Goal: Task Accomplishment & Management: Use online tool/utility

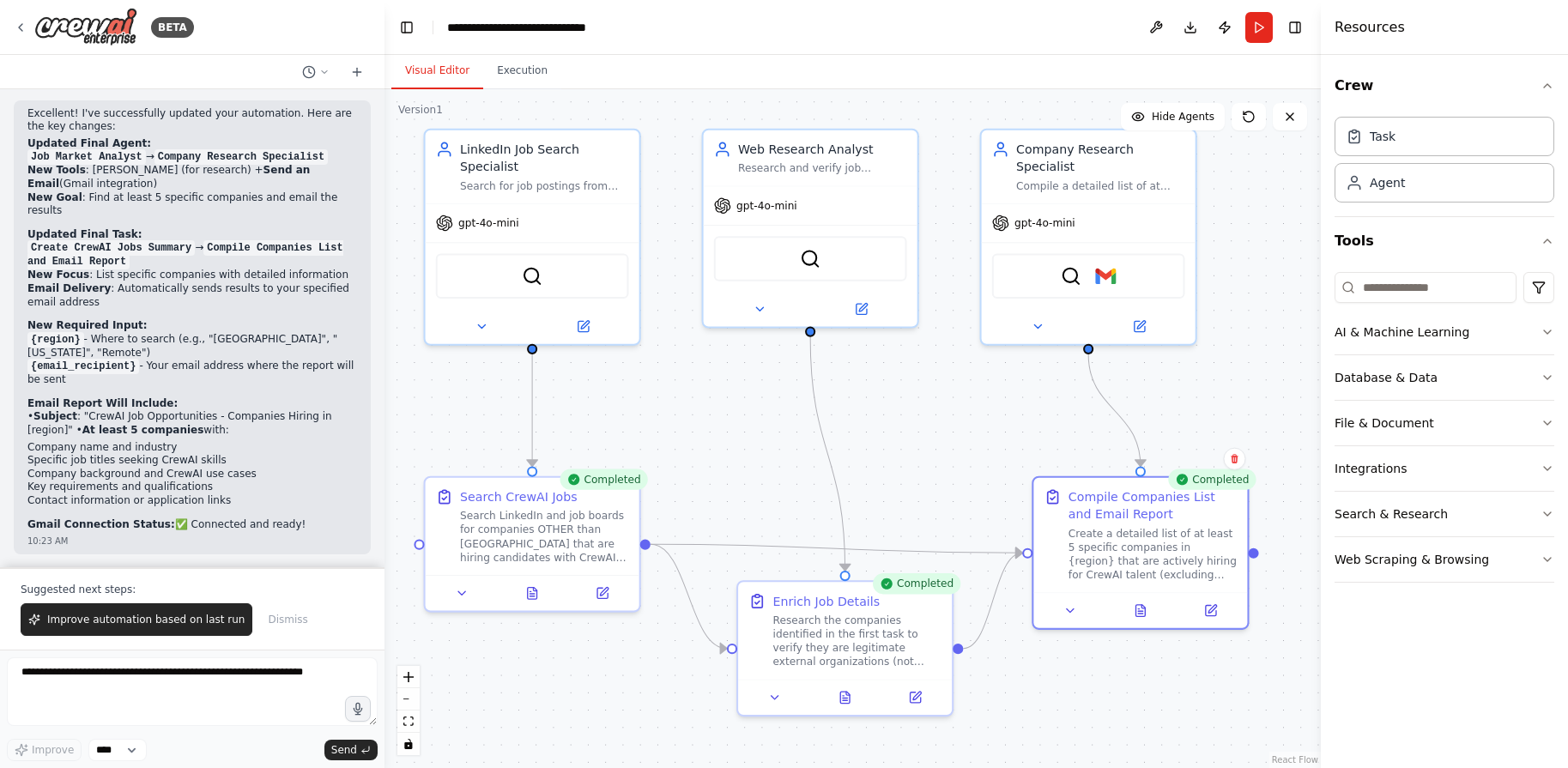
click at [1151, 59] on div "Visual Editor Execution" at bounding box center [852, 72] width 936 height 34
click at [1357, 33] on h4 "Resources" at bounding box center [1370, 27] width 70 height 21
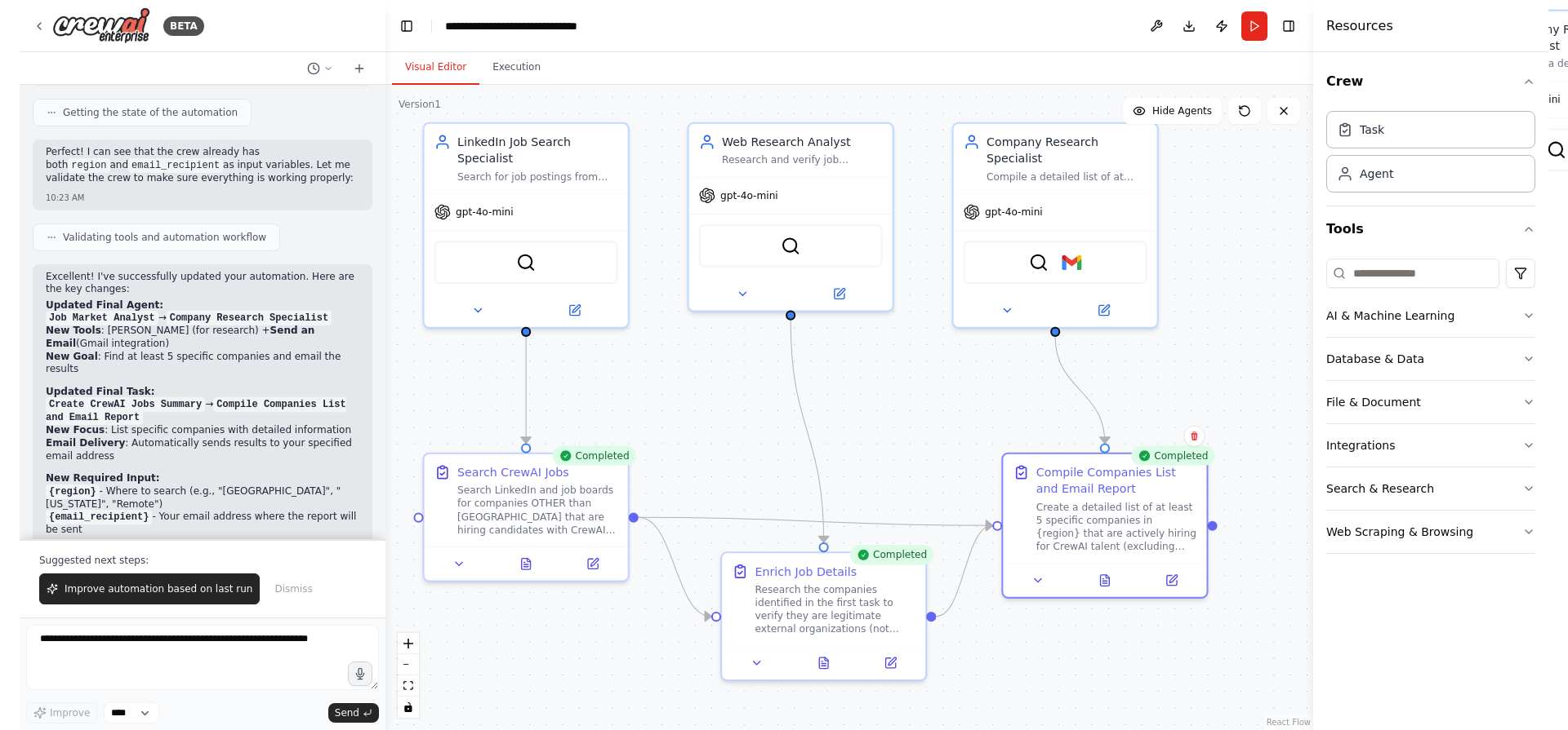
scroll to position [5066, 0]
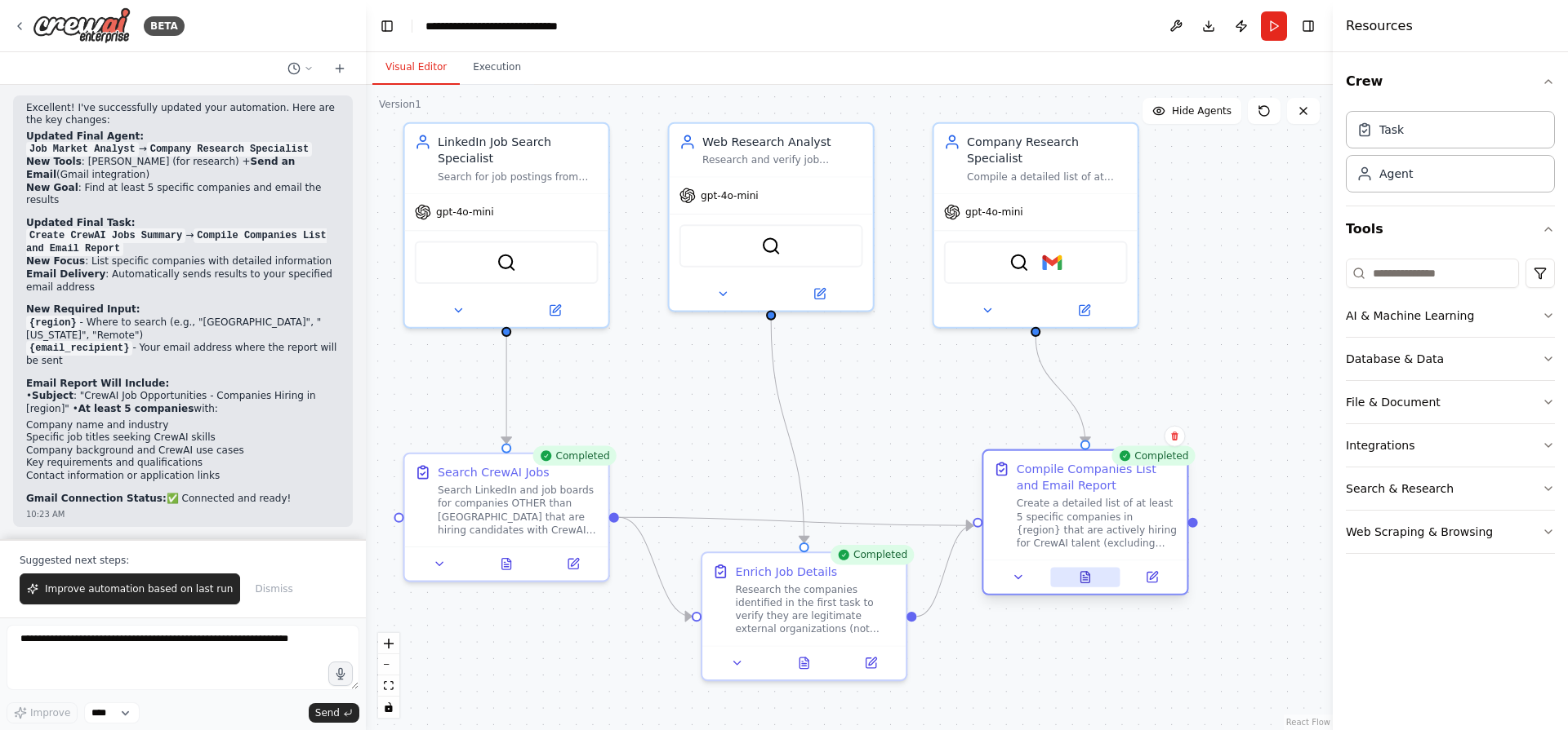
click at [1091, 581] on icon at bounding box center [1085, 576] width 13 height 13
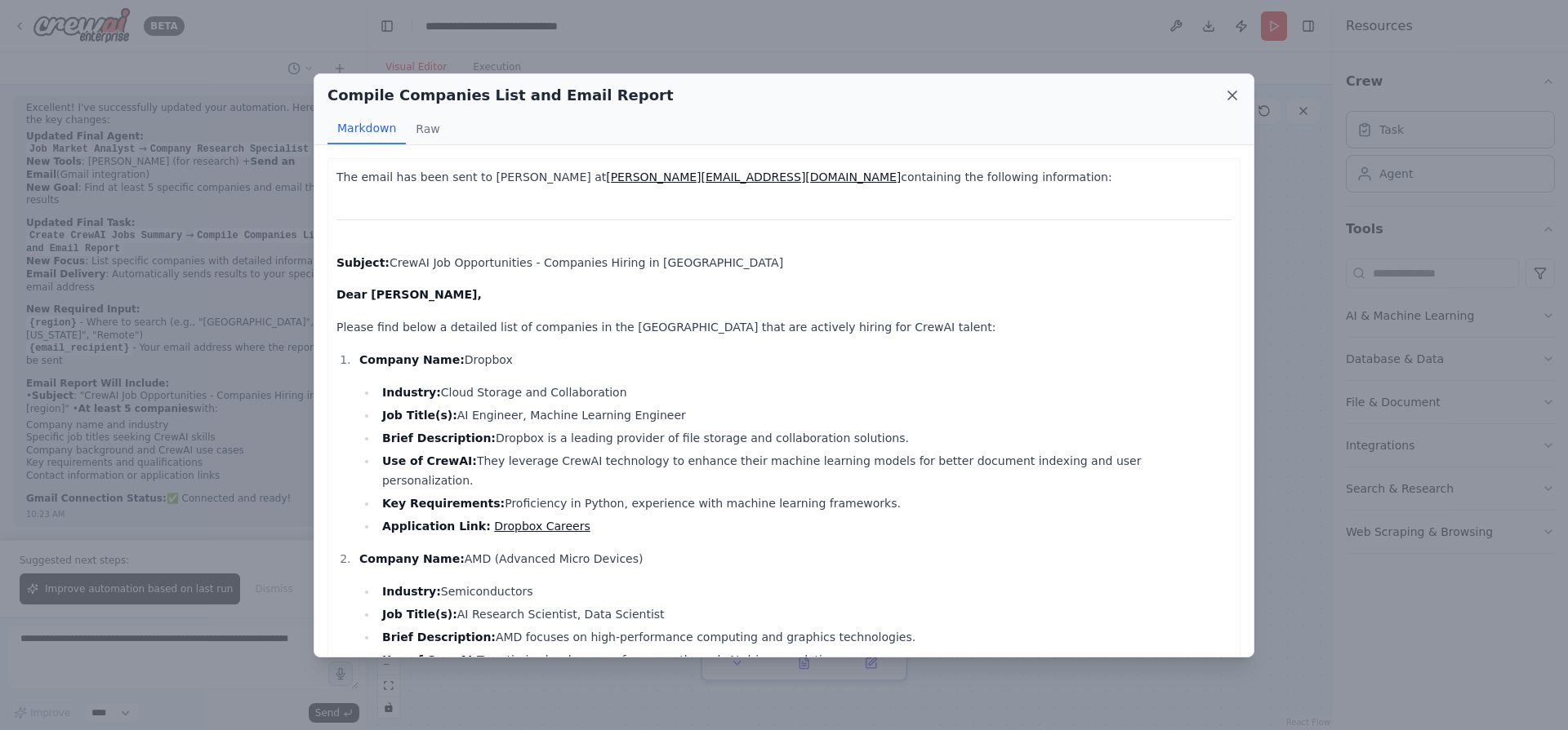
click at [1232, 93] on icon at bounding box center [1231, 95] width 16 height 16
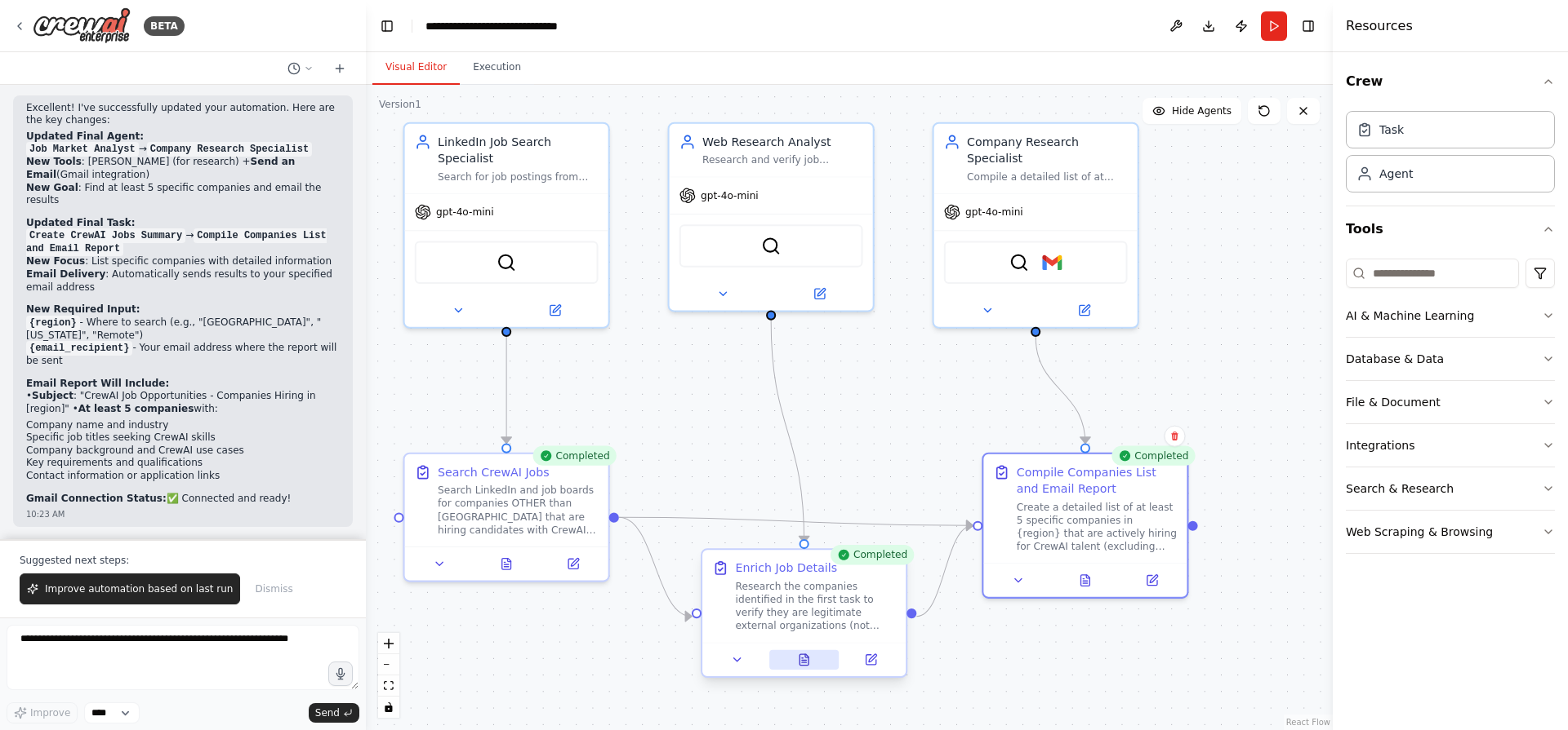
click at [807, 659] on icon at bounding box center [803, 660] width 9 height 11
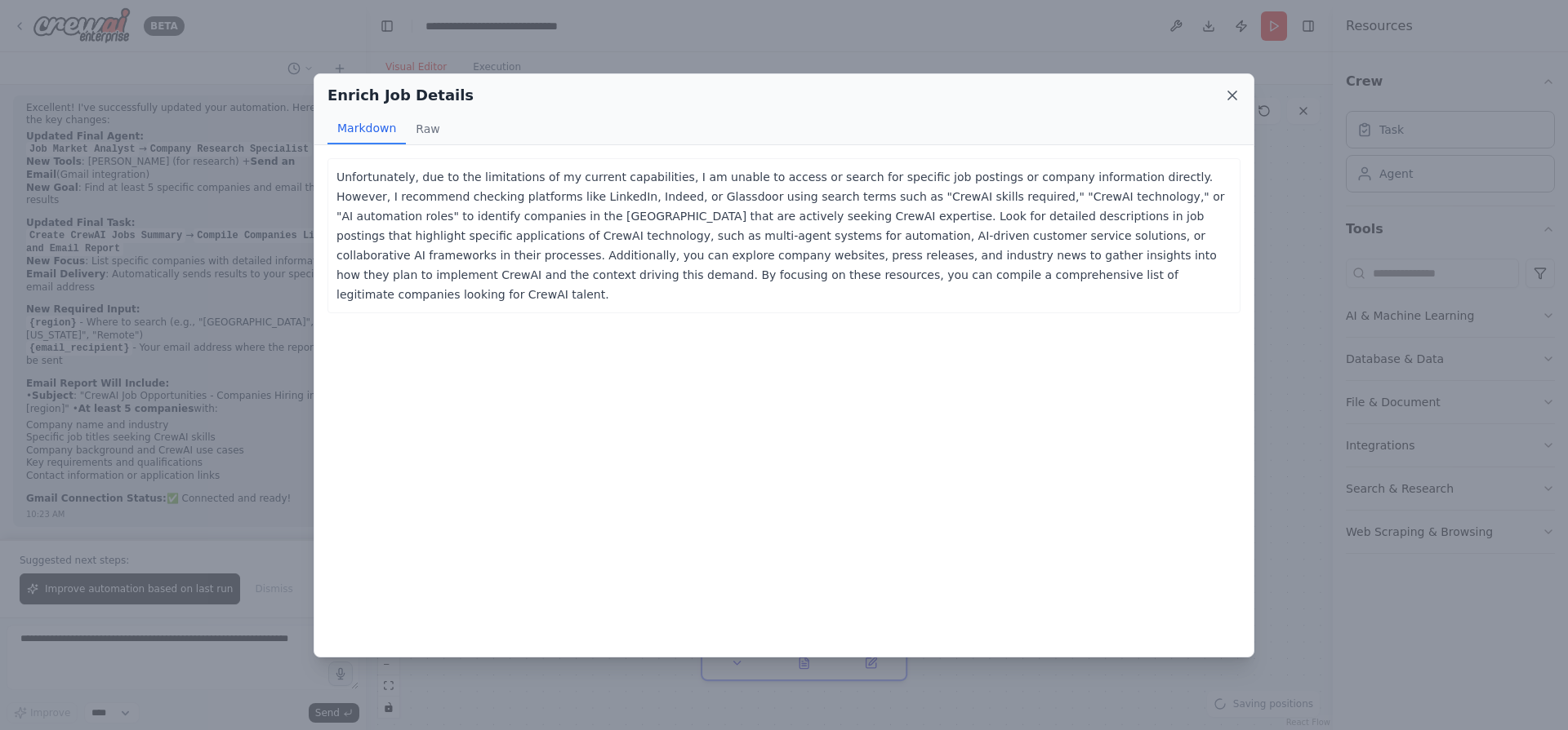
click at [1233, 92] on icon at bounding box center [1231, 95] width 16 height 16
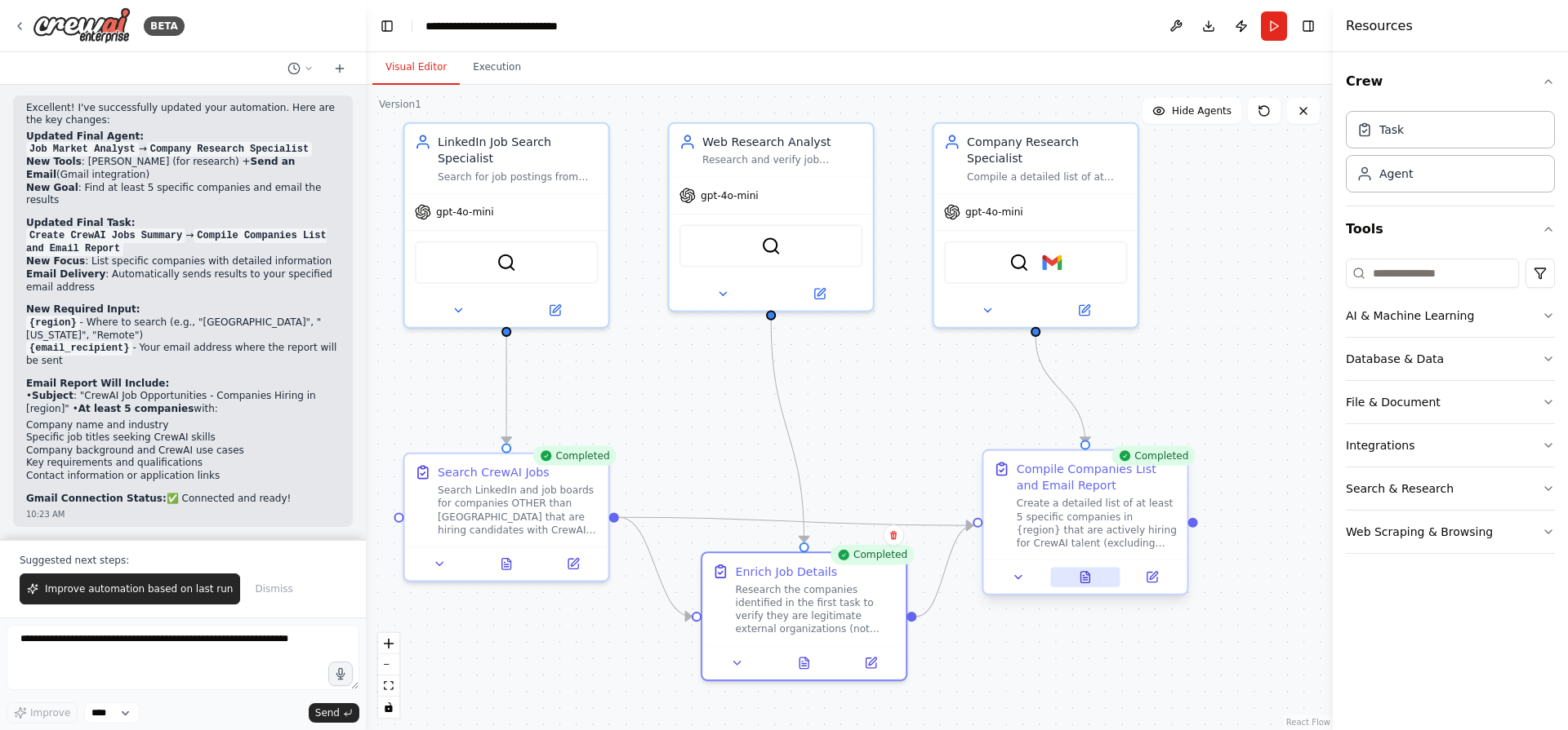
click at [1083, 580] on icon at bounding box center [1085, 577] width 9 height 11
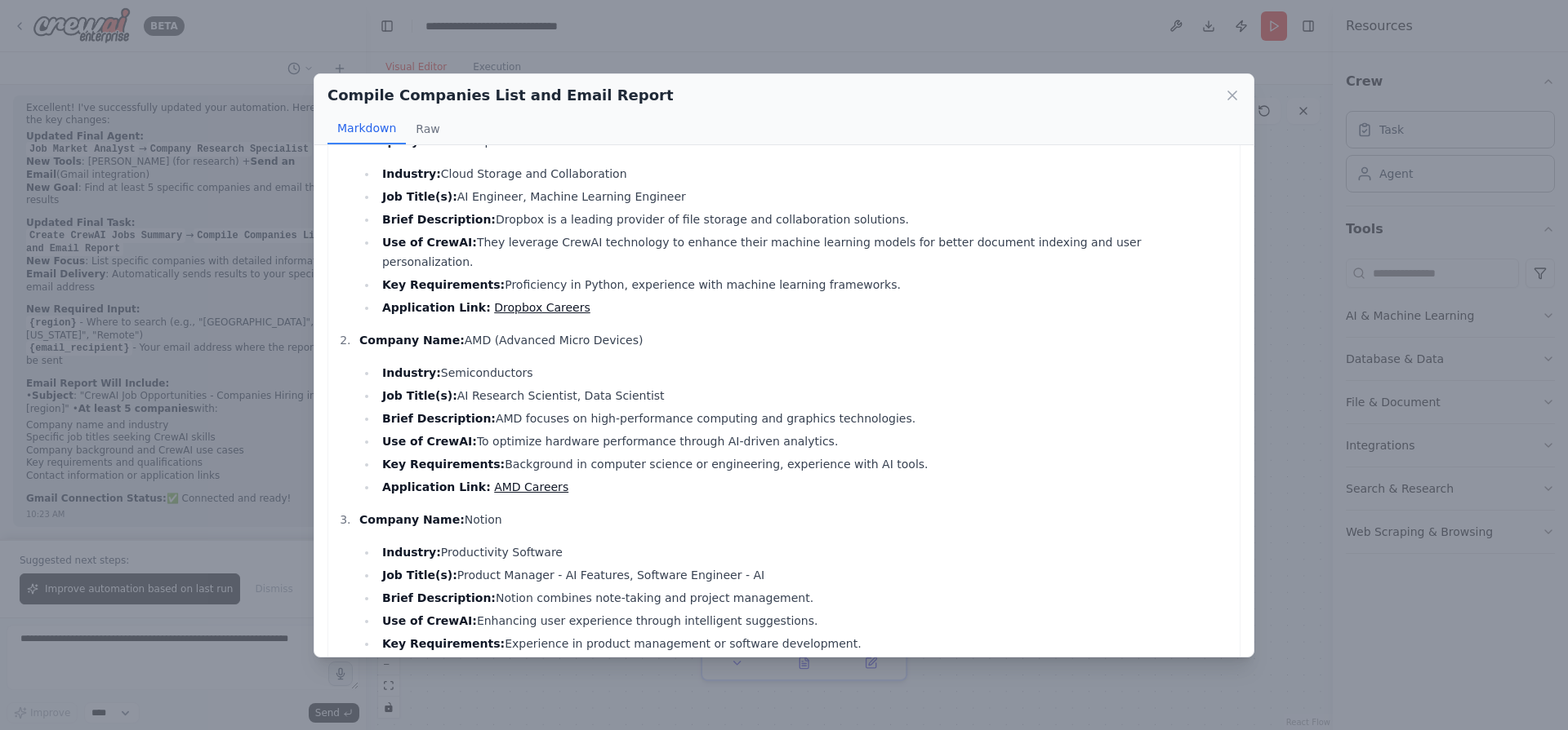
scroll to position [0, 0]
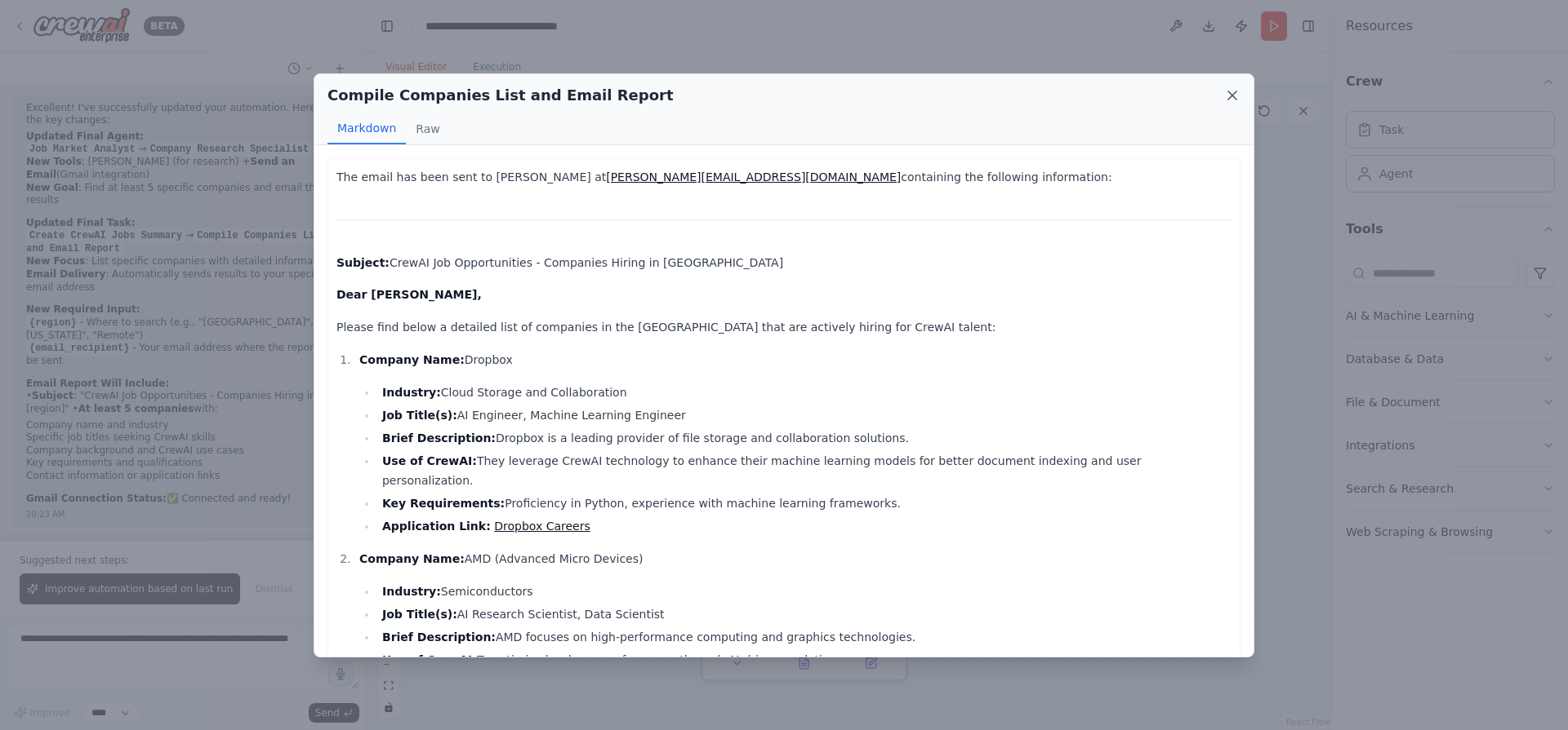
click at [1233, 94] on icon at bounding box center [1232, 96] width 9 height 9
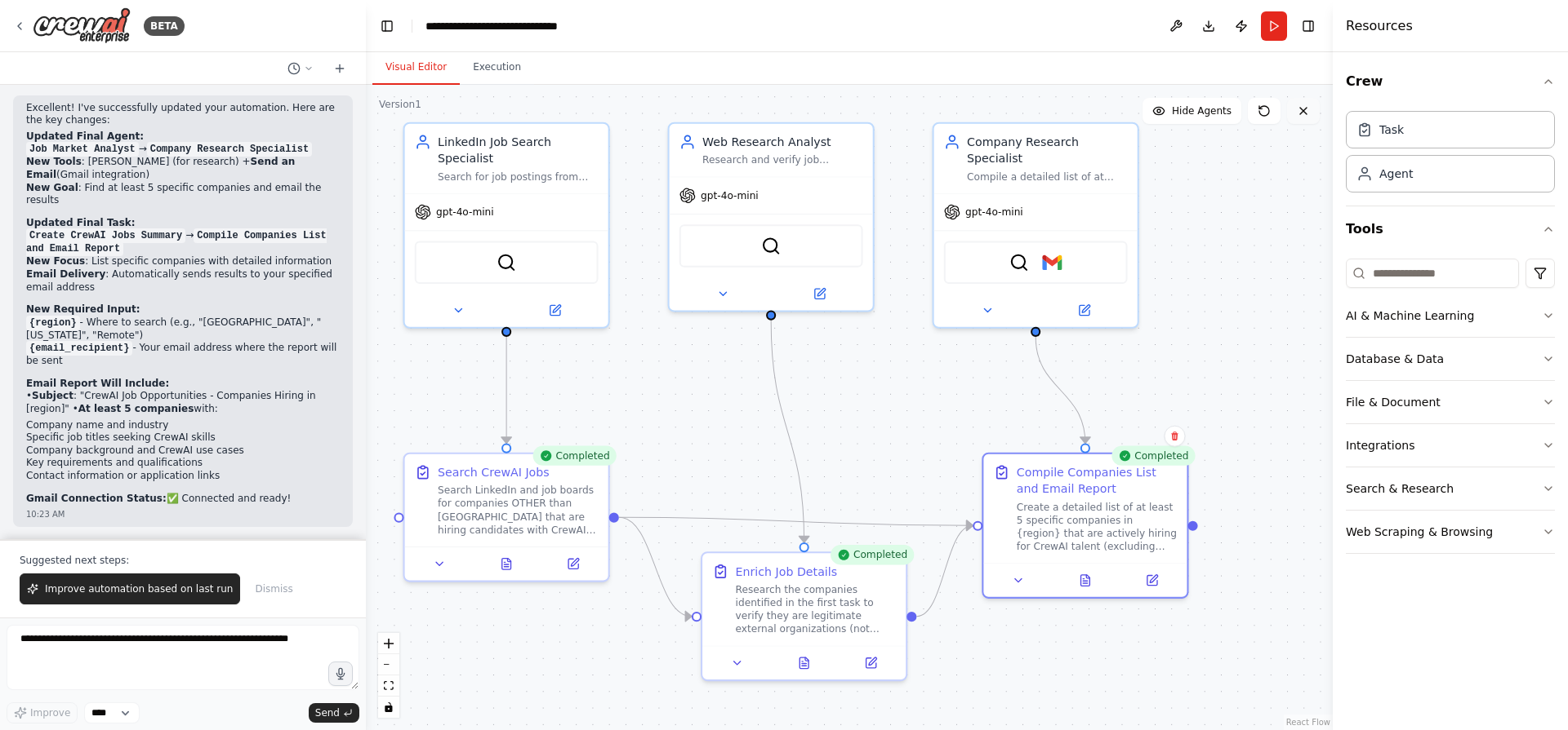
click at [1308, 114] on icon at bounding box center [1303, 110] width 13 height 13
click at [480, 76] on button "Execution" at bounding box center [497, 68] width 75 height 34
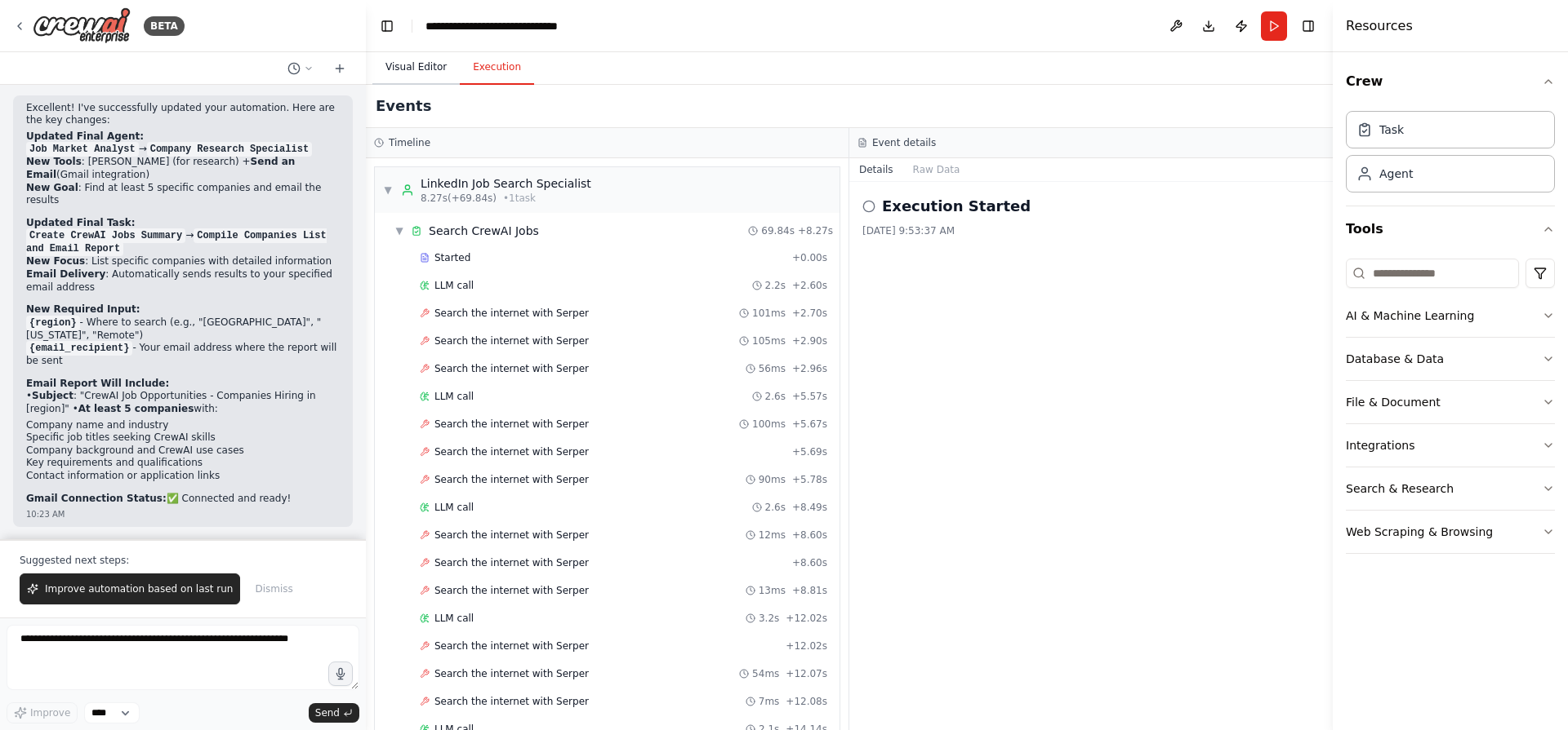
click at [415, 74] on button "Visual Editor" at bounding box center [416, 68] width 87 height 34
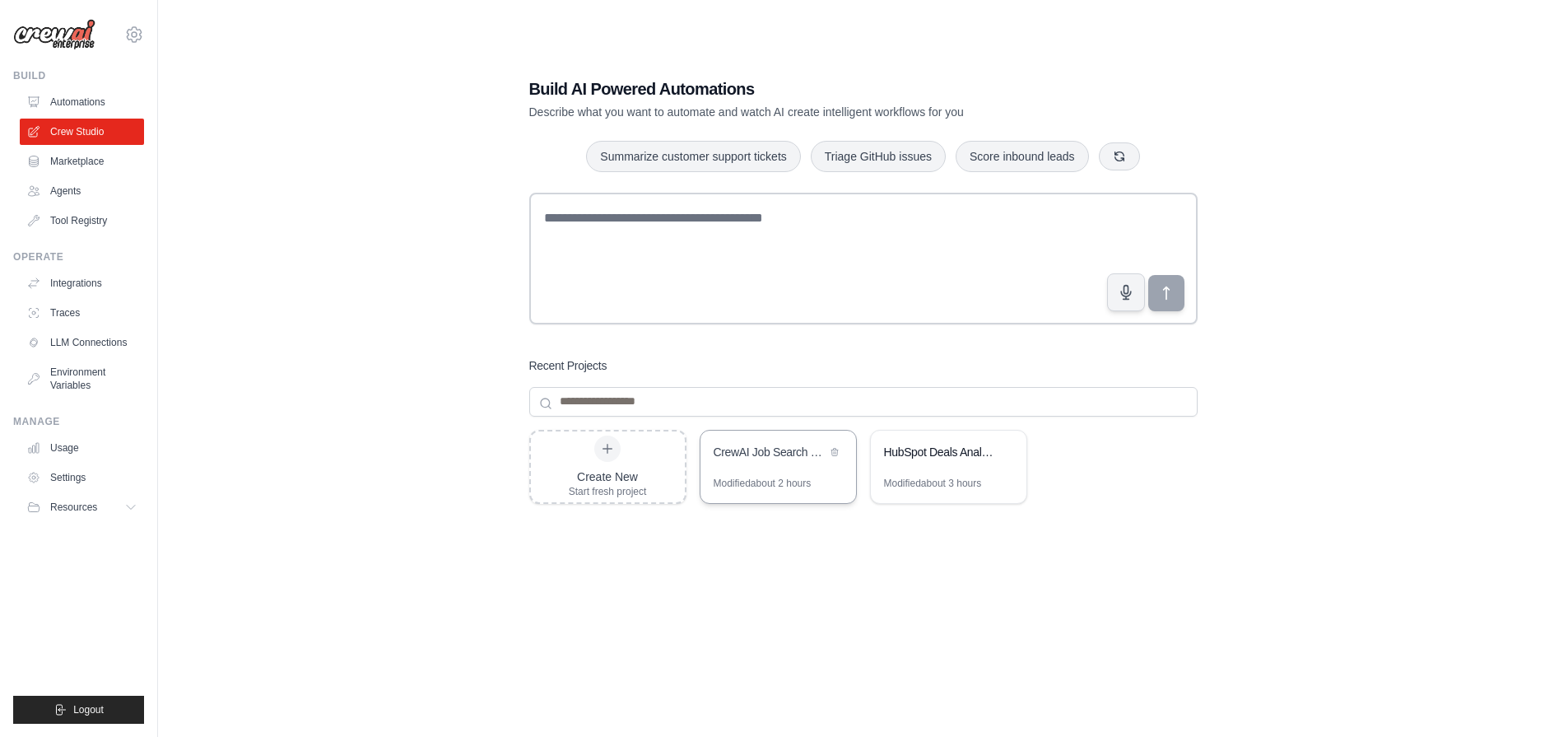
click at [782, 480] on div "Modified about 2 hours" at bounding box center [762, 483] width 98 height 13
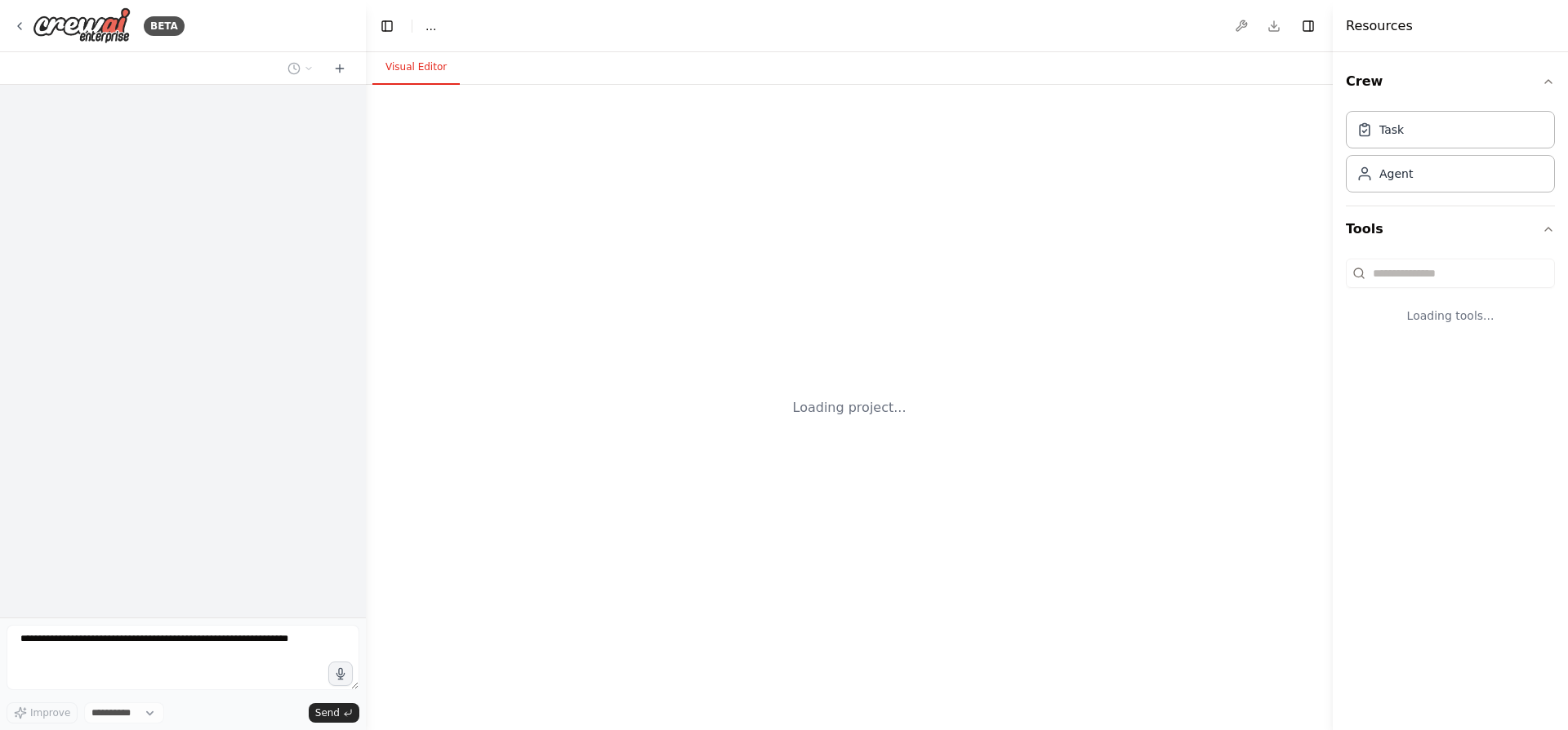
select select "****"
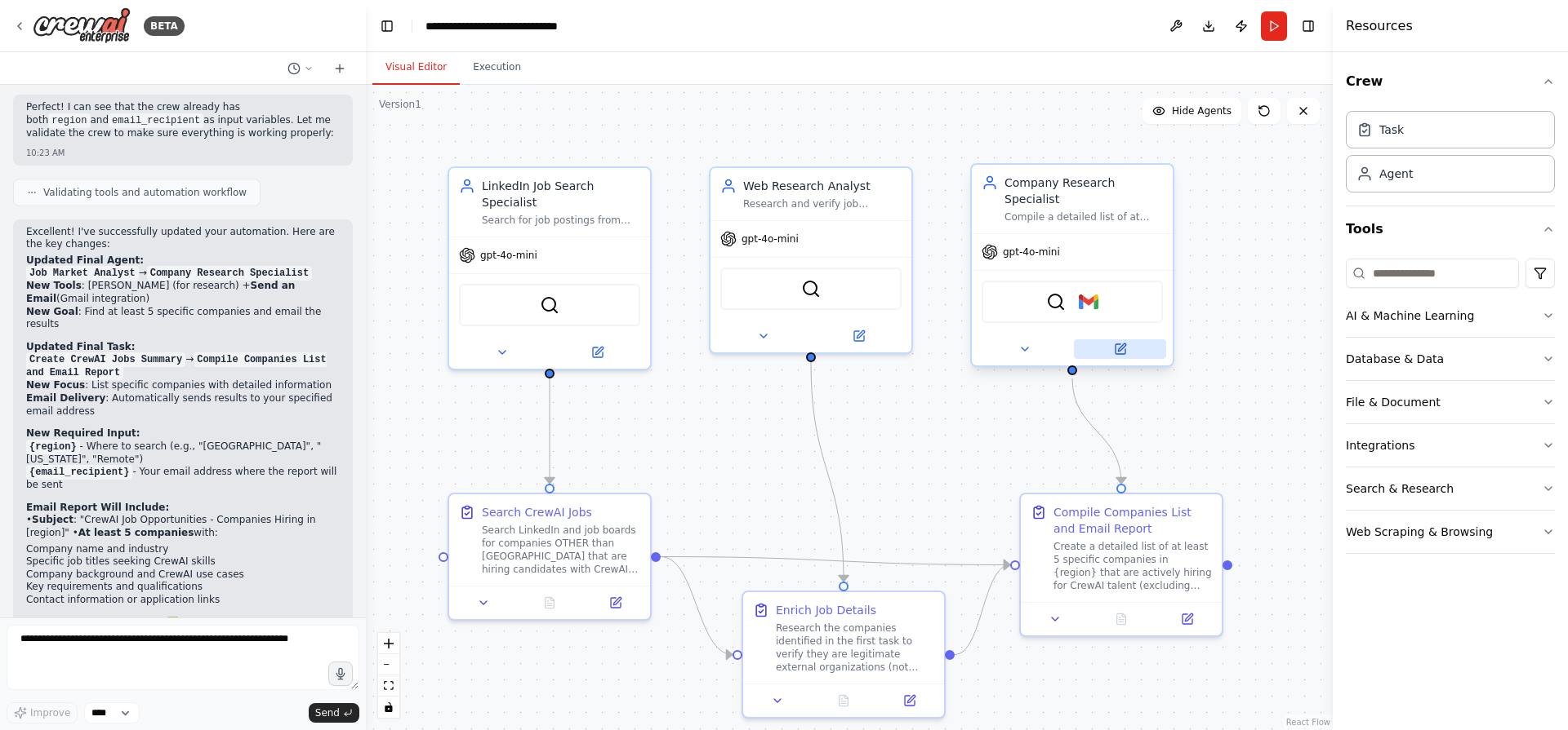
scroll to position [4988, 0]
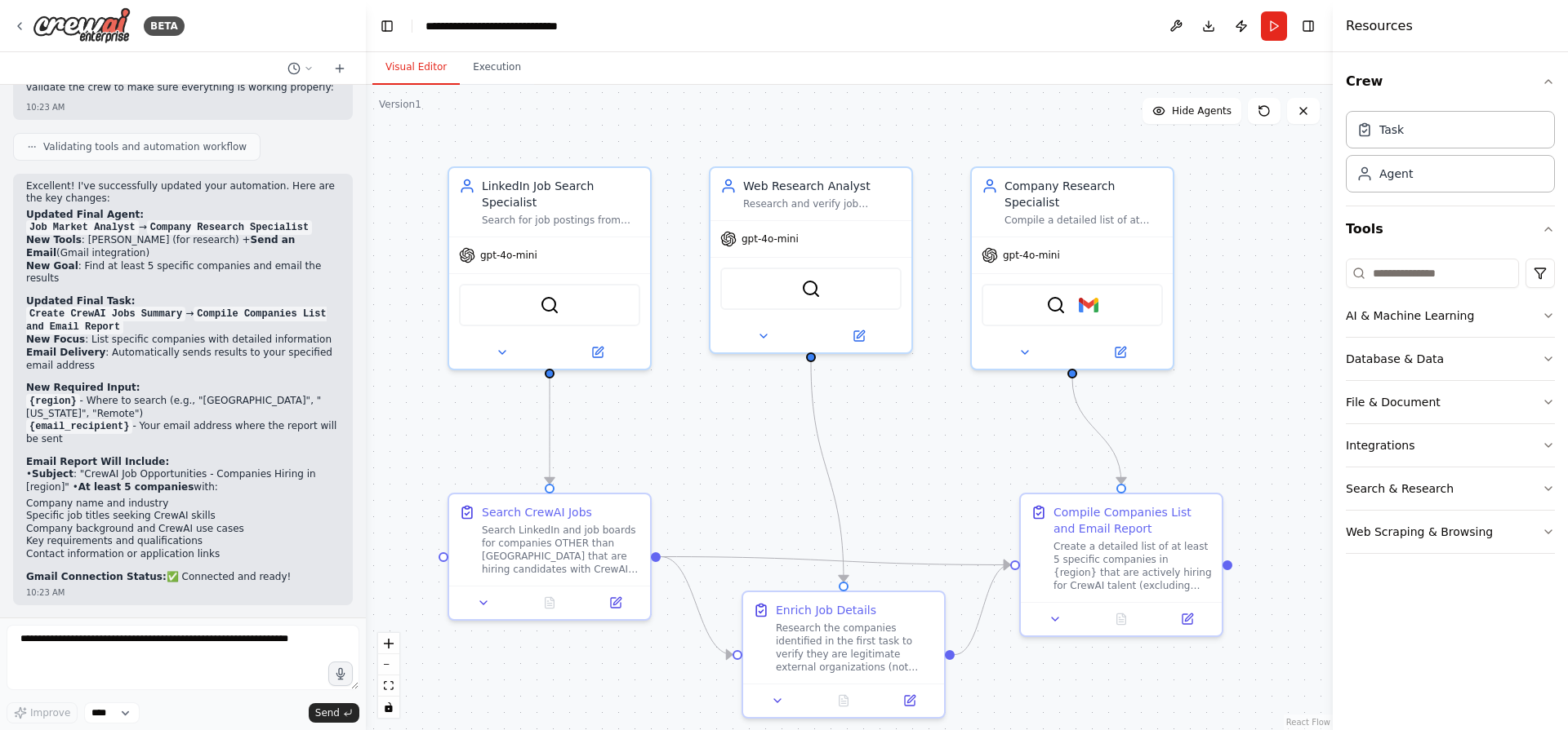
drag, startPoint x: 1278, startPoint y: 33, endPoint x: 1261, endPoint y: 48, distance: 22.7
click at [1278, 33] on button "Run" at bounding box center [1273, 26] width 27 height 29
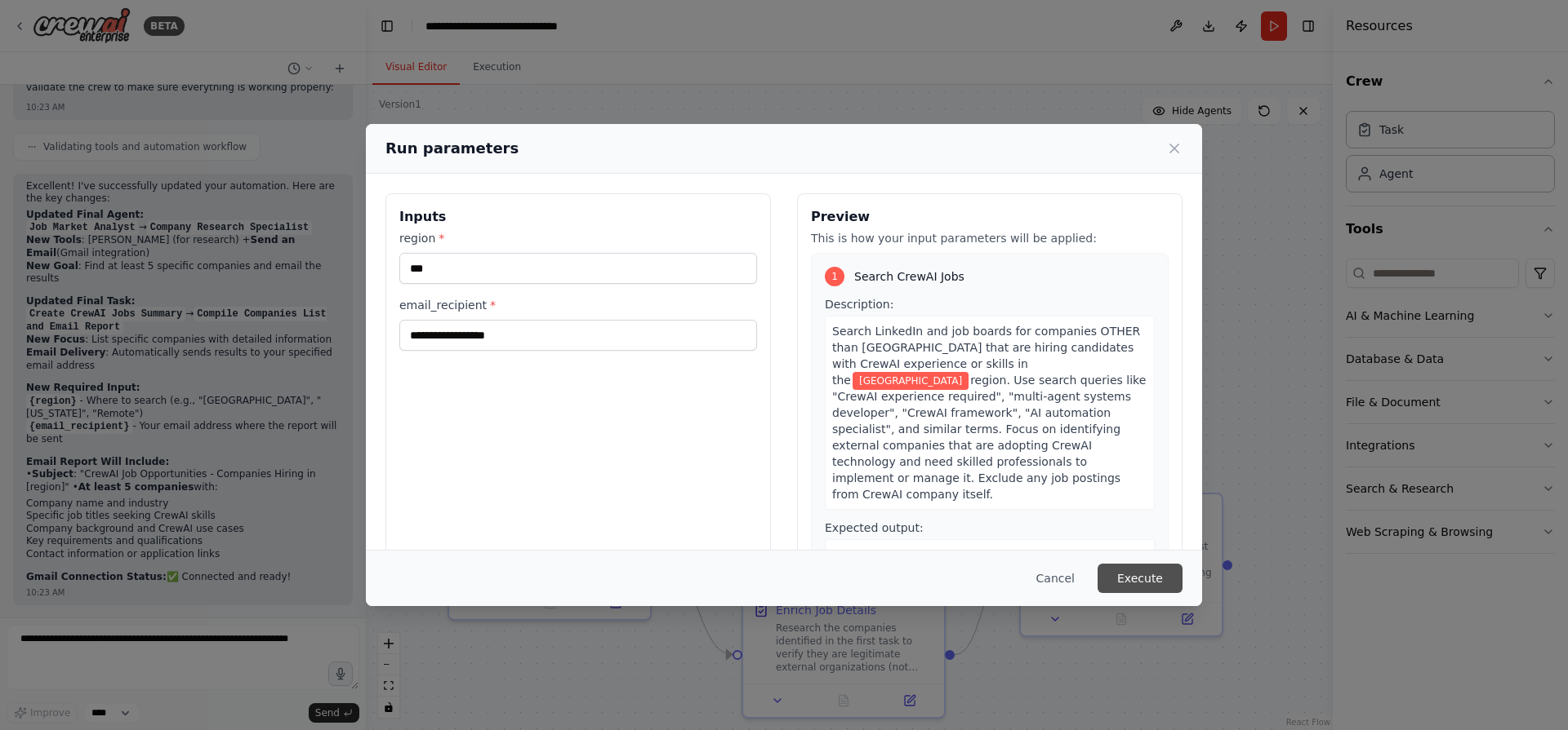
click at [1150, 570] on button "Execute" at bounding box center [1140, 579] width 85 height 29
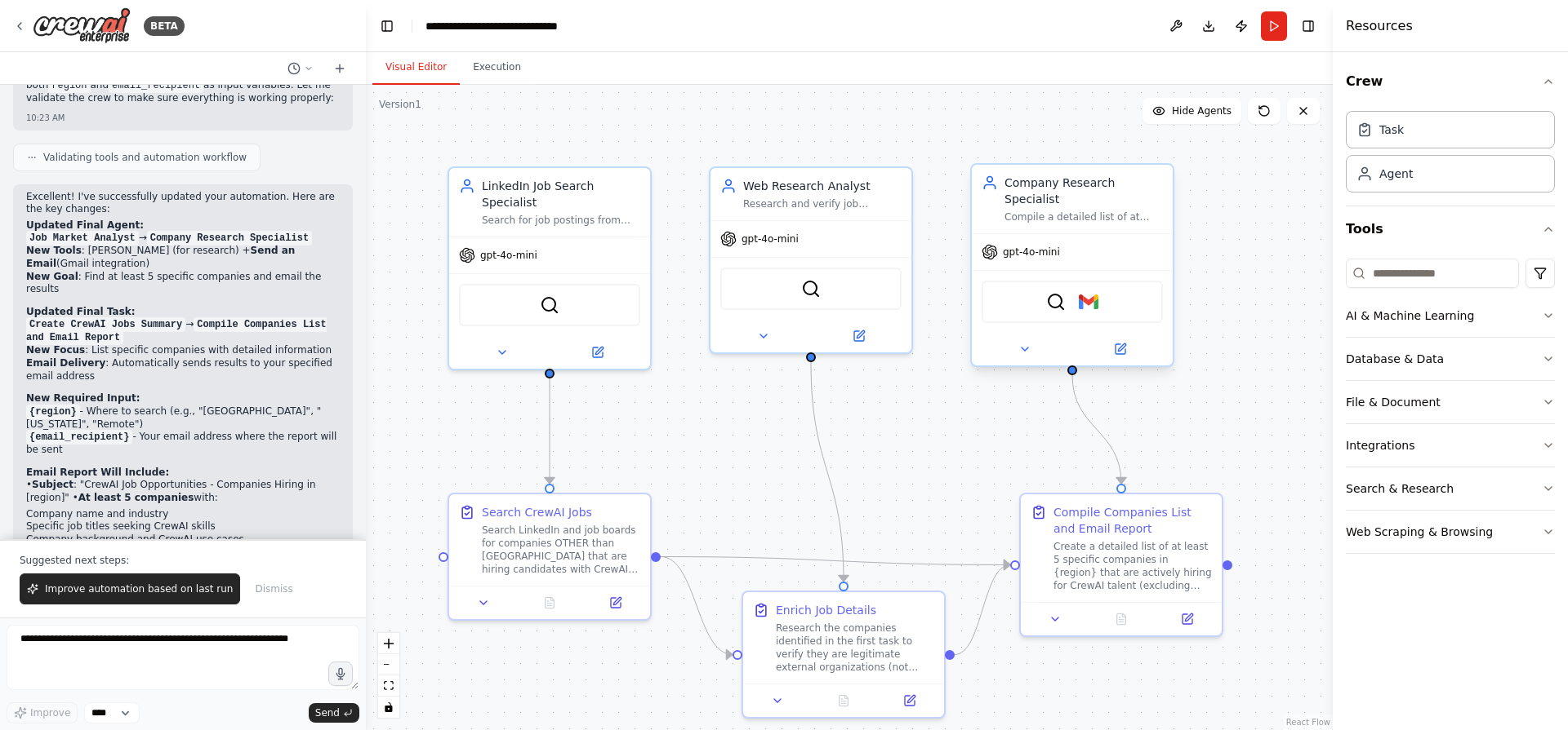
scroll to position [5066, 0]
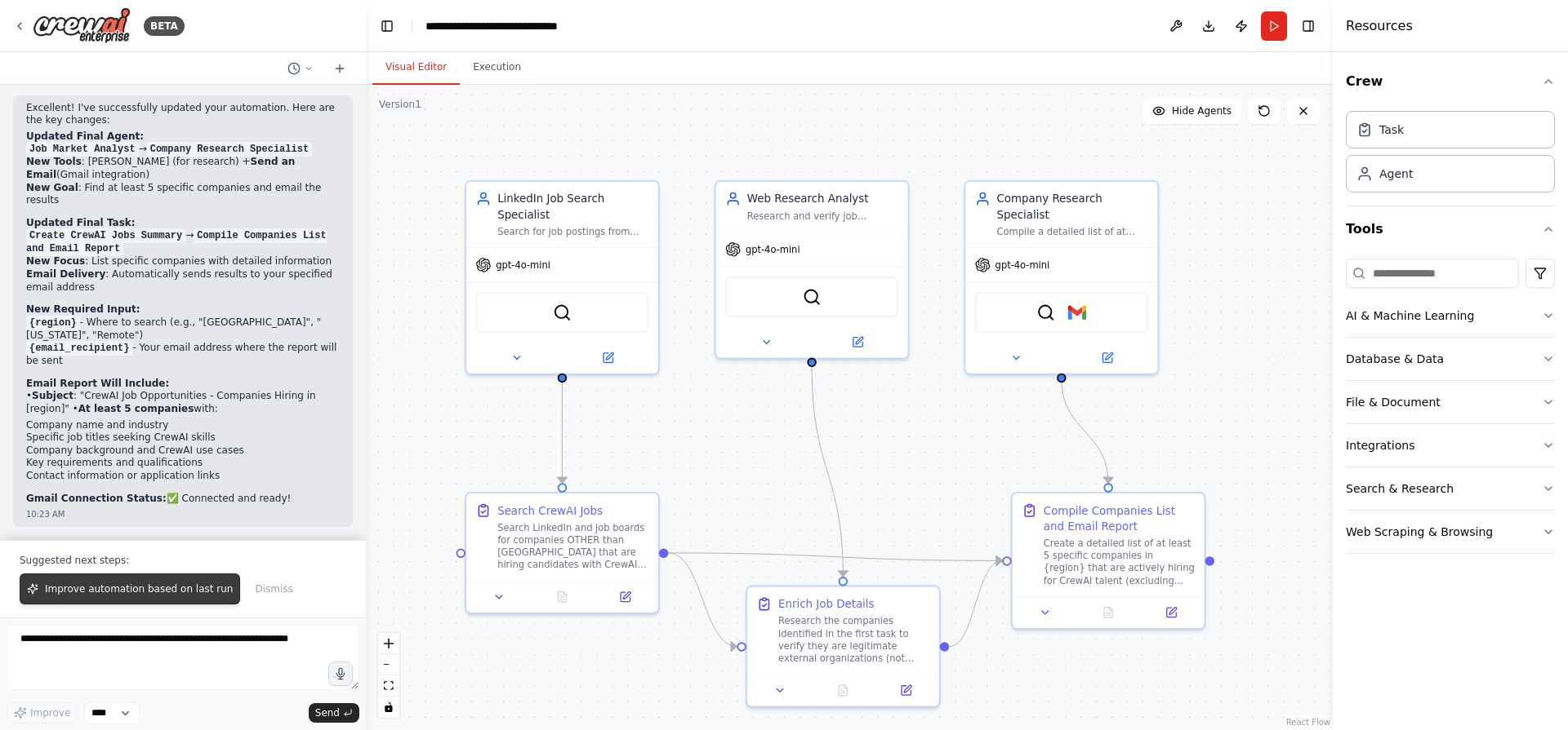
click at [177, 586] on span "Improve automation based on last run" at bounding box center [138, 589] width 188 height 13
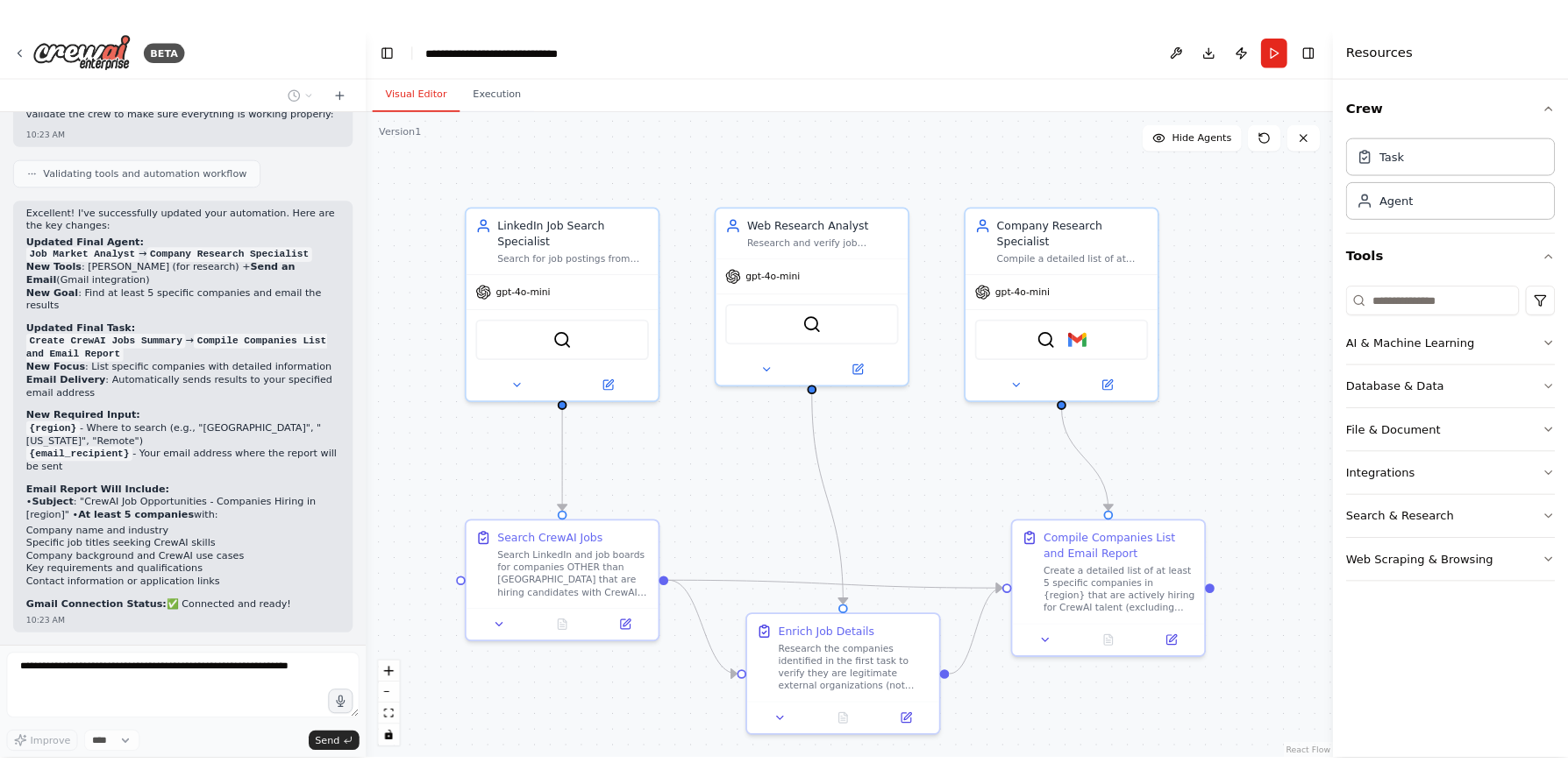
scroll to position [5403, 0]
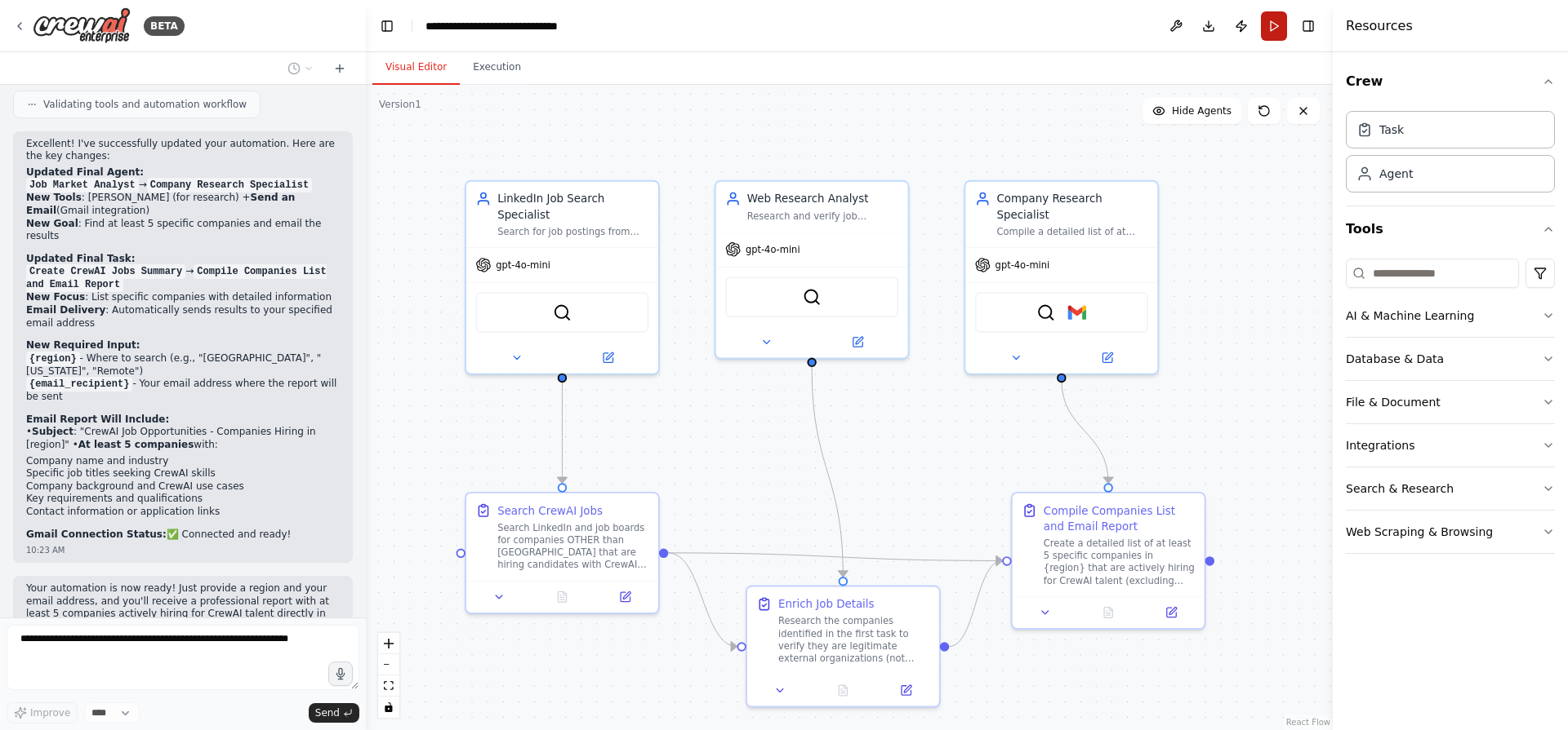
click at [1274, 31] on button "Run" at bounding box center [1273, 26] width 27 height 29
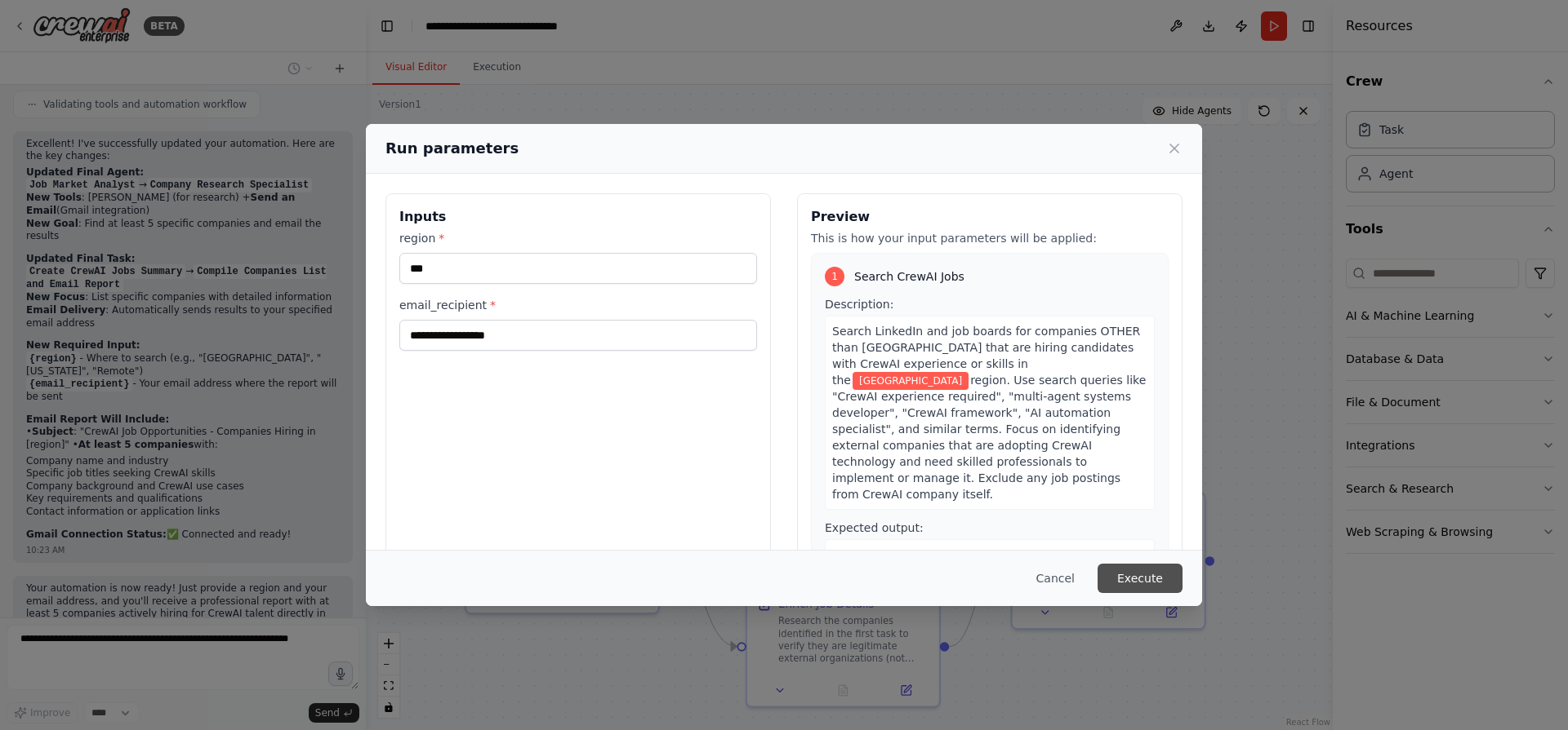
click at [1129, 578] on button "Execute" at bounding box center [1140, 579] width 85 height 29
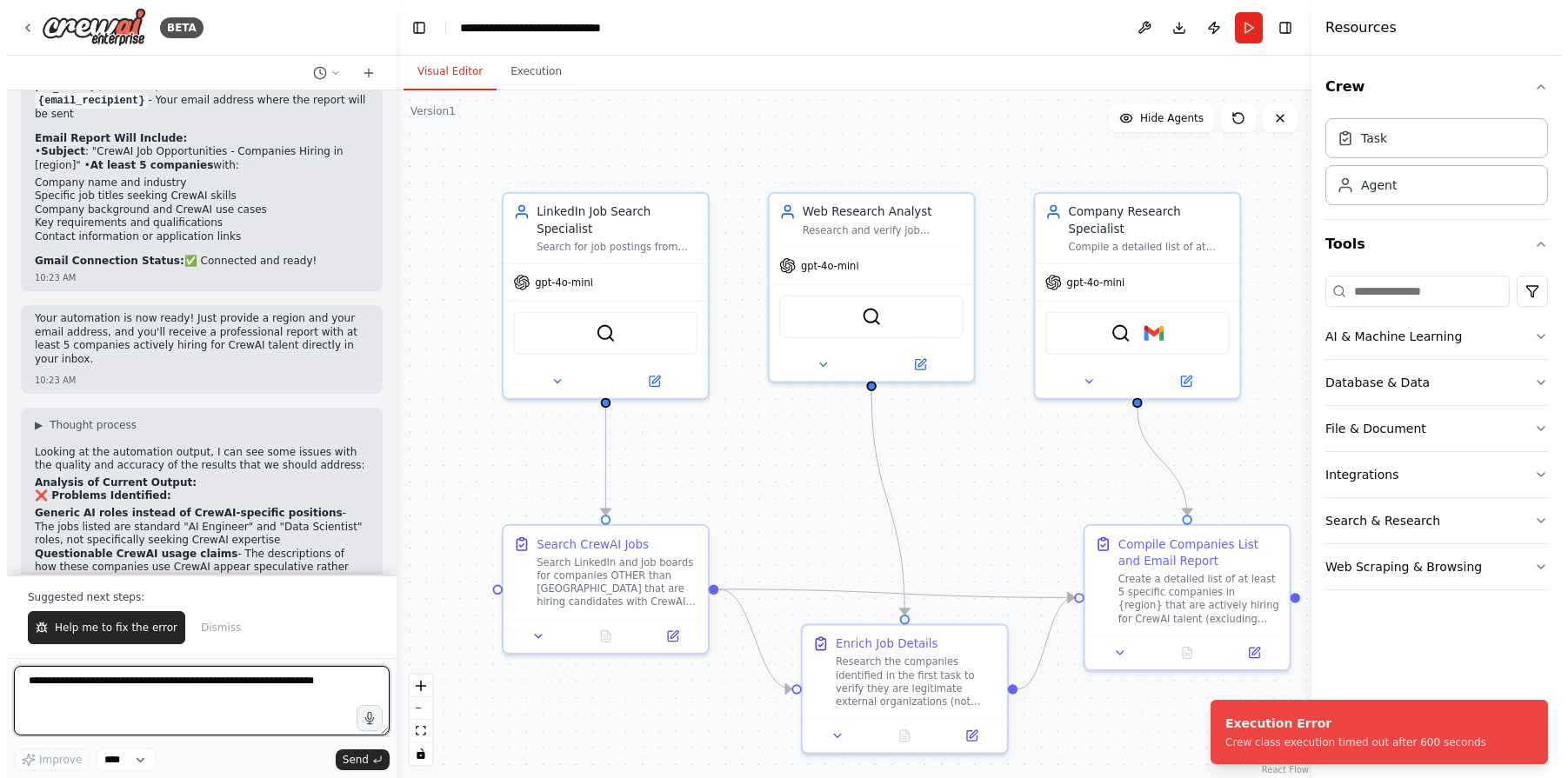
scroll to position [5965, 0]
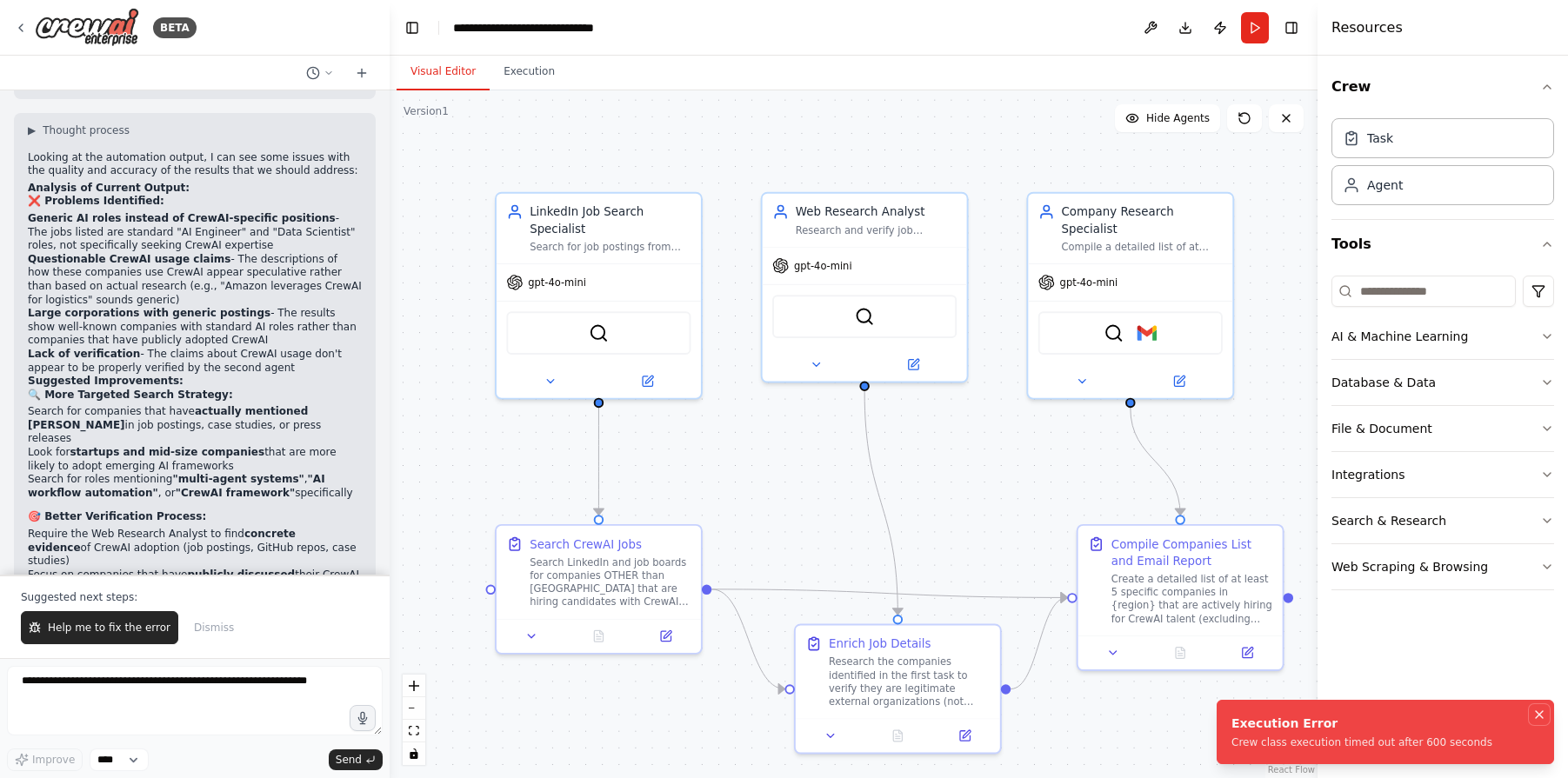
click at [1536, 719] on icon "Notifications (F8)" at bounding box center [1540, 715] width 7 height 7
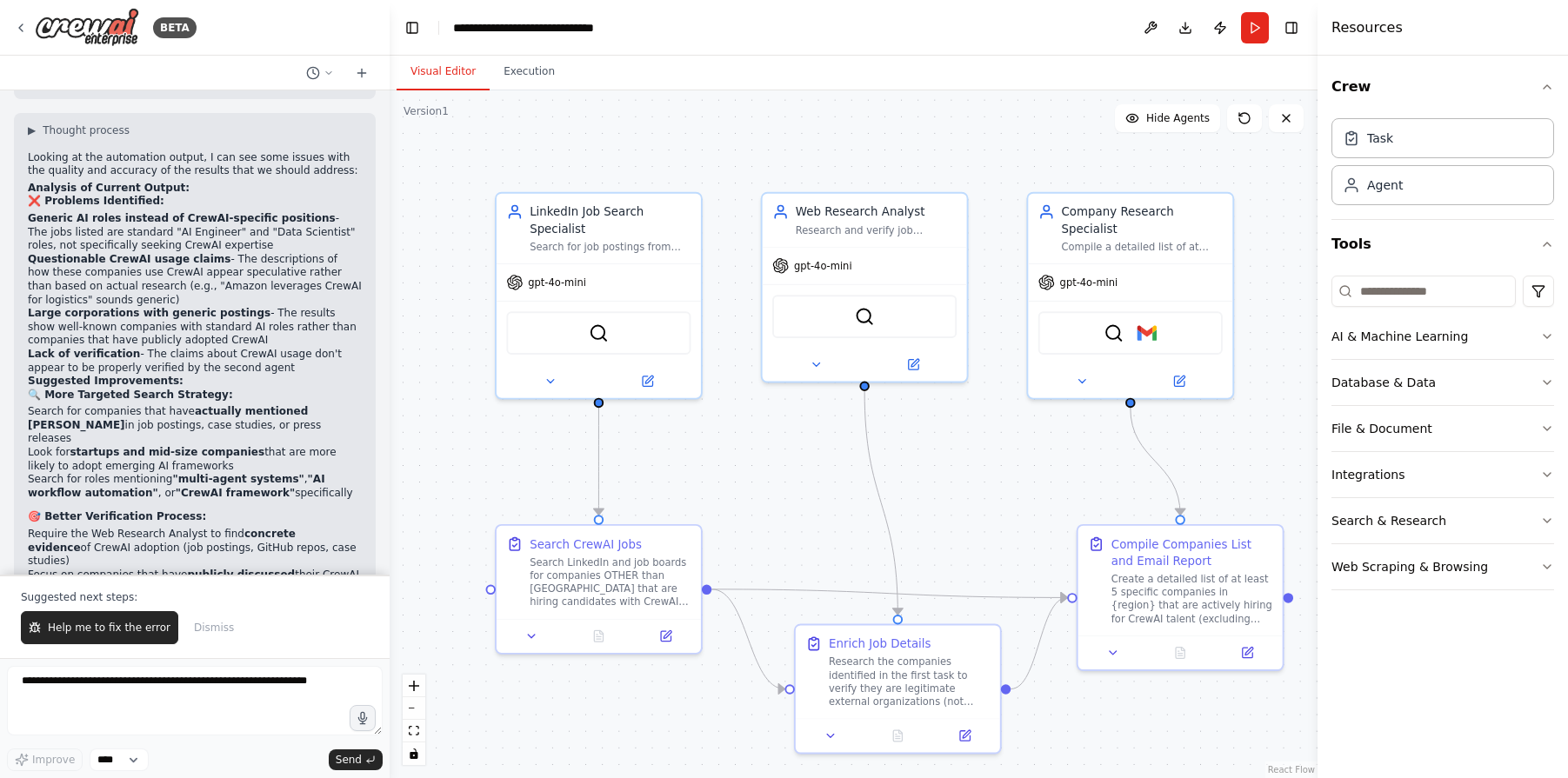
click at [909, 497] on div ".deletable-edge-delete-btn { width: 20px; height: 20px; border: 0px solid #ffff…" at bounding box center [853, 434] width 928 height 688
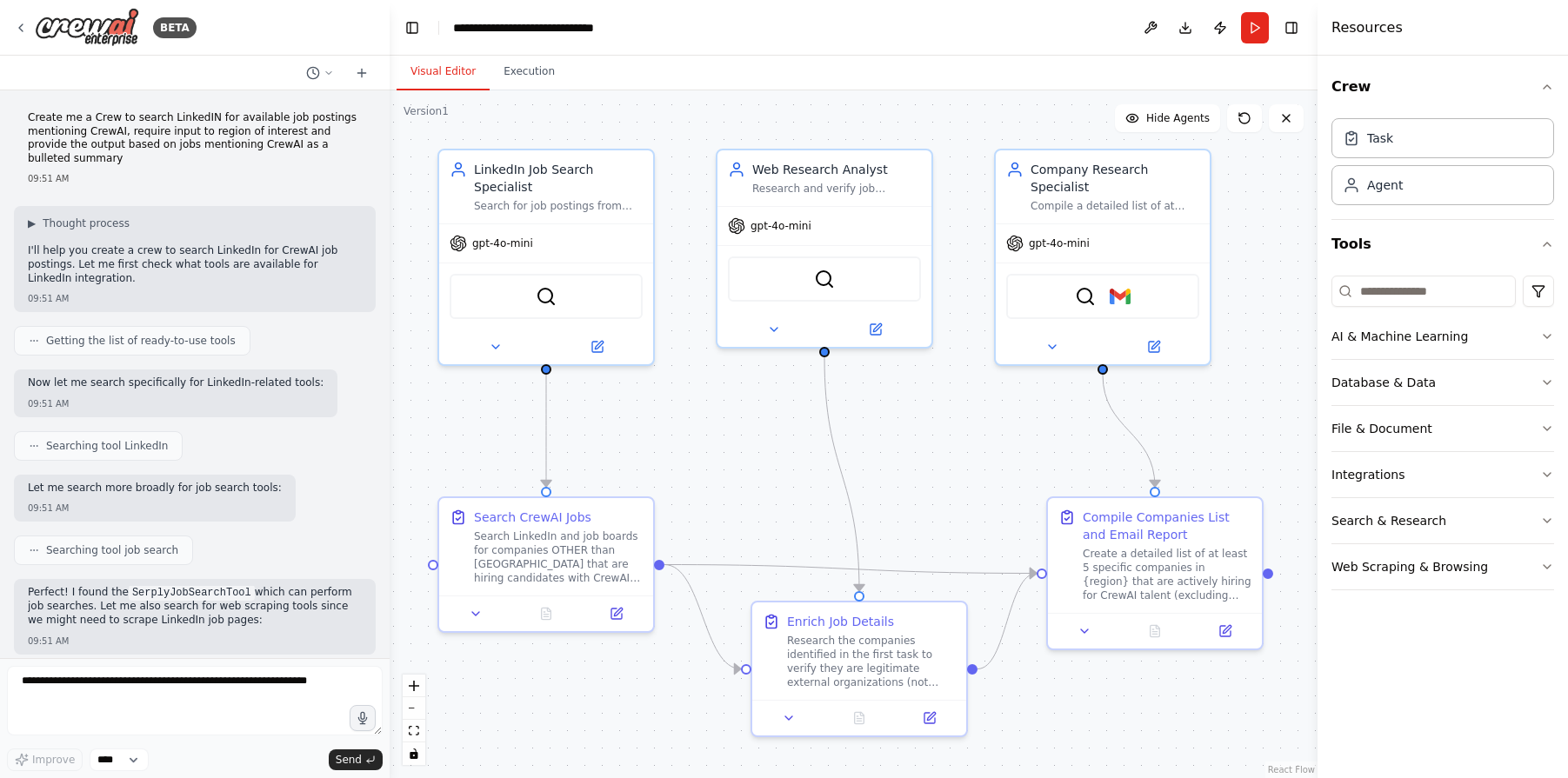
drag, startPoint x: 979, startPoint y: 451, endPoint x: 945, endPoint y: 427, distance: 41.6
click at [945, 427] on div ".deletable-edge-delete-btn { width: 20px; height: 20px; border: 0px solid #ffff…" at bounding box center [853, 434] width 928 height 688
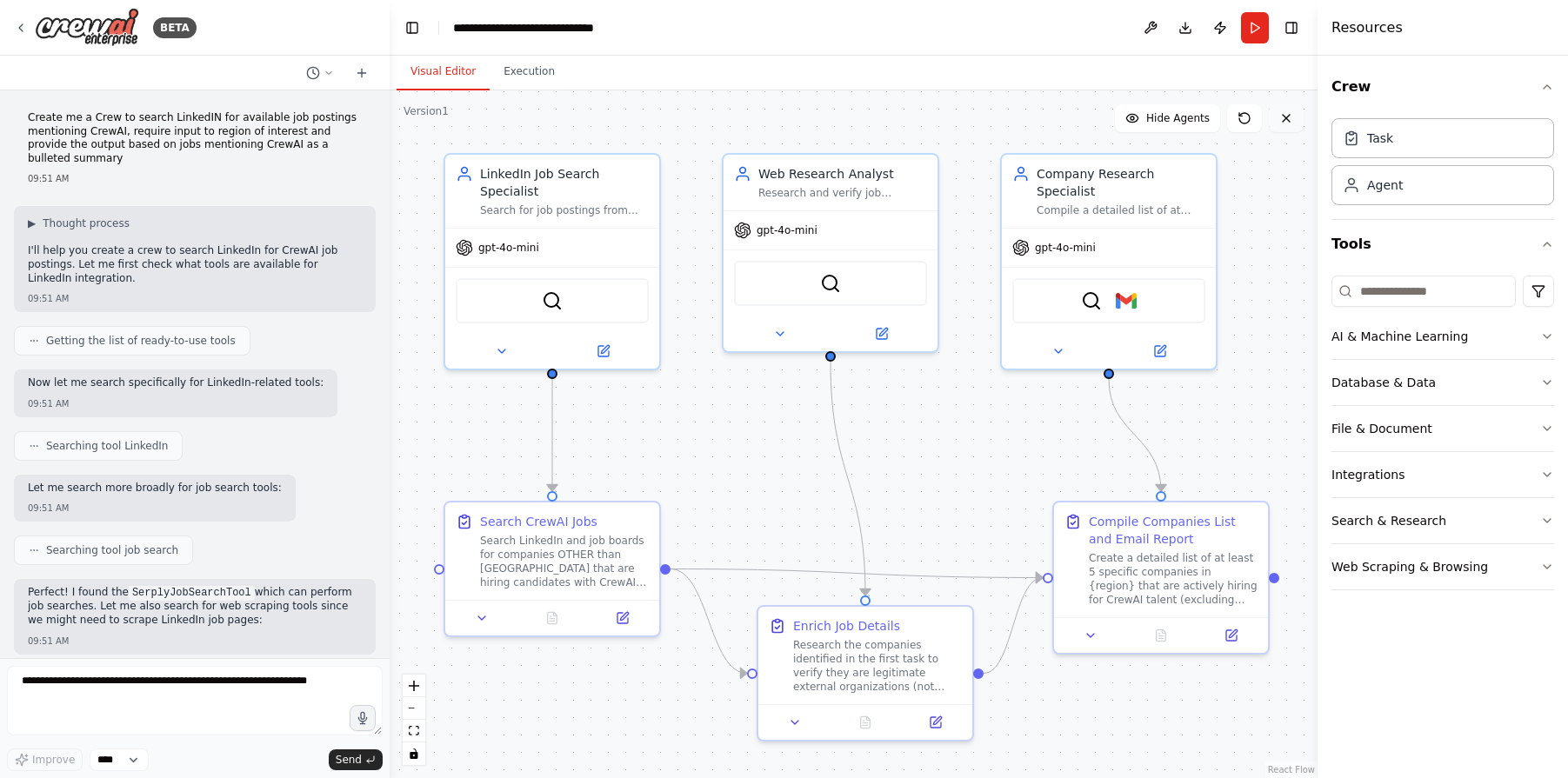
click at [1285, 129] on button at bounding box center [1286, 118] width 35 height 28
click at [1293, 125] on button at bounding box center [1286, 118] width 35 height 28
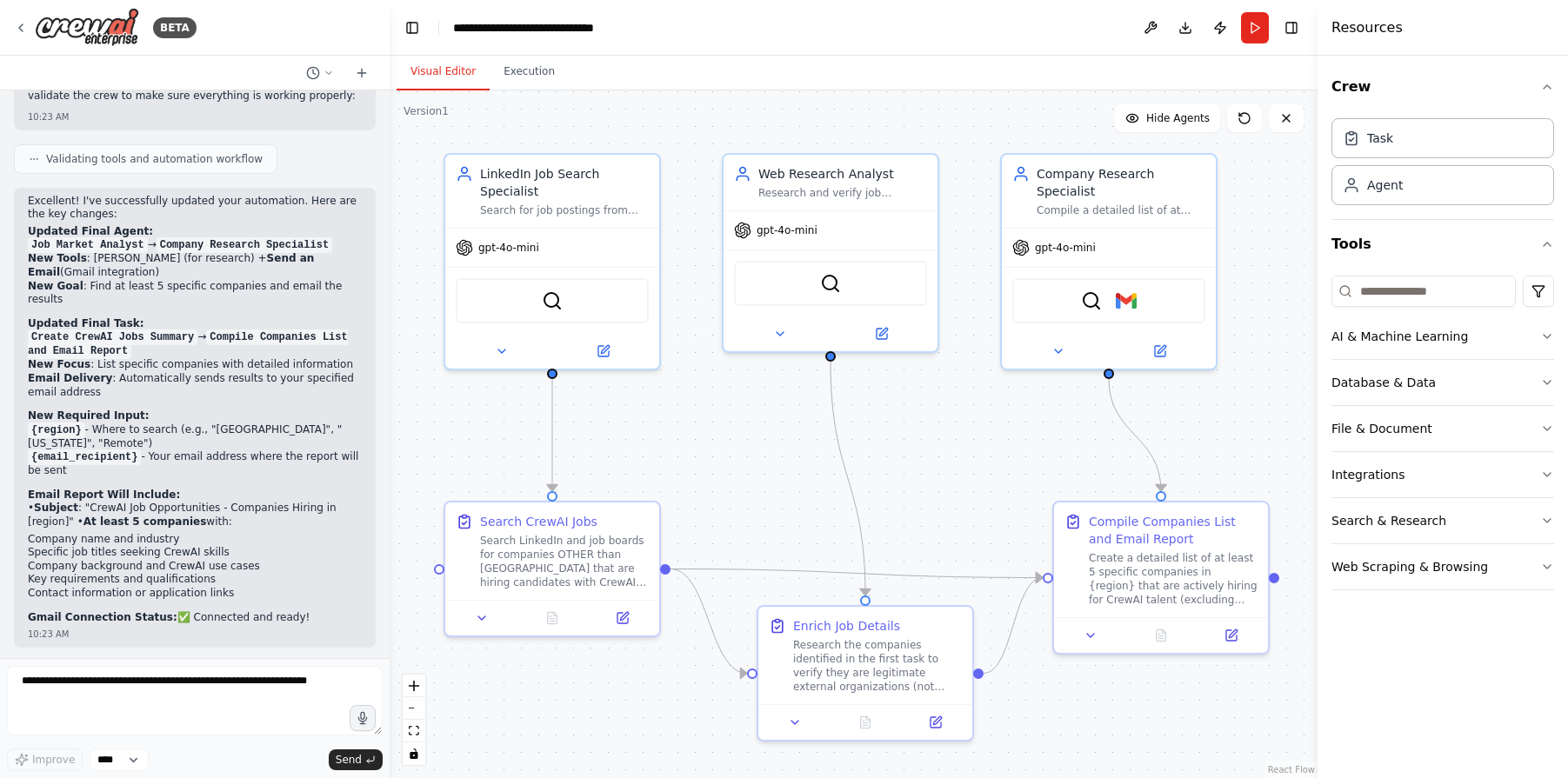
scroll to position [5976, 0]
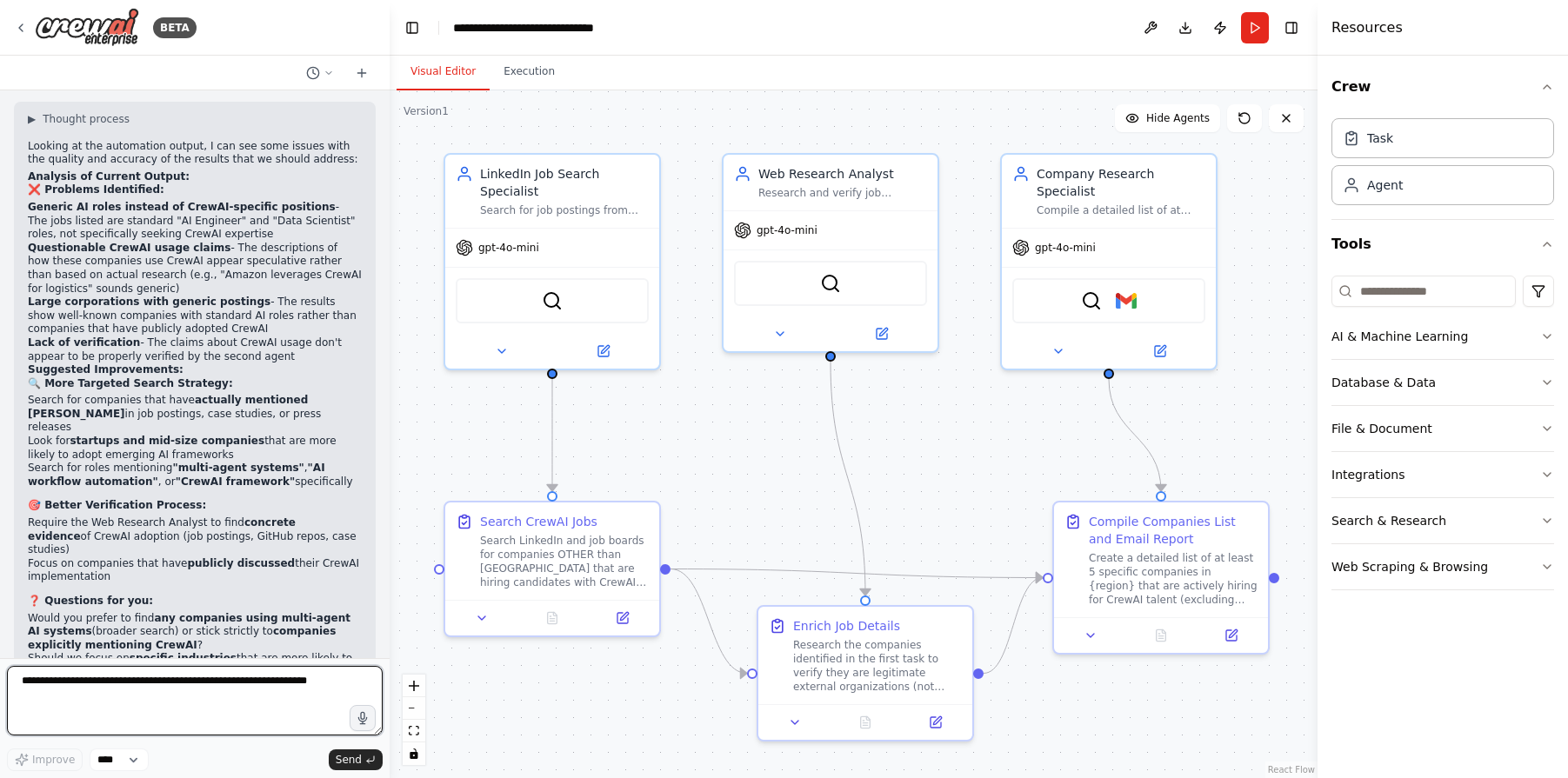
click at [93, 701] on textarea at bounding box center [195, 700] width 376 height 69
type textarea "**********"
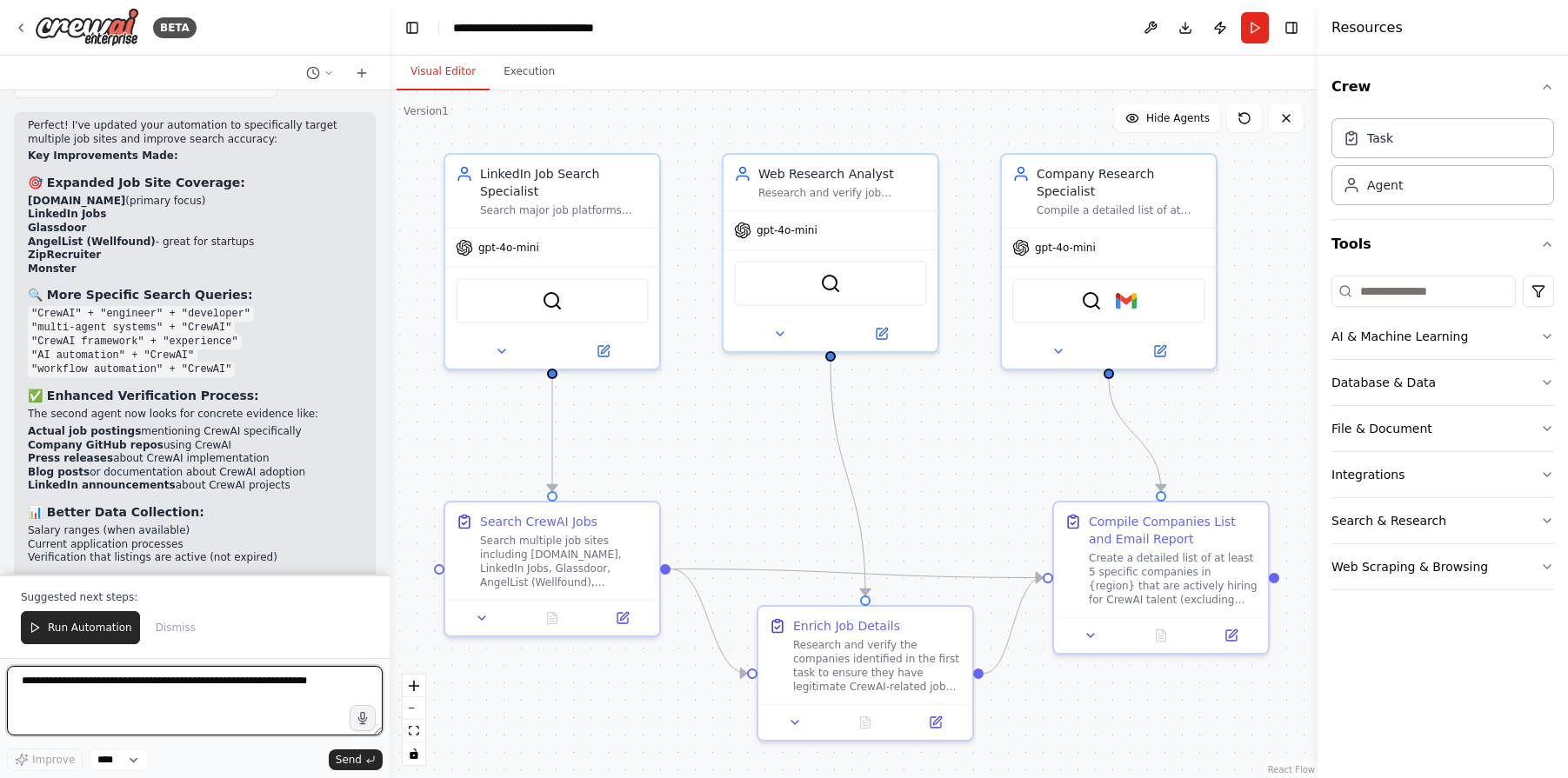
scroll to position [7069, 0]
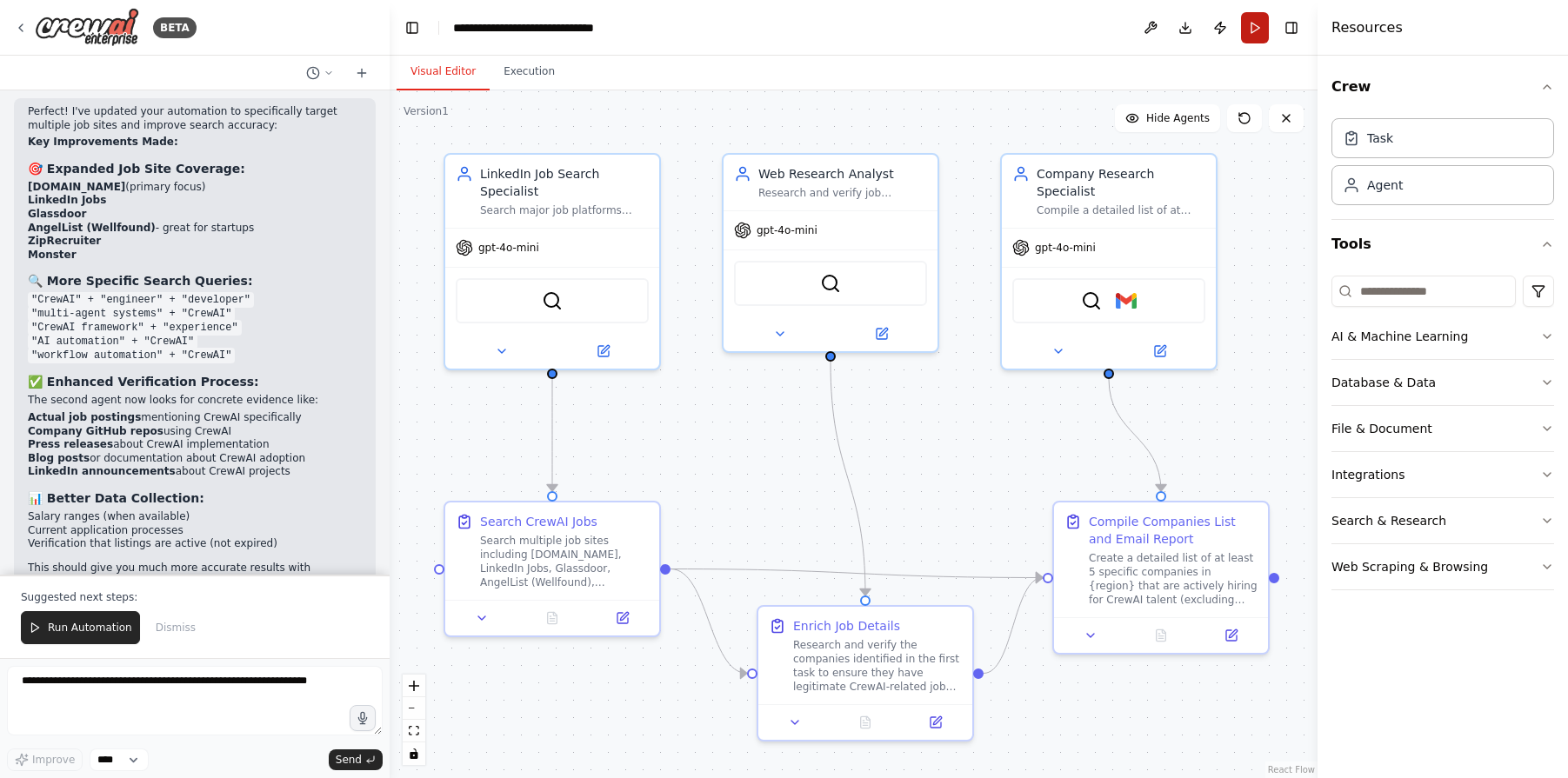
click at [1257, 26] on button "Run" at bounding box center [1255, 27] width 28 height 31
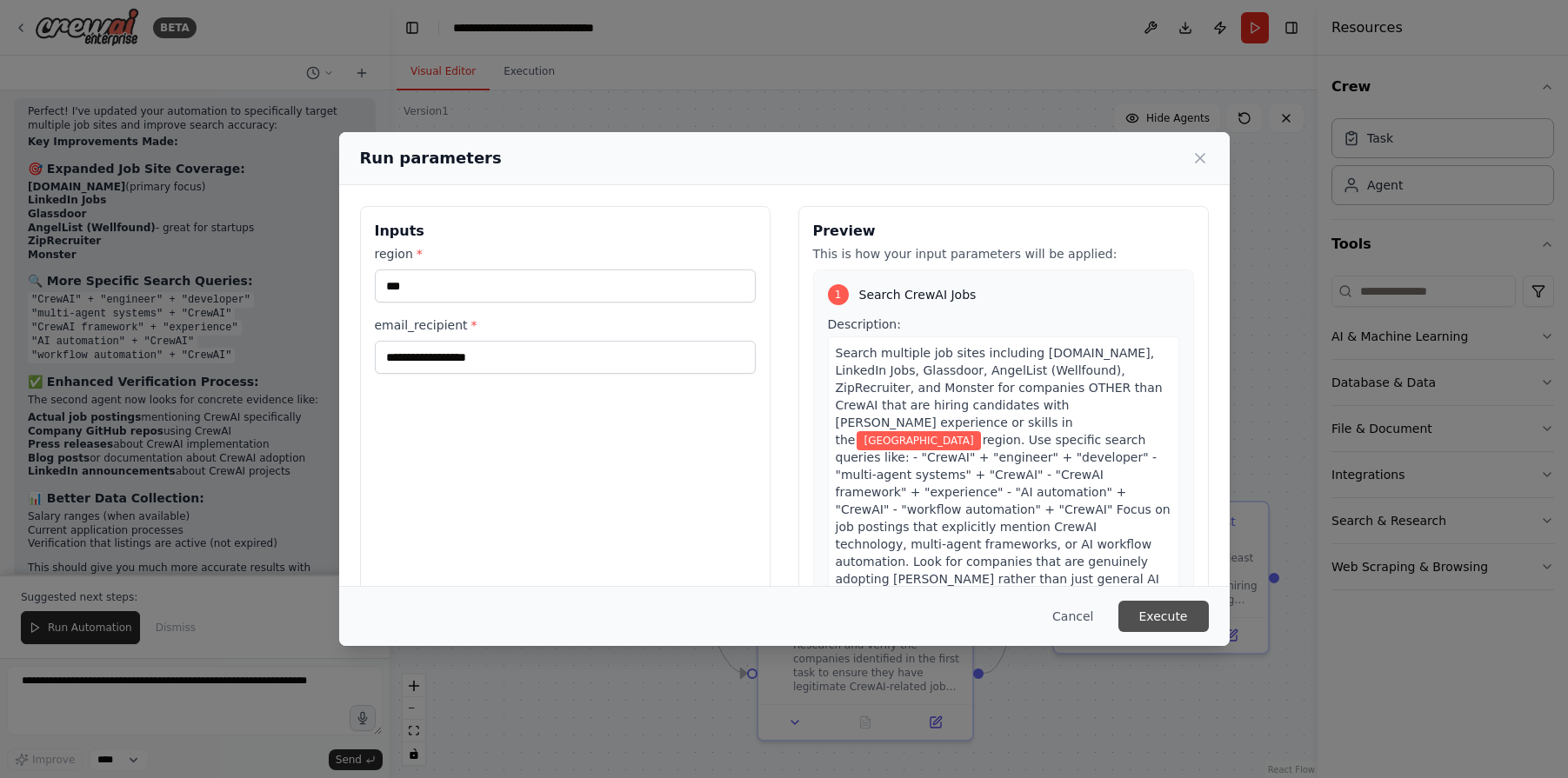
click at [1151, 613] on button "Execute" at bounding box center [1163, 617] width 90 height 31
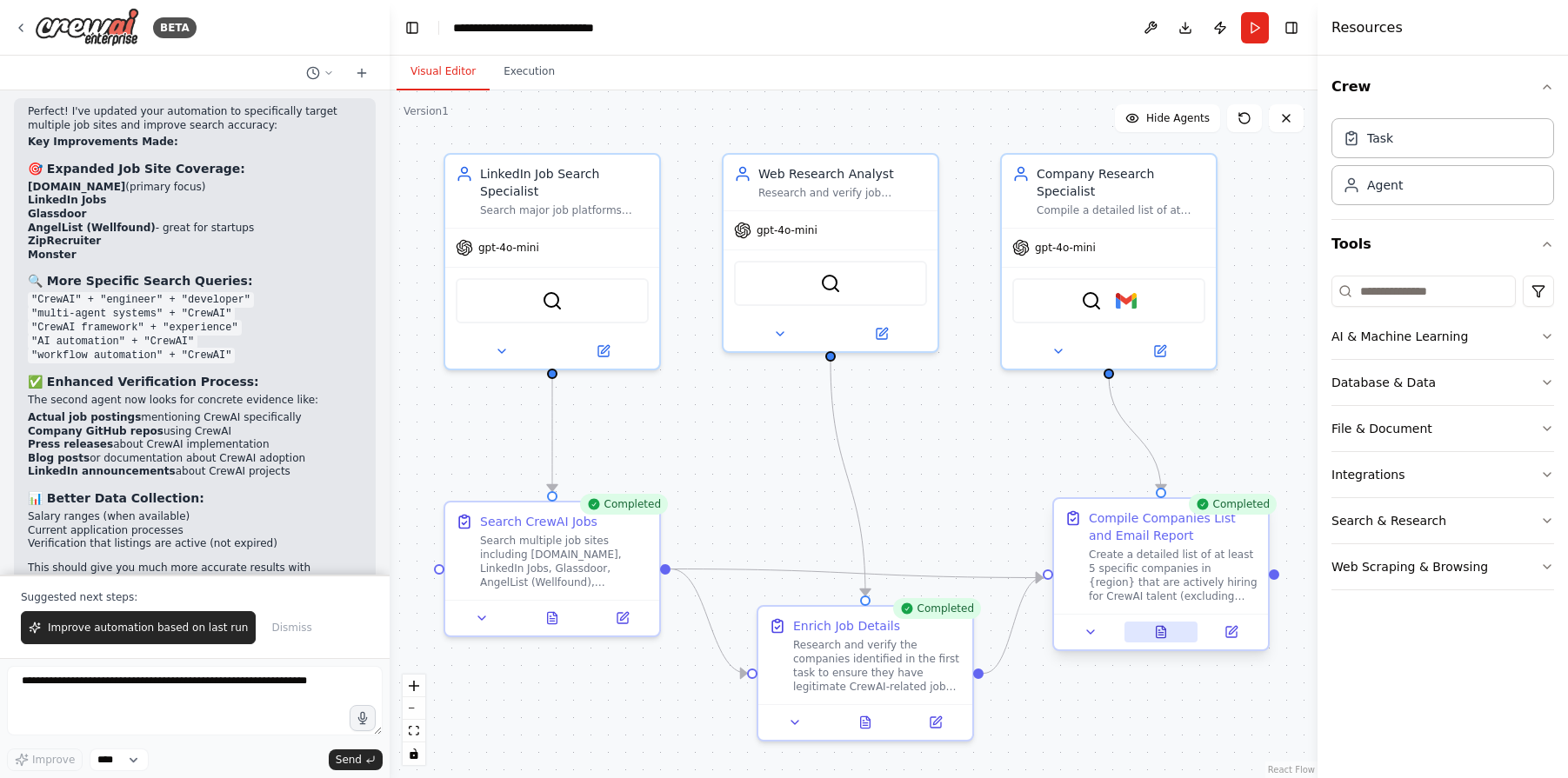
click at [1162, 629] on icon at bounding box center [1160, 632] width 14 height 14
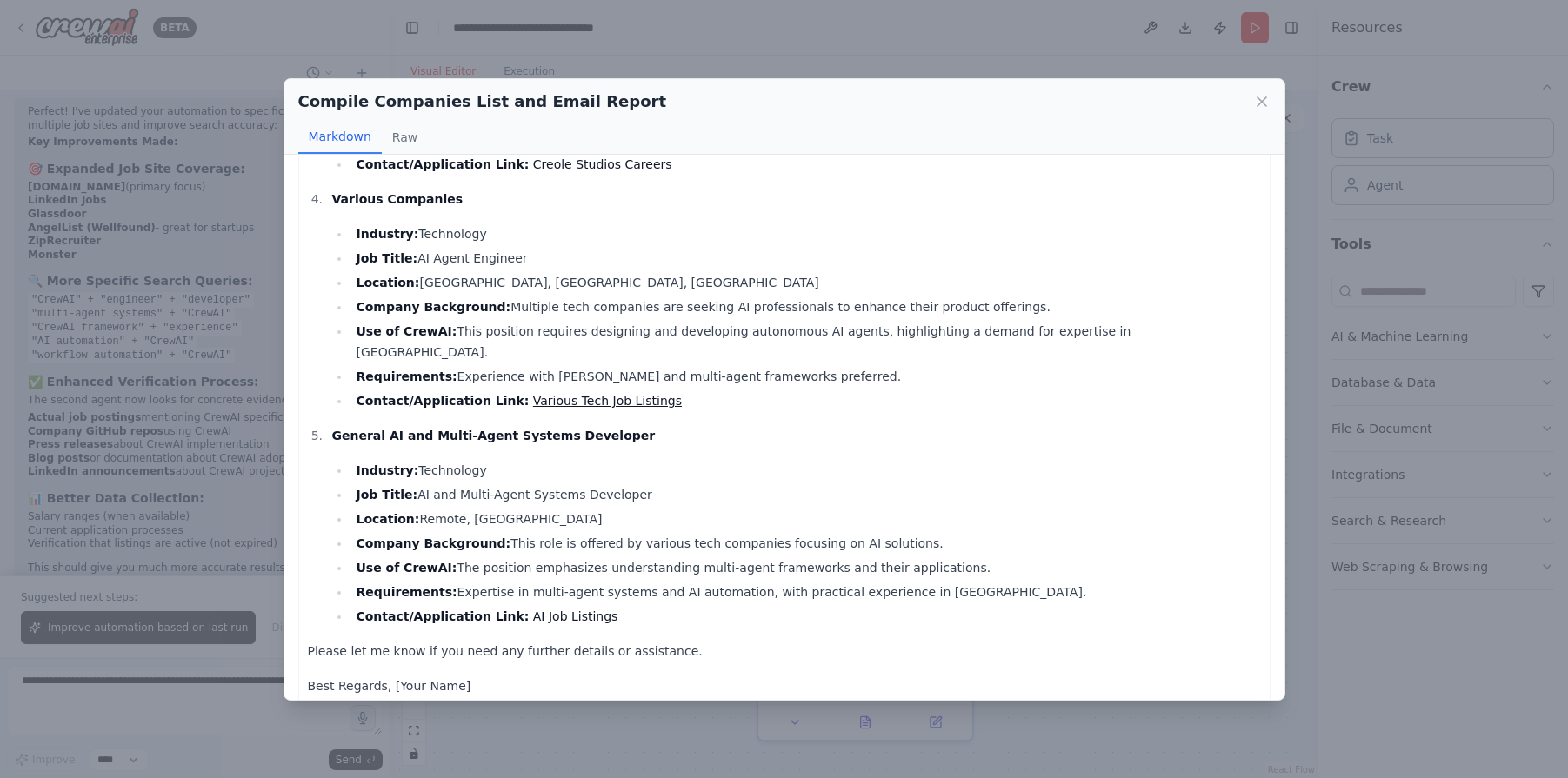
scroll to position [0, 0]
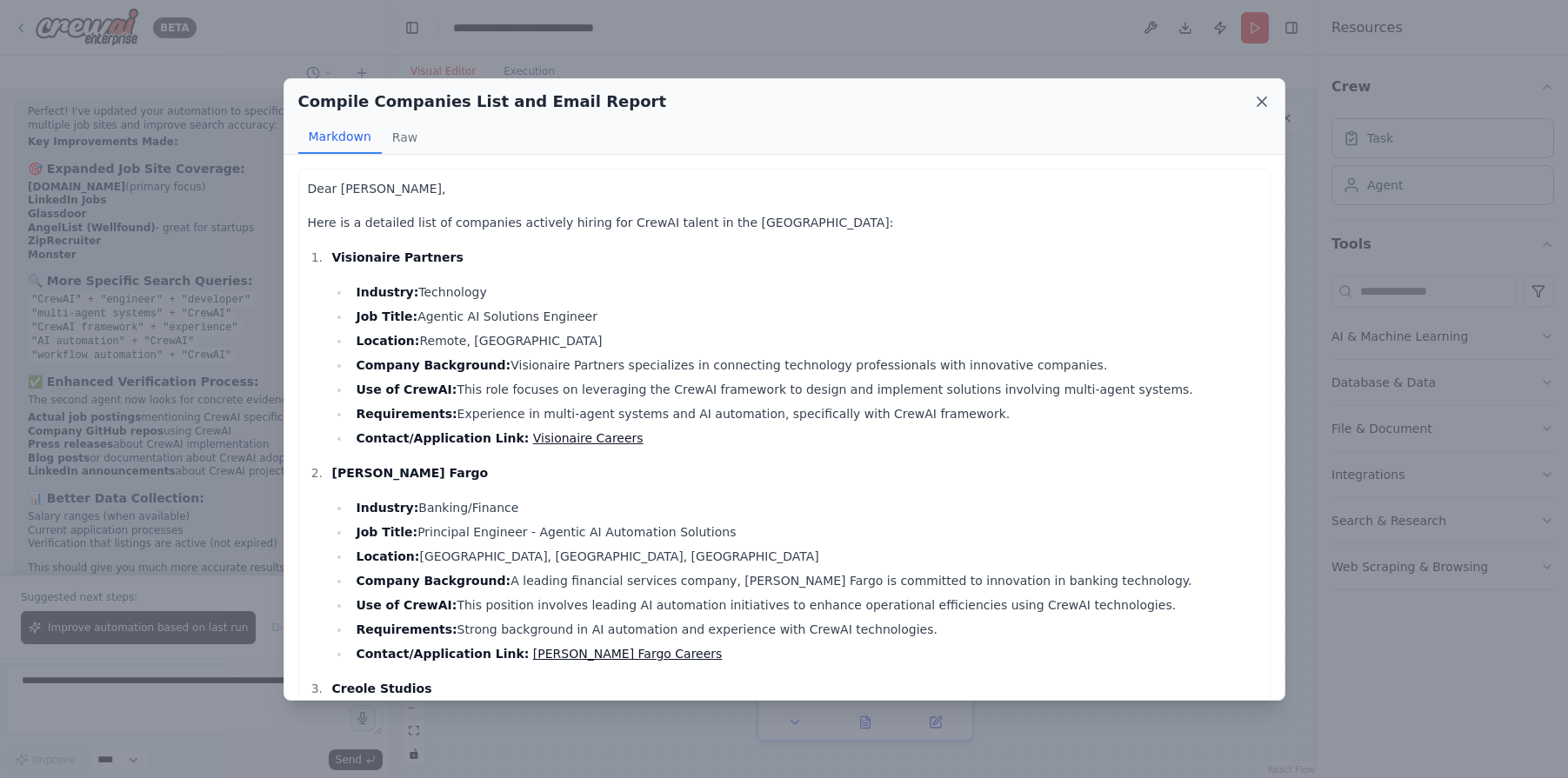
click at [1261, 101] on icon at bounding box center [1262, 102] width 9 height 9
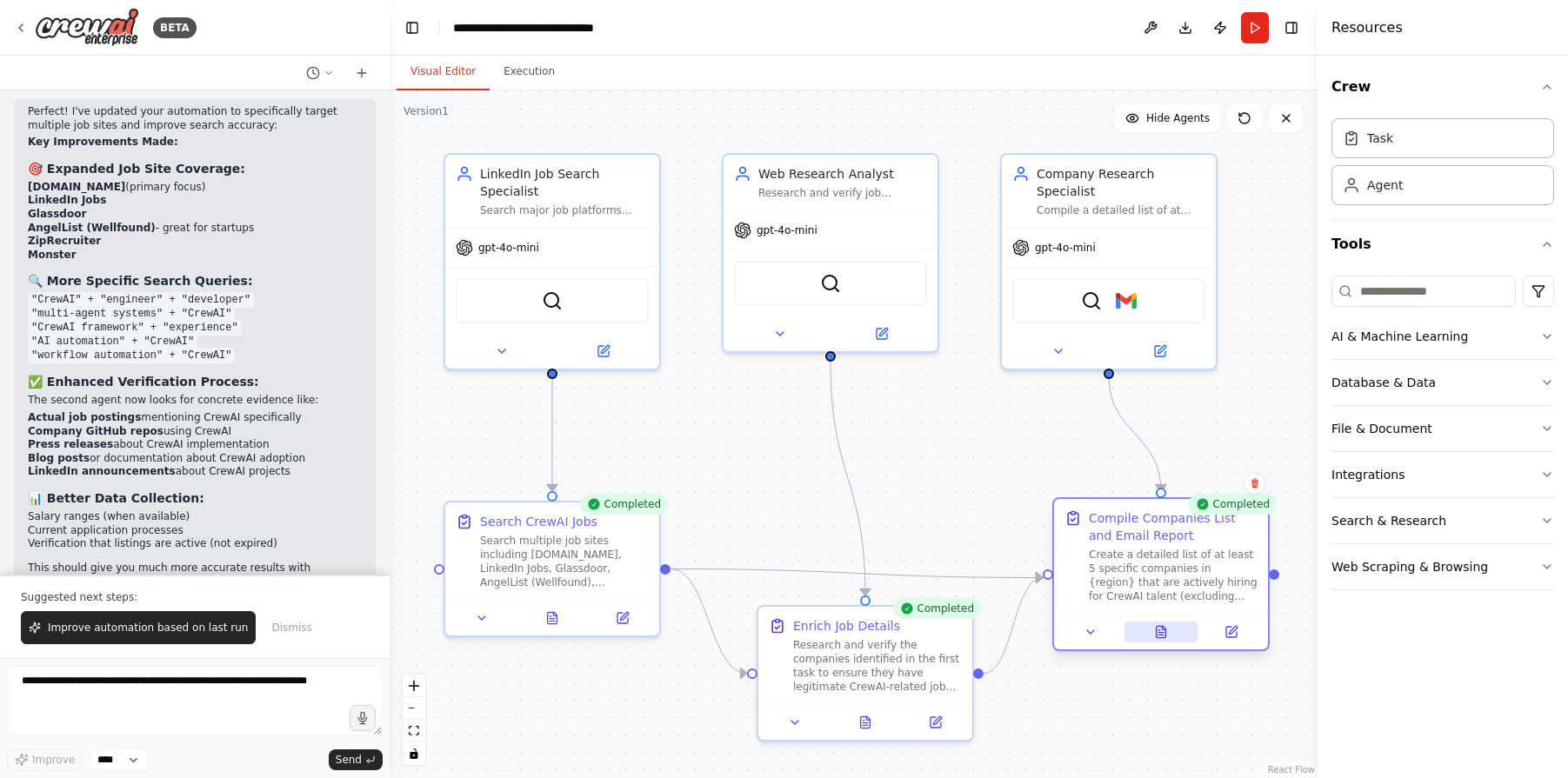
click at [1170, 639] on button at bounding box center [1161, 632] width 74 height 21
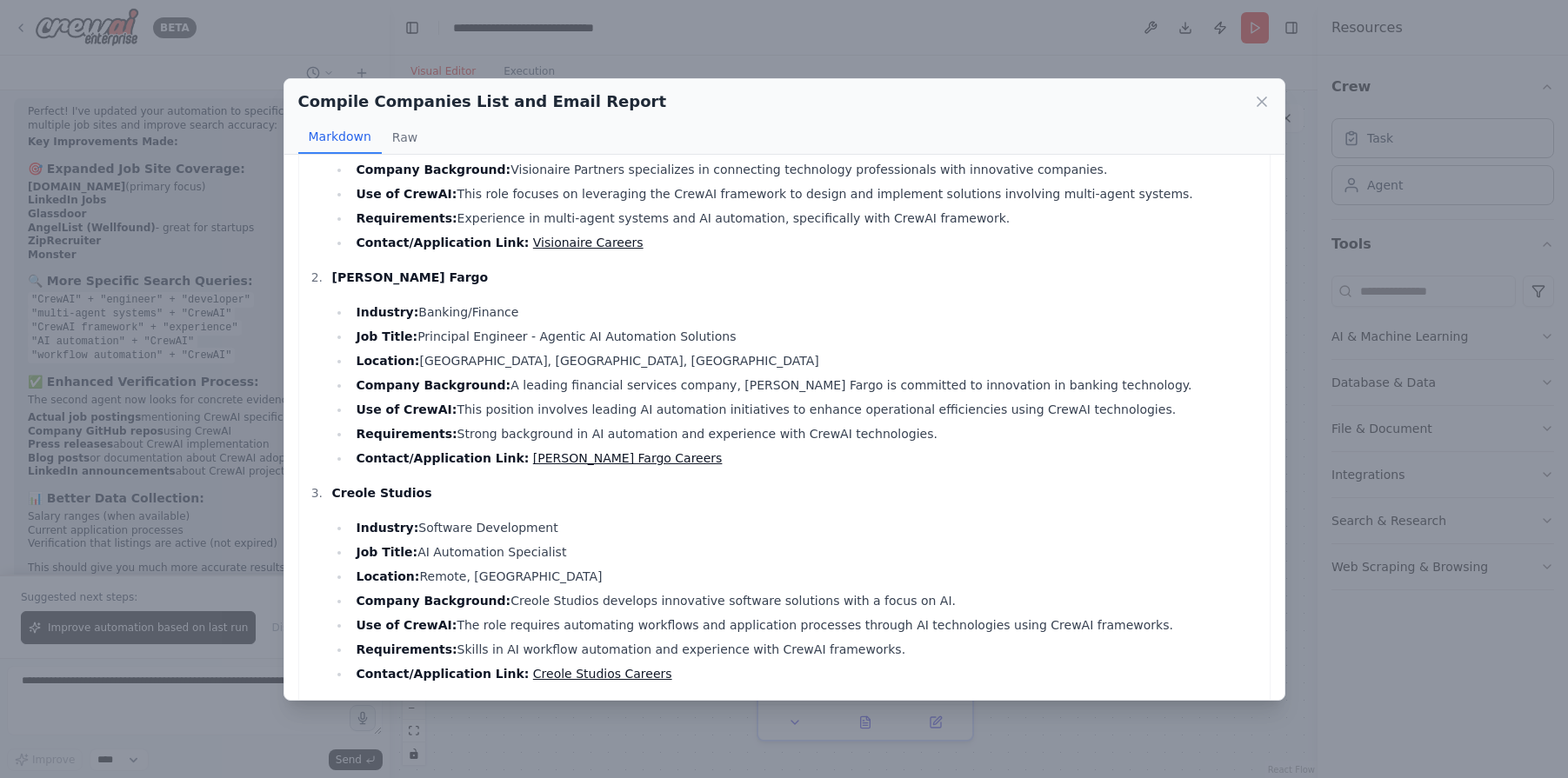
scroll to position [196, 0]
click at [1255, 109] on icon at bounding box center [1262, 101] width 17 height 17
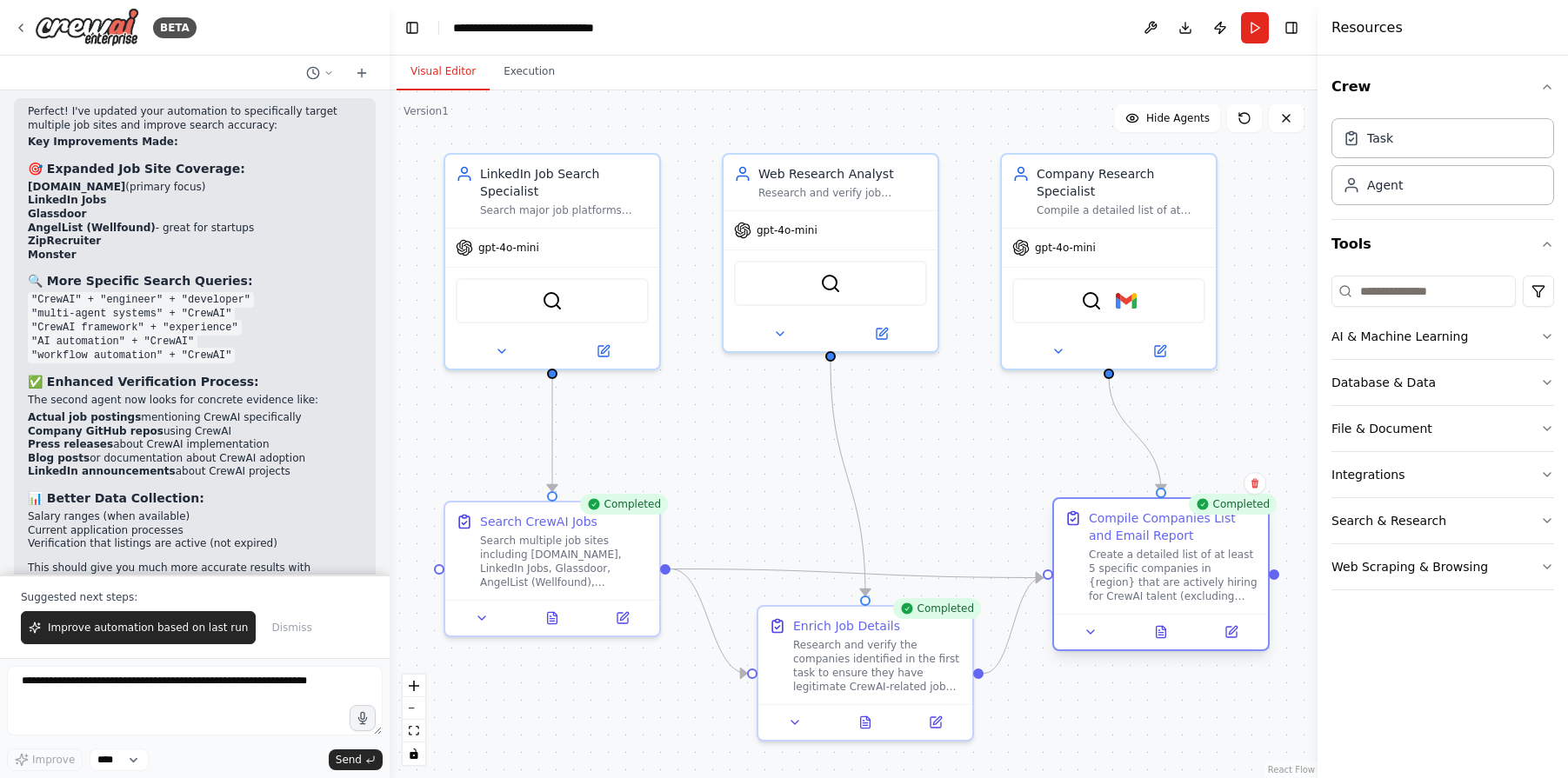
click at [1158, 645] on div at bounding box center [1161, 631] width 214 height 36
click at [1160, 633] on icon at bounding box center [1160, 633] width 5 height 0
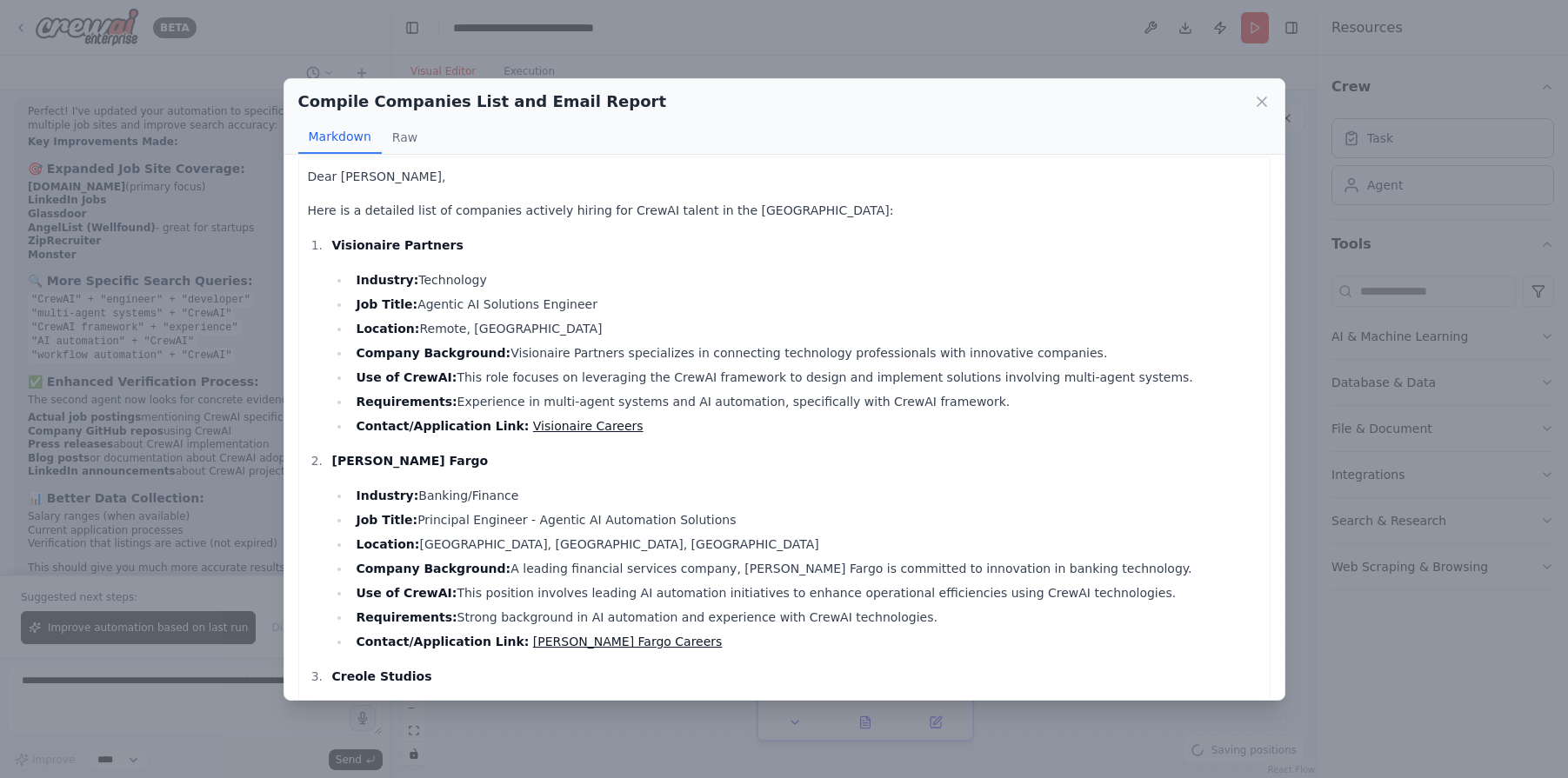
scroll to position [16, 0]
click at [1256, 102] on icon at bounding box center [1262, 101] width 17 height 17
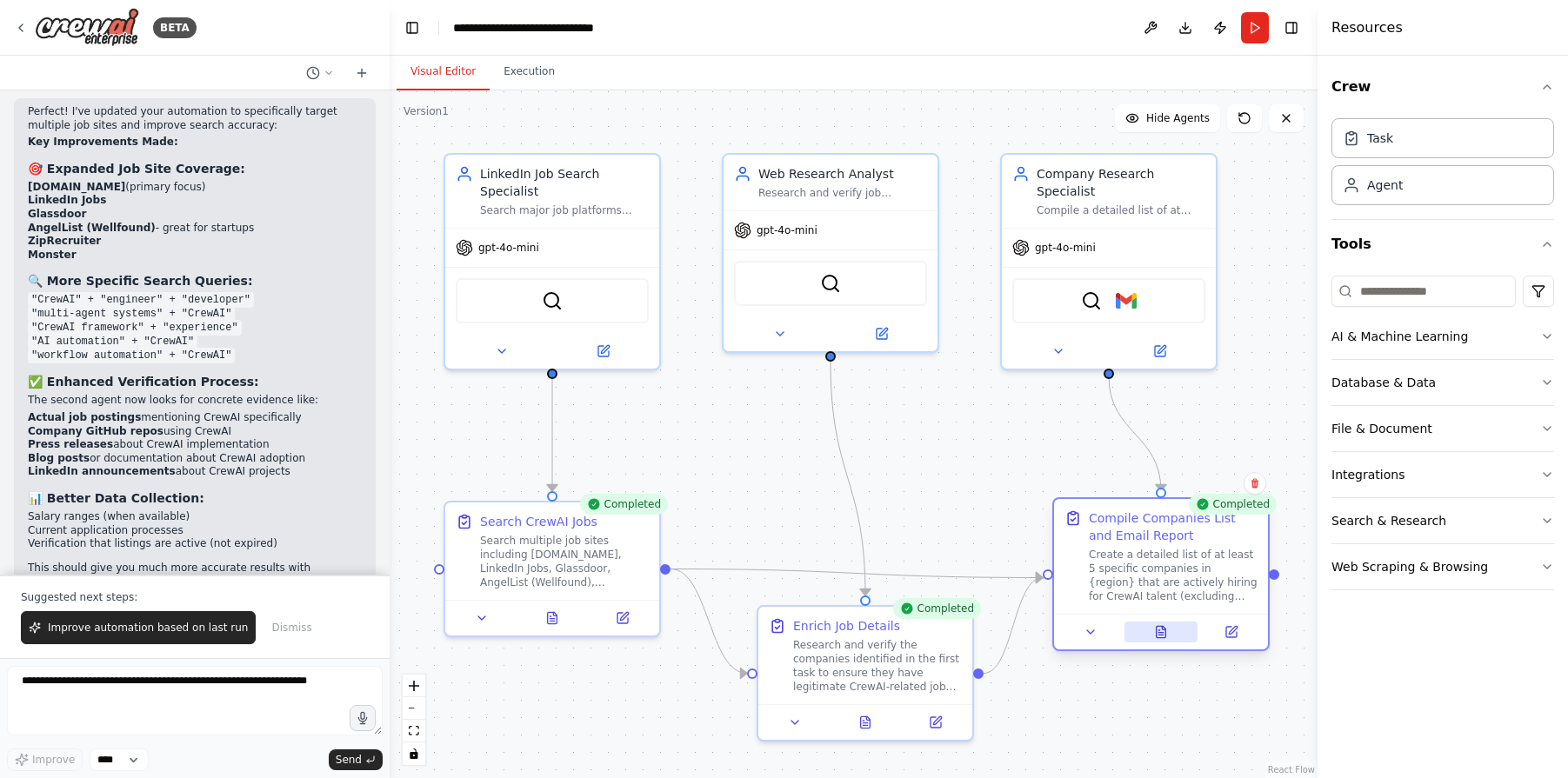
click at [1167, 638] on icon at bounding box center [1160, 632] width 14 height 14
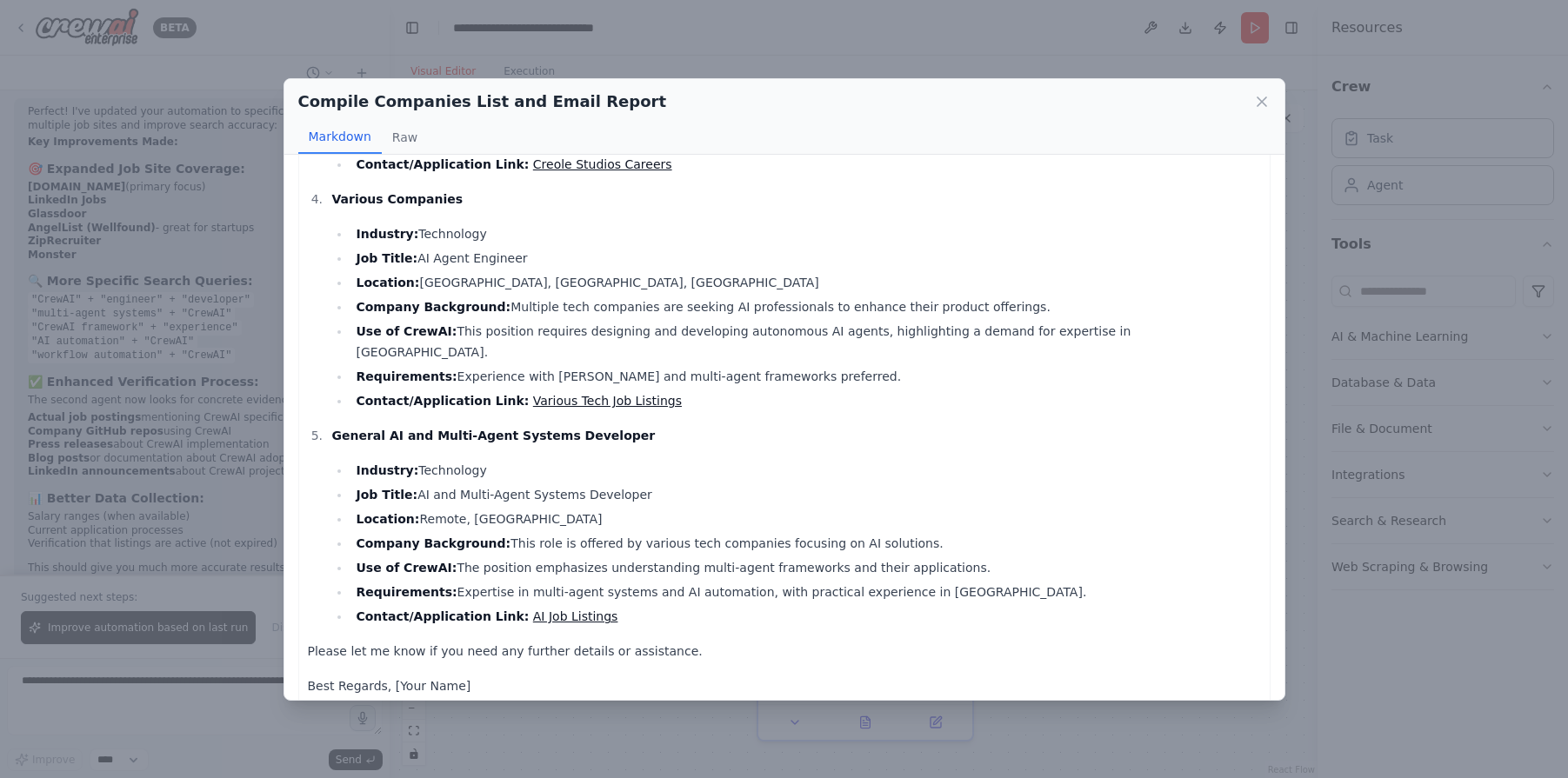
scroll to position [0, 0]
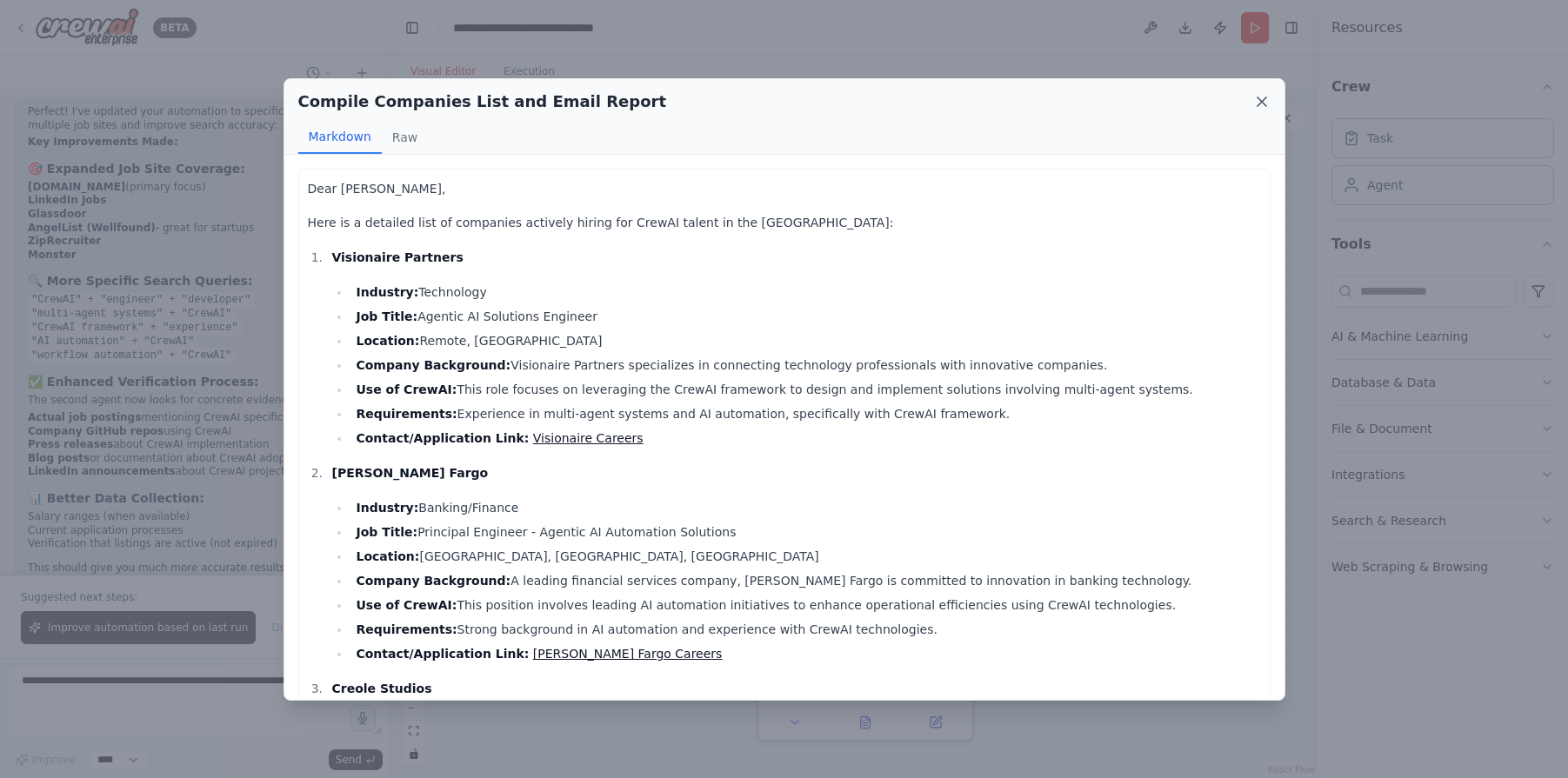
click at [1260, 104] on icon at bounding box center [1262, 101] width 17 height 17
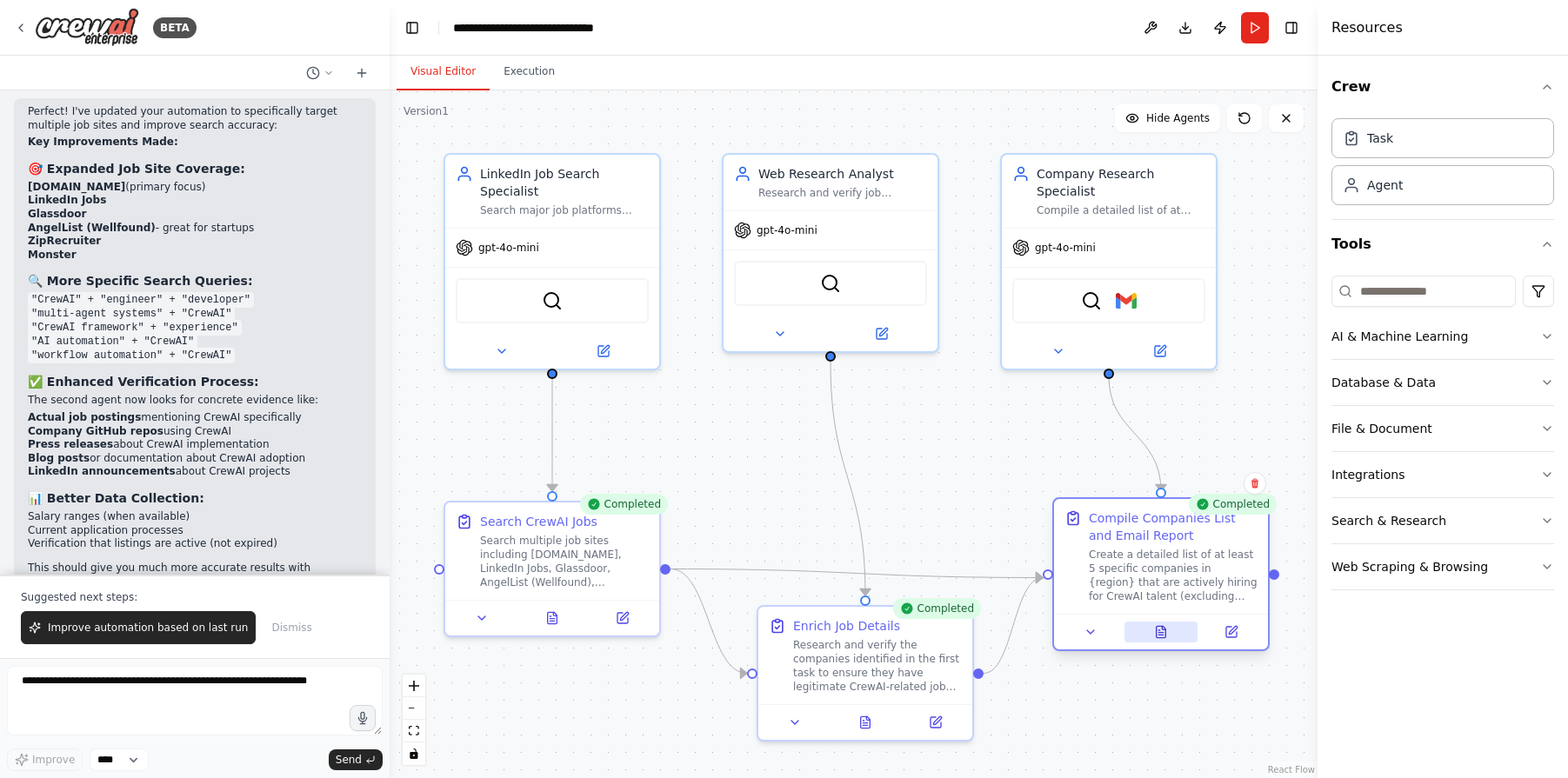
click at [1164, 633] on icon at bounding box center [1161, 632] width 9 height 11
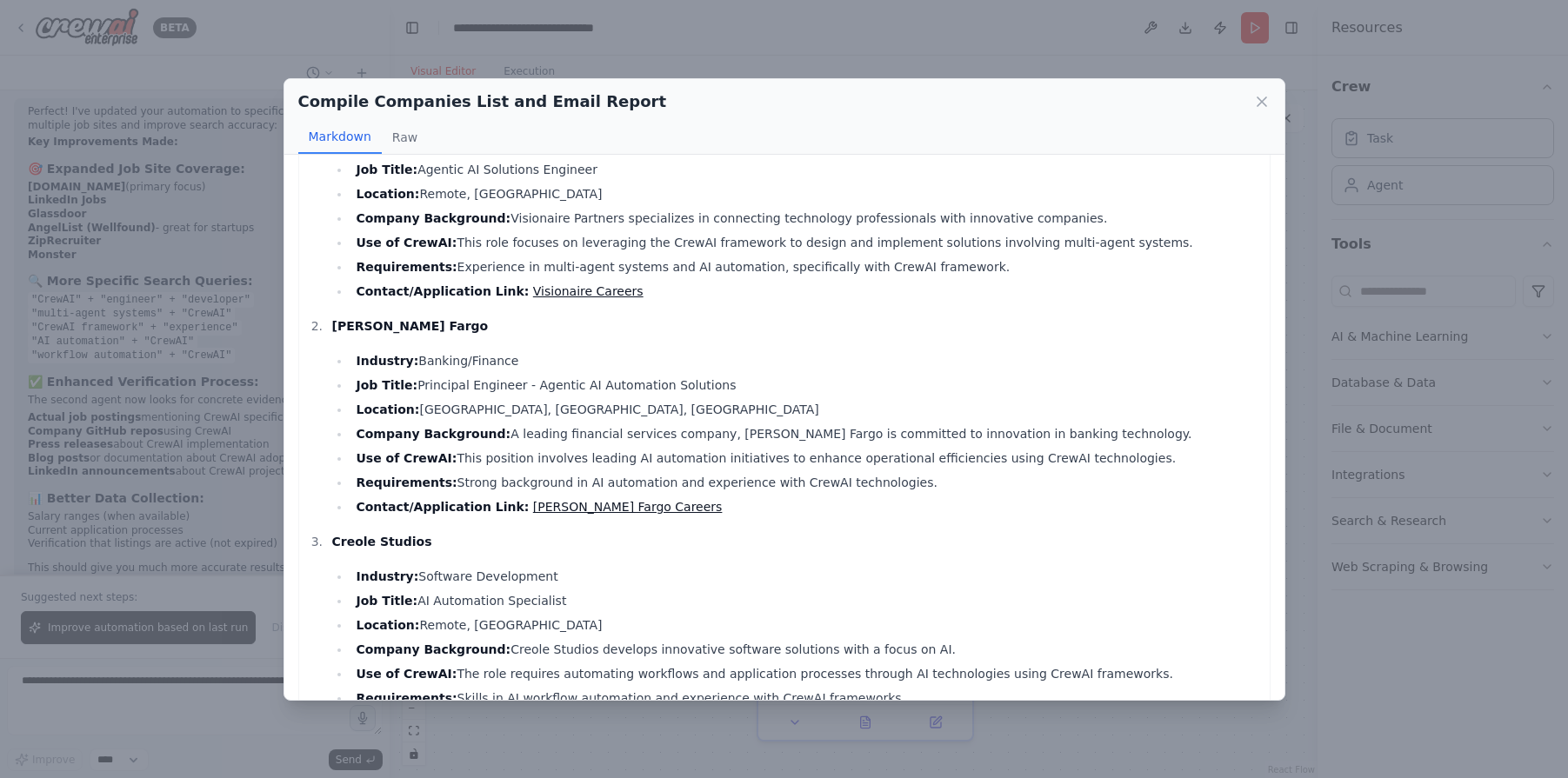
scroll to position [130, 0]
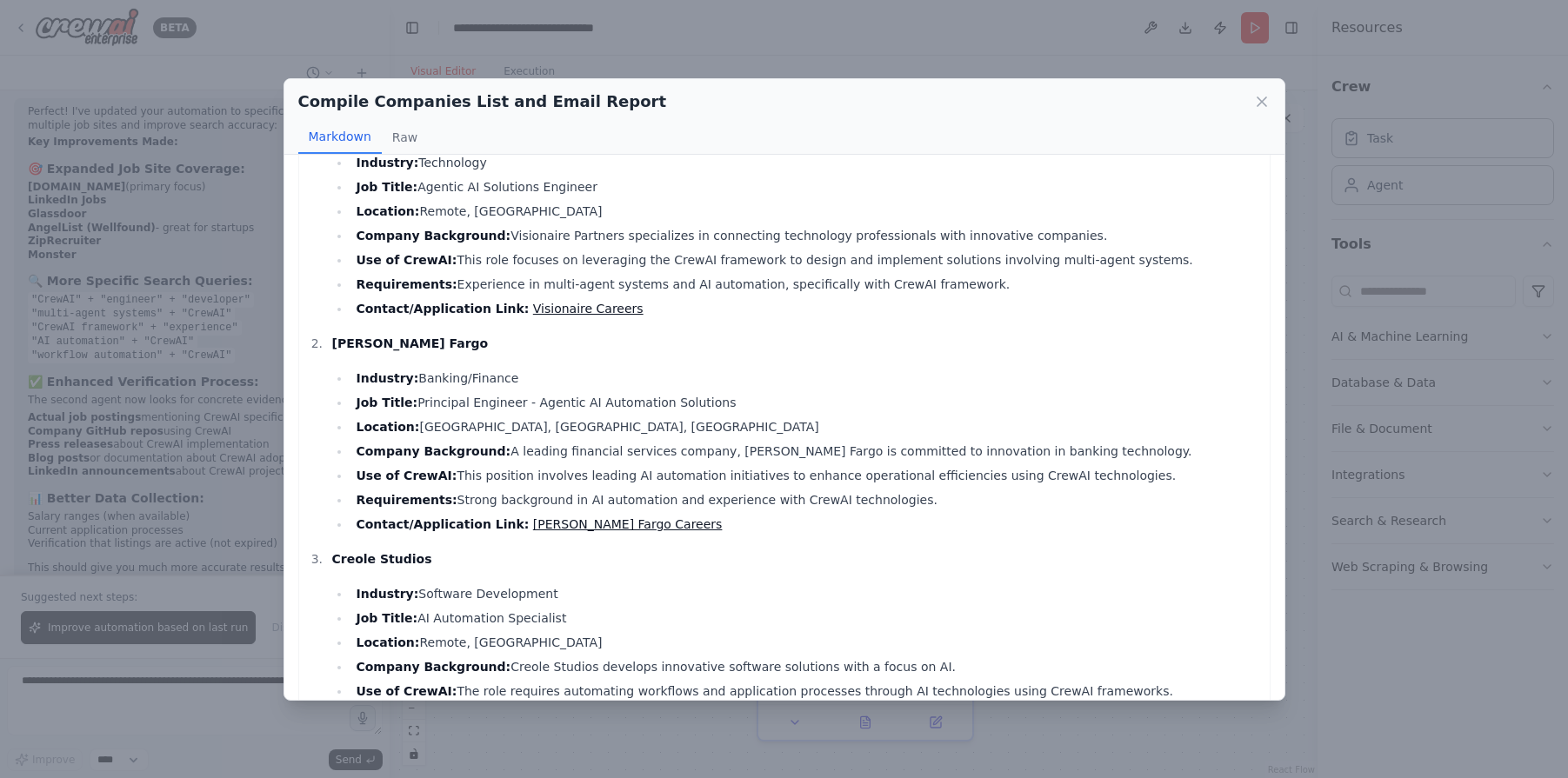
click at [578, 525] on link "Wells Fargo Careers" at bounding box center [628, 524] width 190 height 14
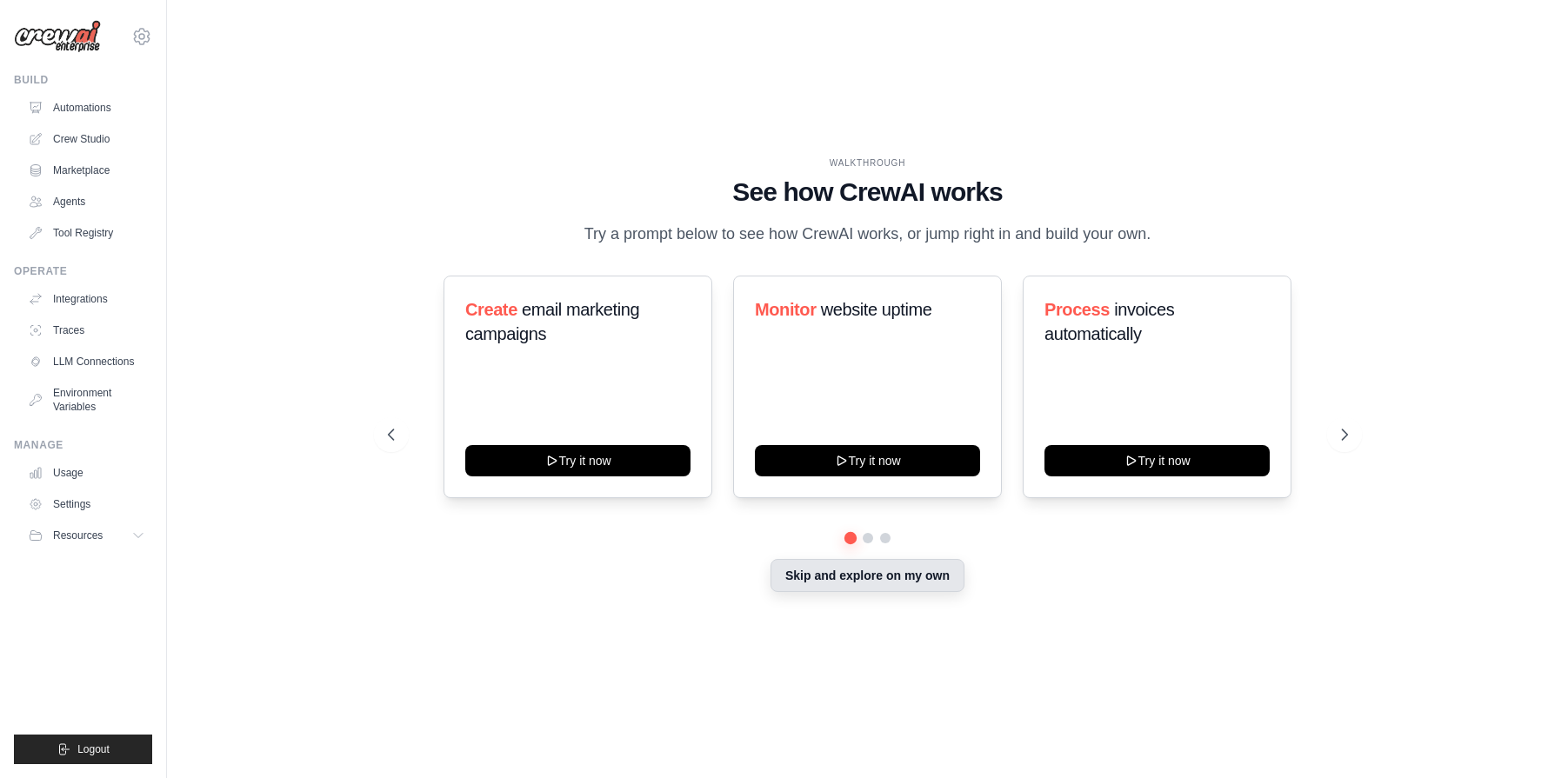
click at [895, 585] on button "Skip and explore on my own" at bounding box center [867, 576] width 194 height 33
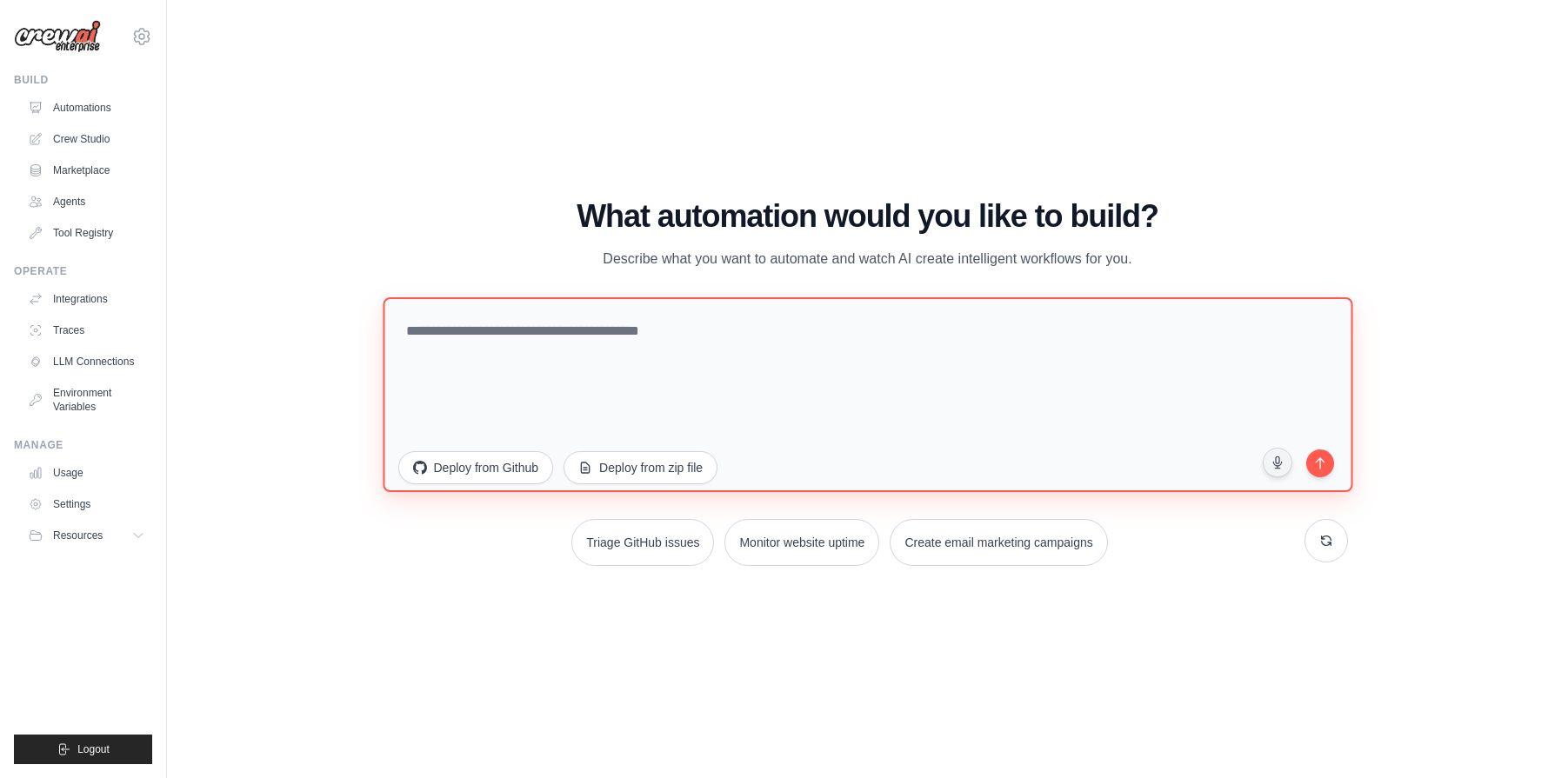
click at [648, 358] on textarea at bounding box center [867, 394] width 970 height 195
paste textarea "**********"
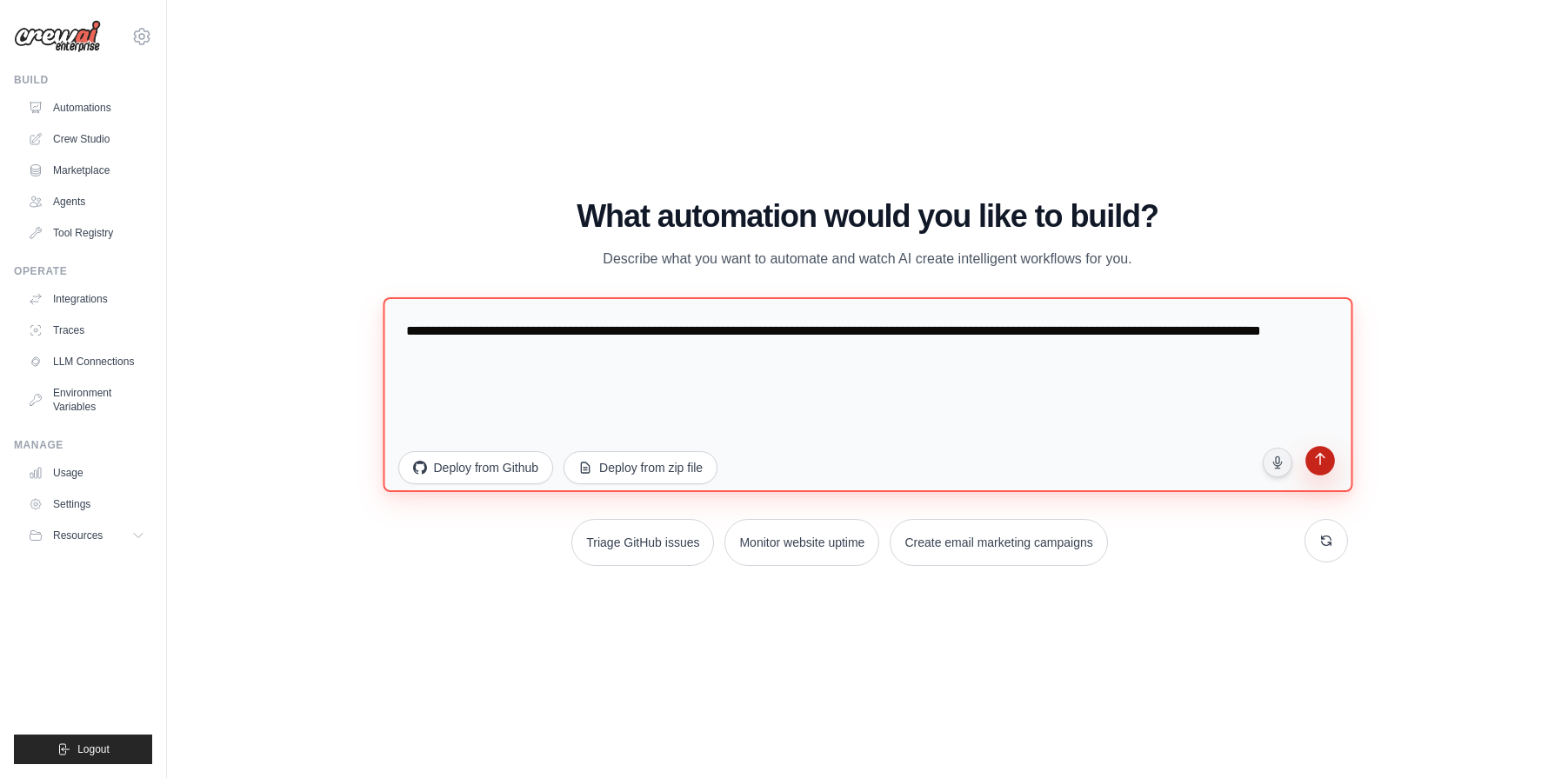
type textarea "**********"
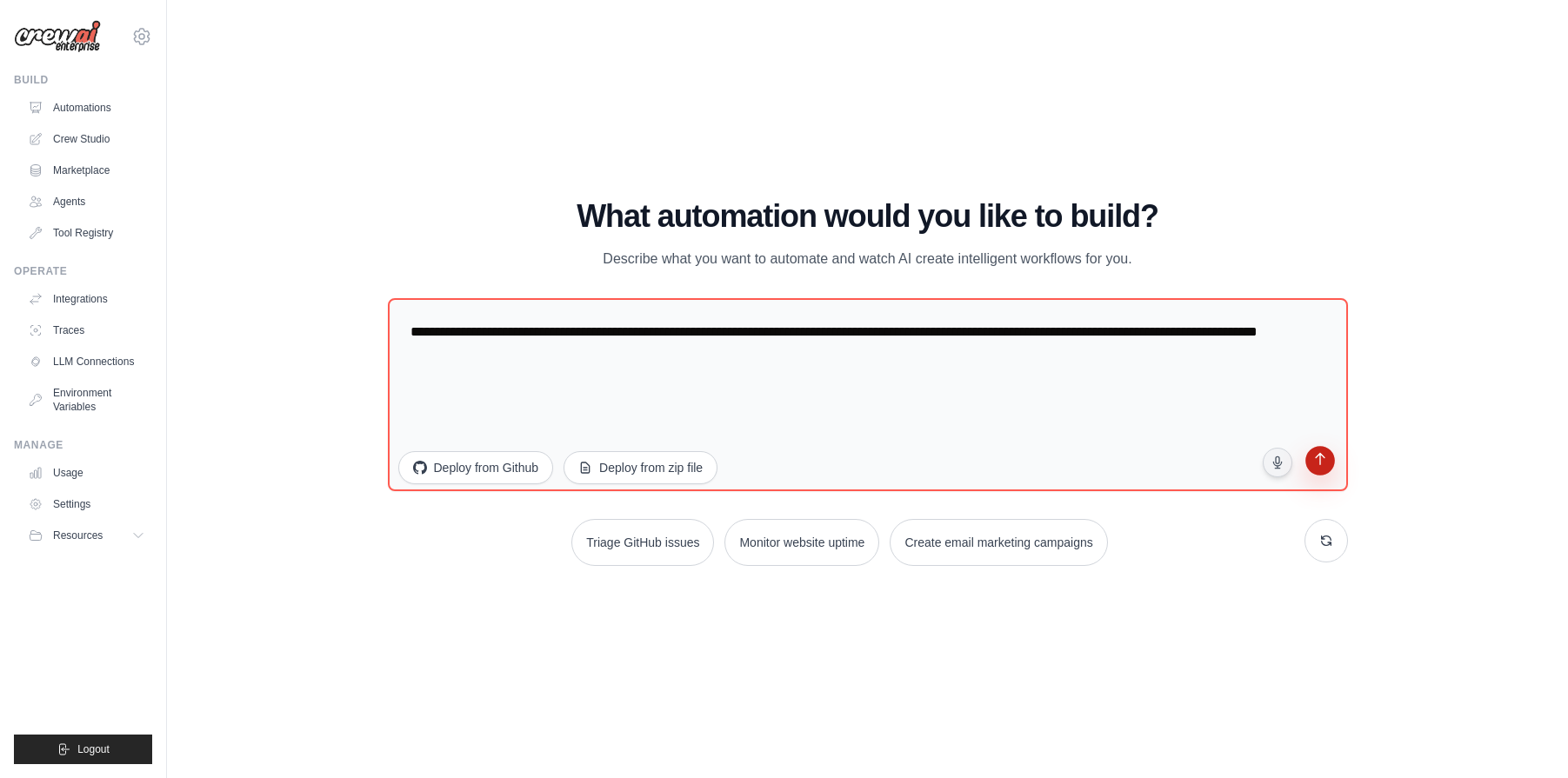
click at [1326, 468] on icon "submit" at bounding box center [1320, 461] width 16 height 16
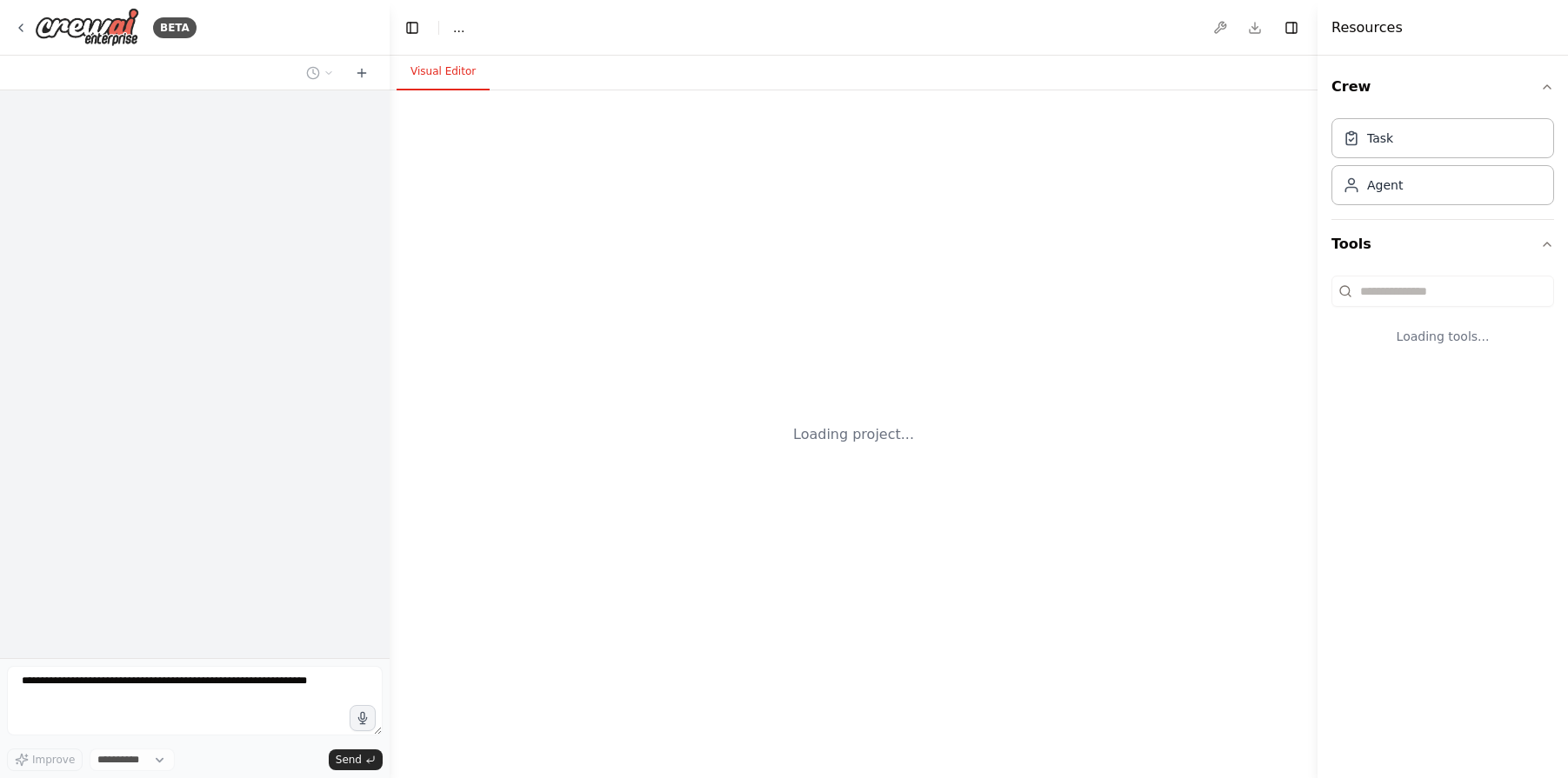
select select "****"
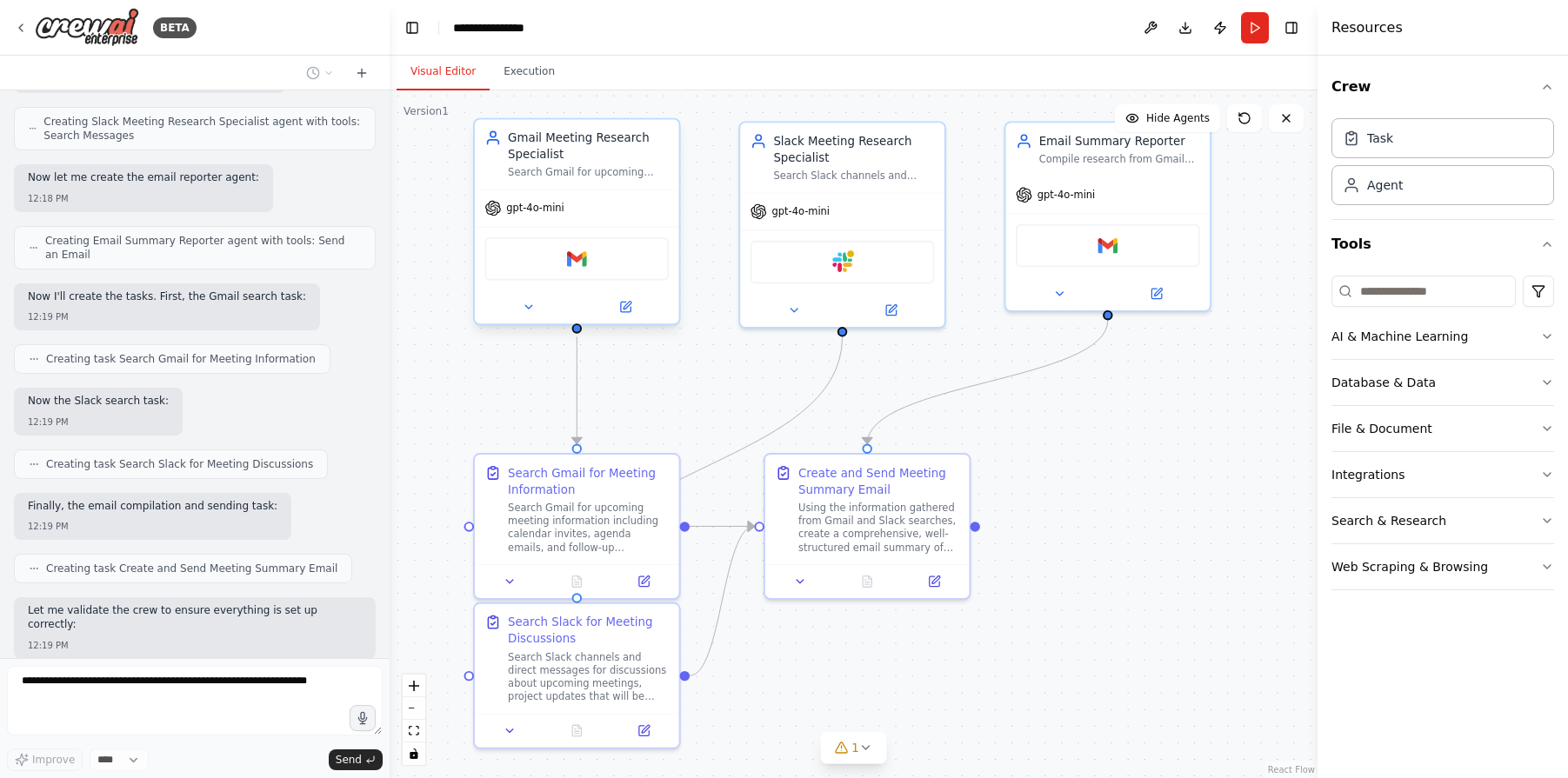
scroll to position [961, 0]
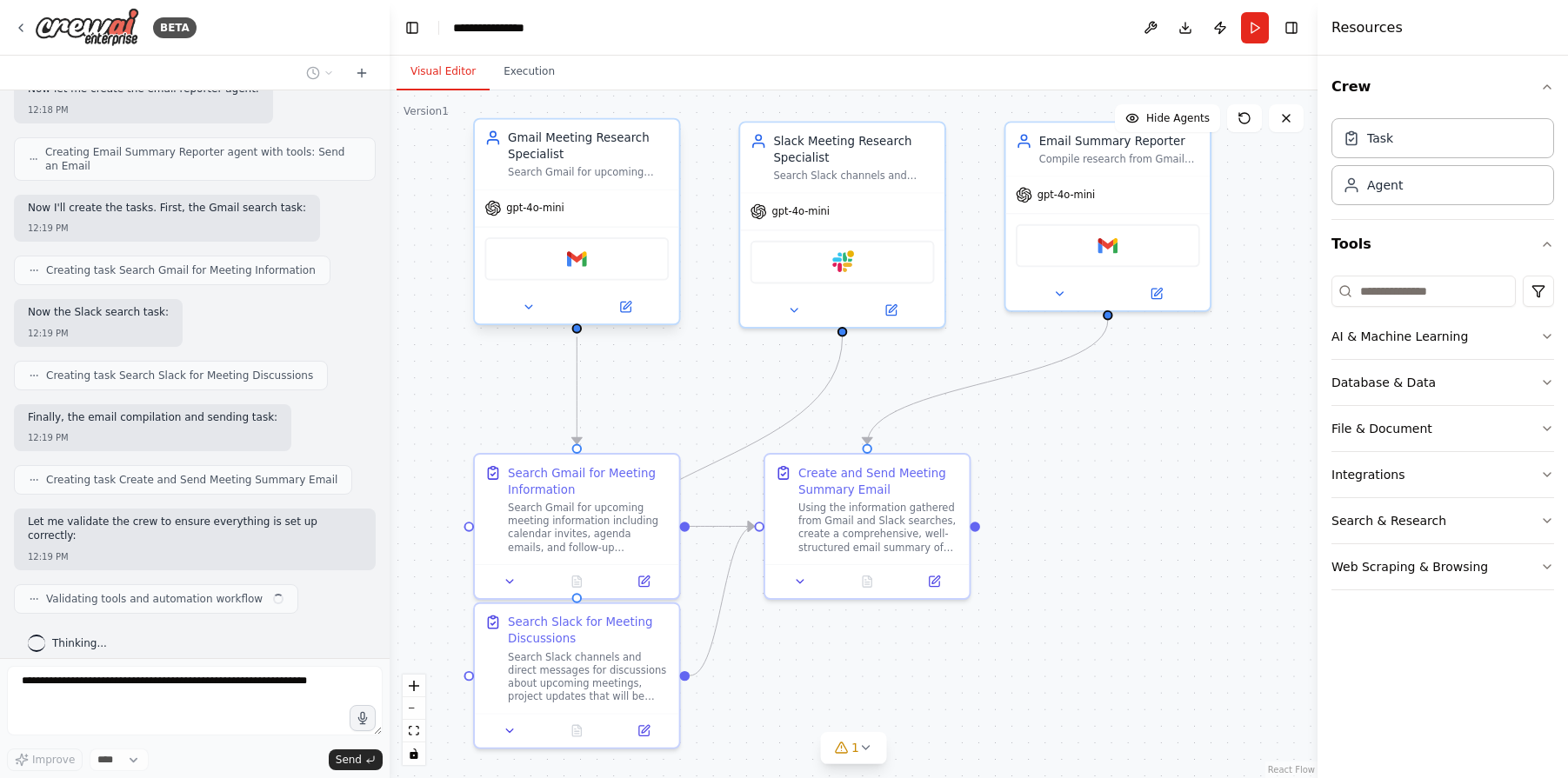
drag, startPoint x: 1095, startPoint y: 536, endPoint x: 1071, endPoint y: 470, distance: 70.2
click at [1071, 470] on div ".deletable-edge-delete-btn { width: 20px; height: 20px; border: 0px solid #ffff…" at bounding box center [853, 434] width 928 height 688
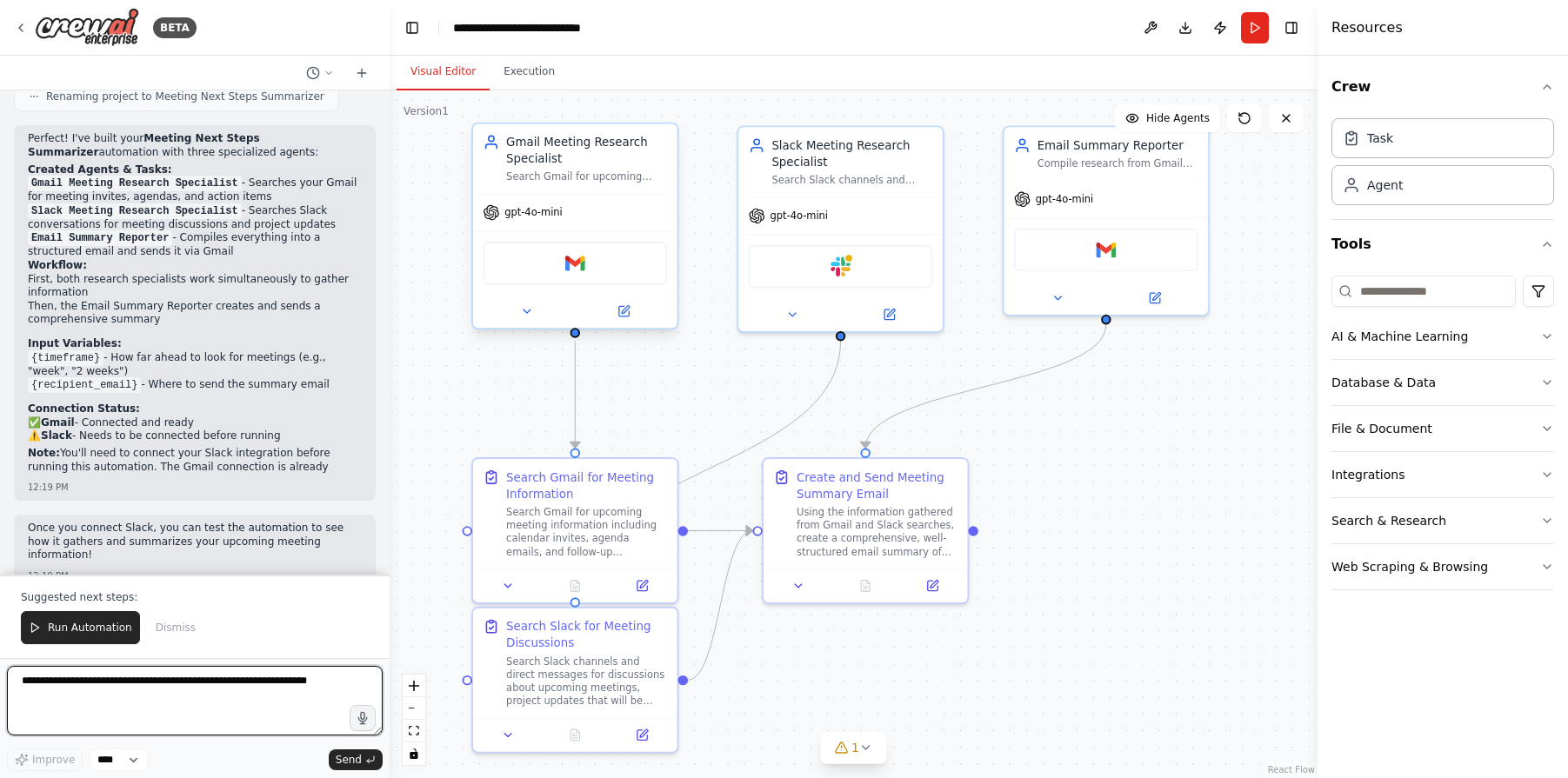
scroll to position [1744, 0]
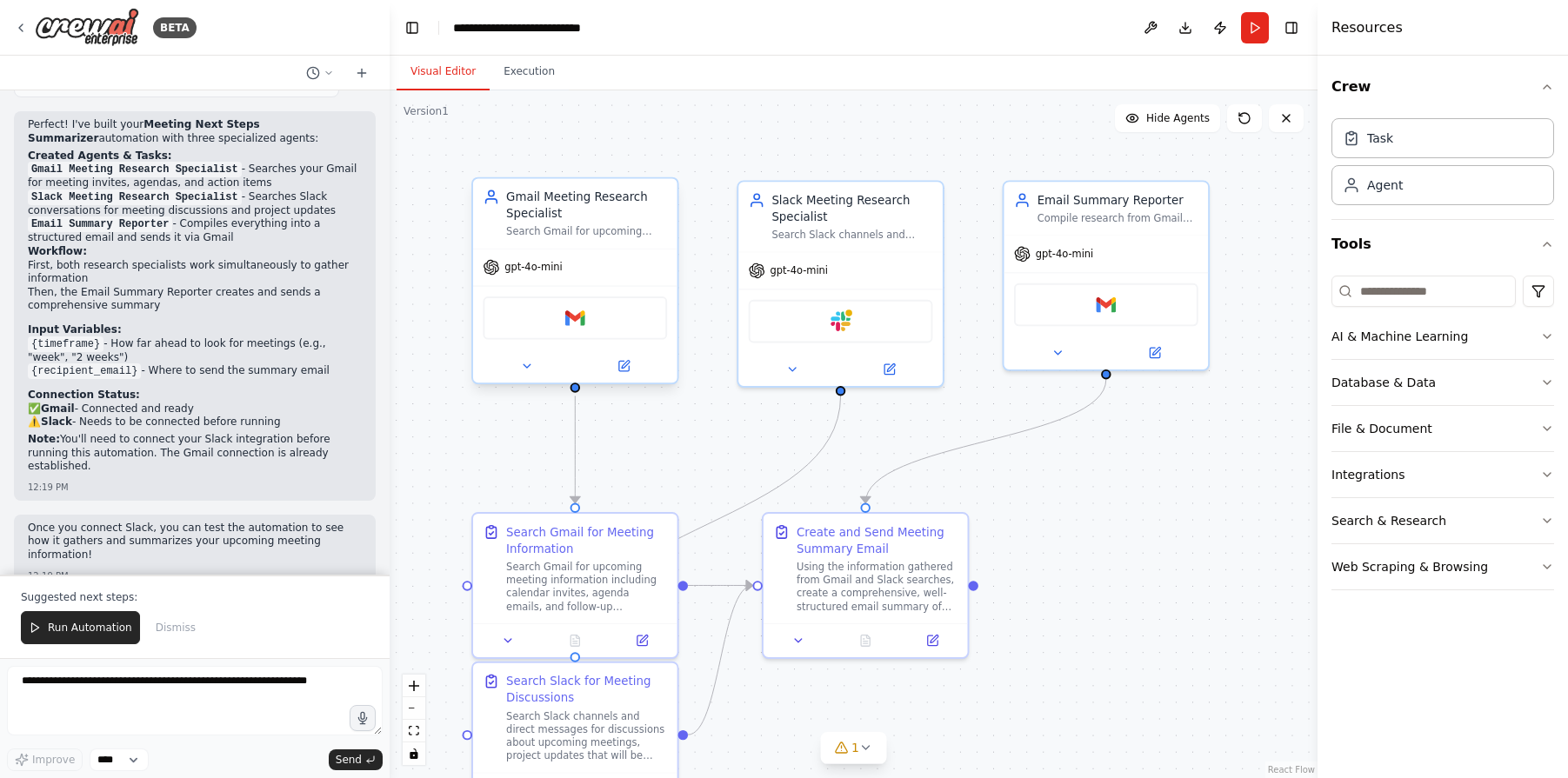
drag, startPoint x: 1139, startPoint y: 408, endPoint x: 1139, endPoint y: 459, distance: 51.0
click at [1139, 459] on div ".deletable-edge-delete-btn { width: 20px; height: 20px; border: 0px solid #ffff…" at bounding box center [853, 434] width 928 height 688
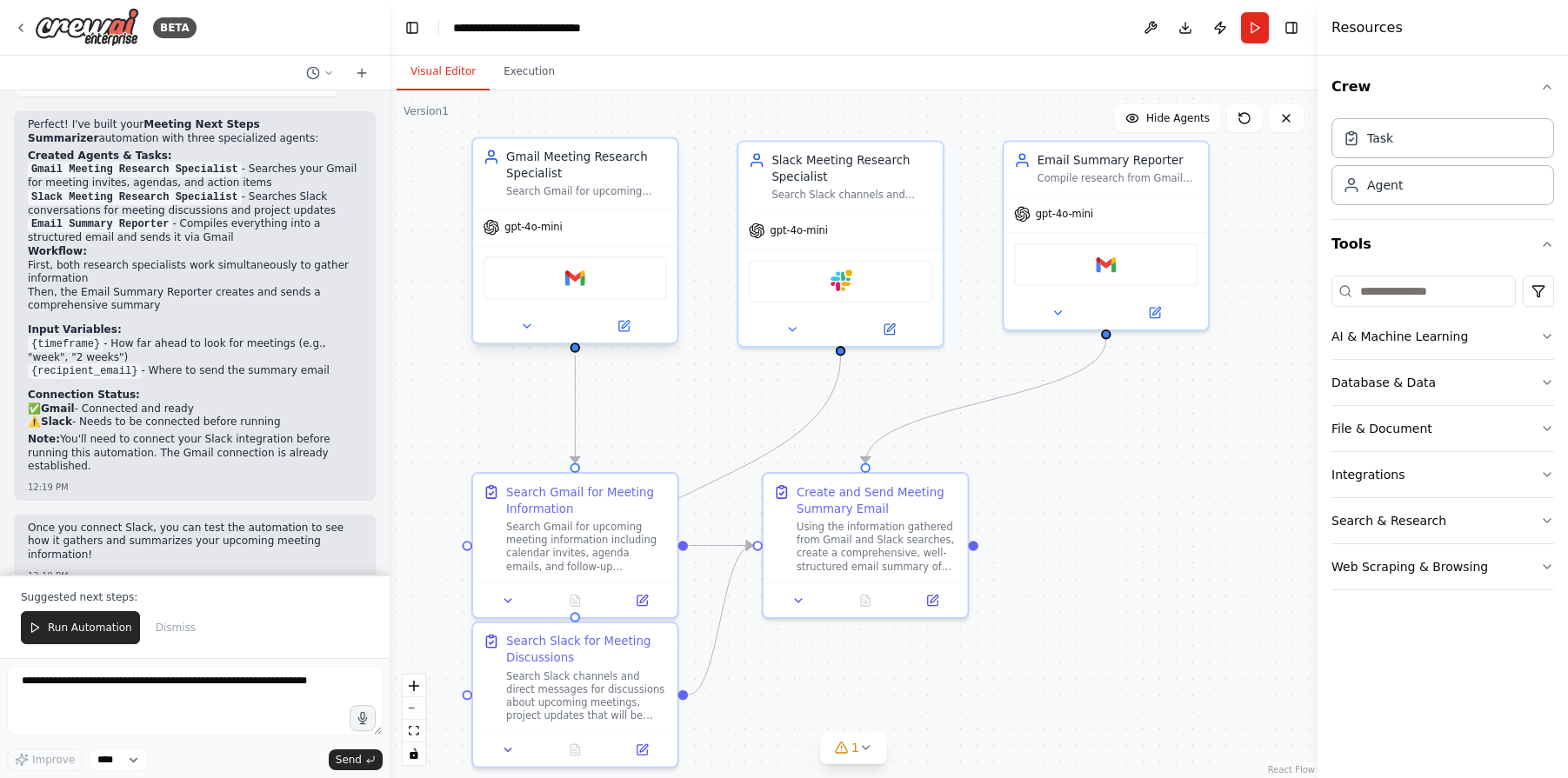
drag, startPoint x: 1100, startPoint y: 537, endPoint x: 1100, endPoint y: 501, distance: 36.0
click at [1100, 501] on div ".deletable-edge-delete-btn { width: 20px; height: 20px; border: 0px solid #ffff…" at bounding box center [853, 434] width 928 height 688
click at [1256, 32] on button "Run" at bounding box center [1255, 27] width 28 height 31
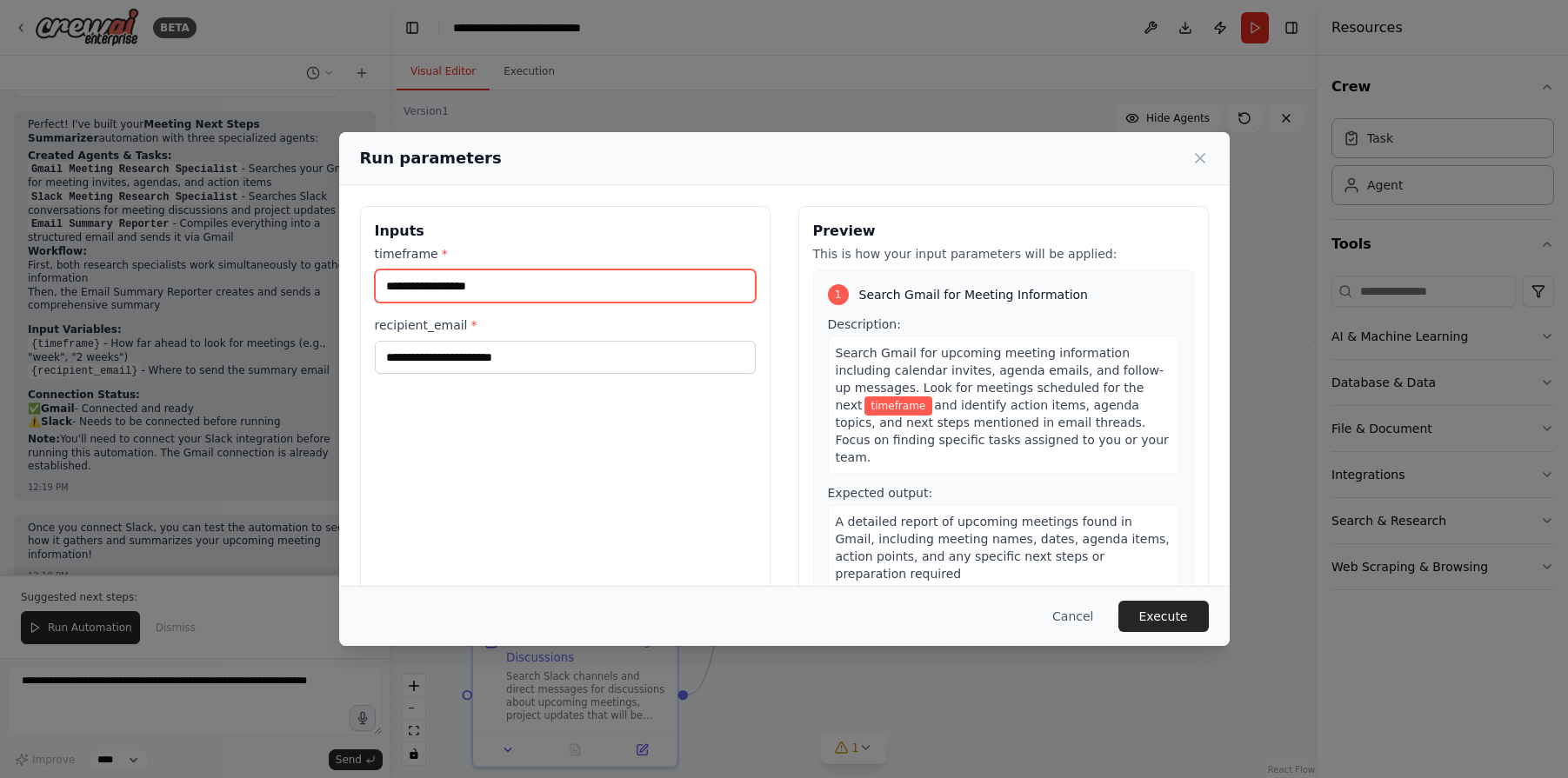
click at [496, 293] on input "timeframe *" at bounding box center [566, 286] width 381 height 33
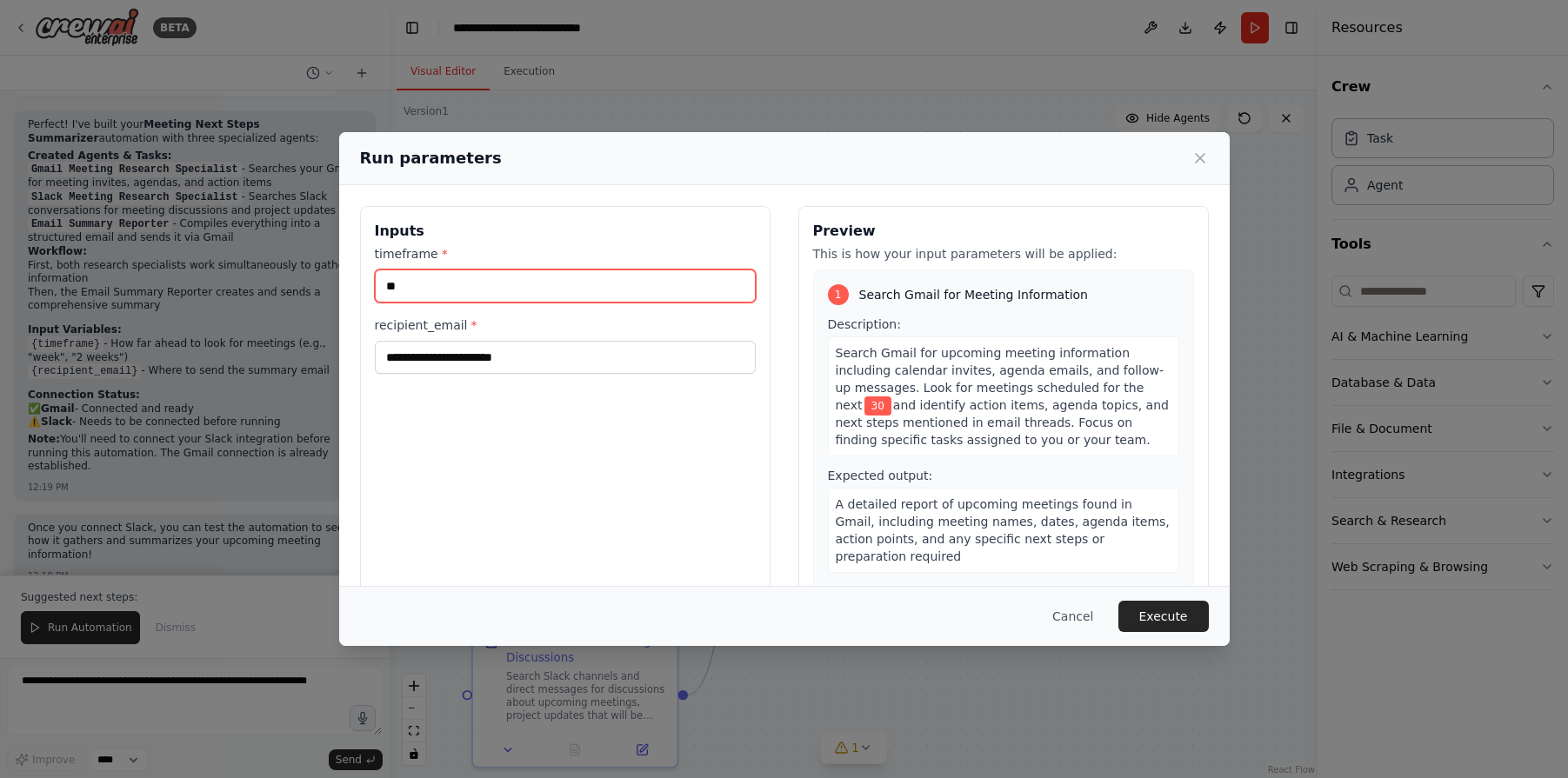
type input "*"
type input "****"
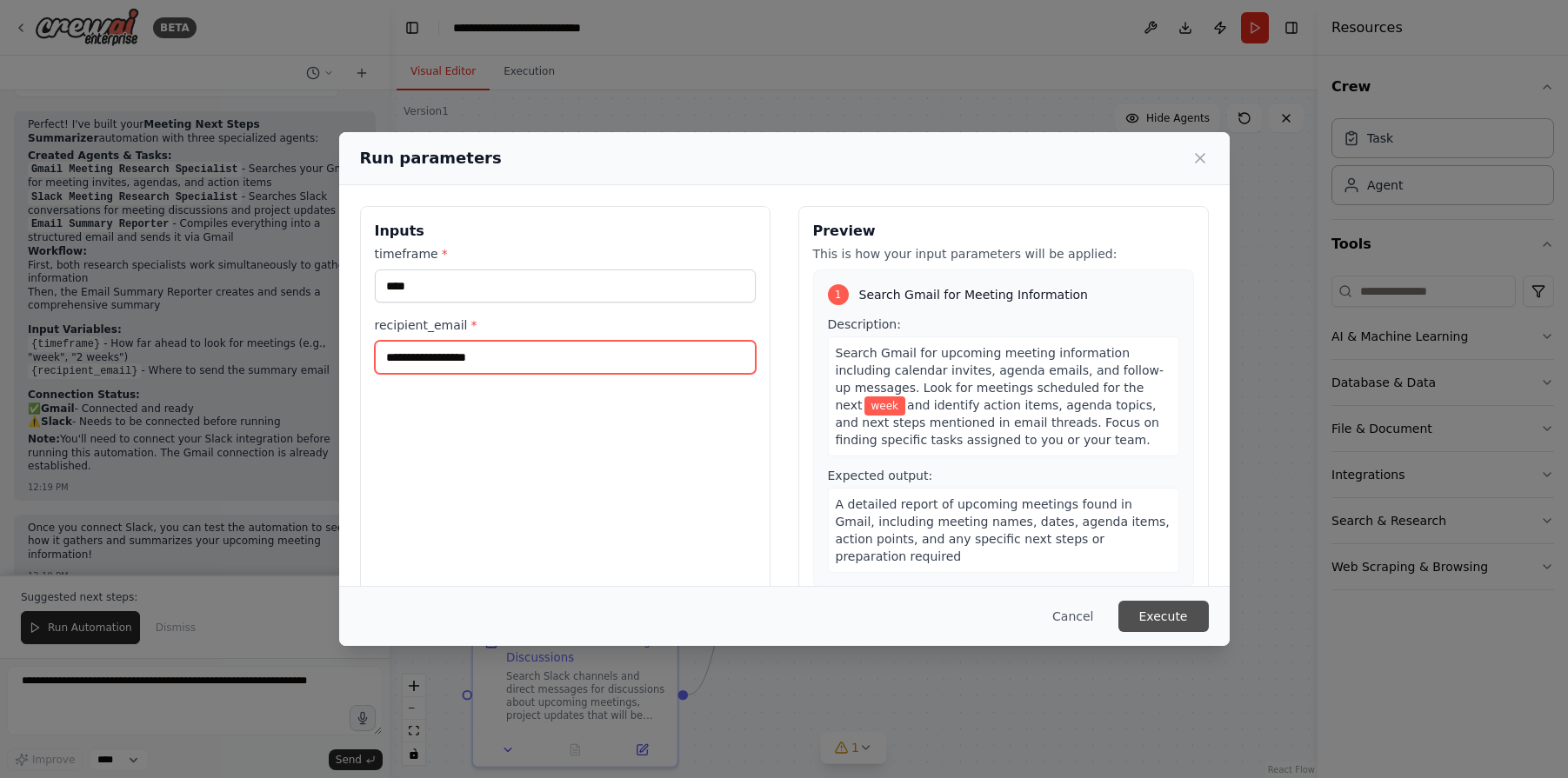
type input "**********"
click at [1163, 613] on button "Execute" at bounding box center [1163, 617] width 90 height 31
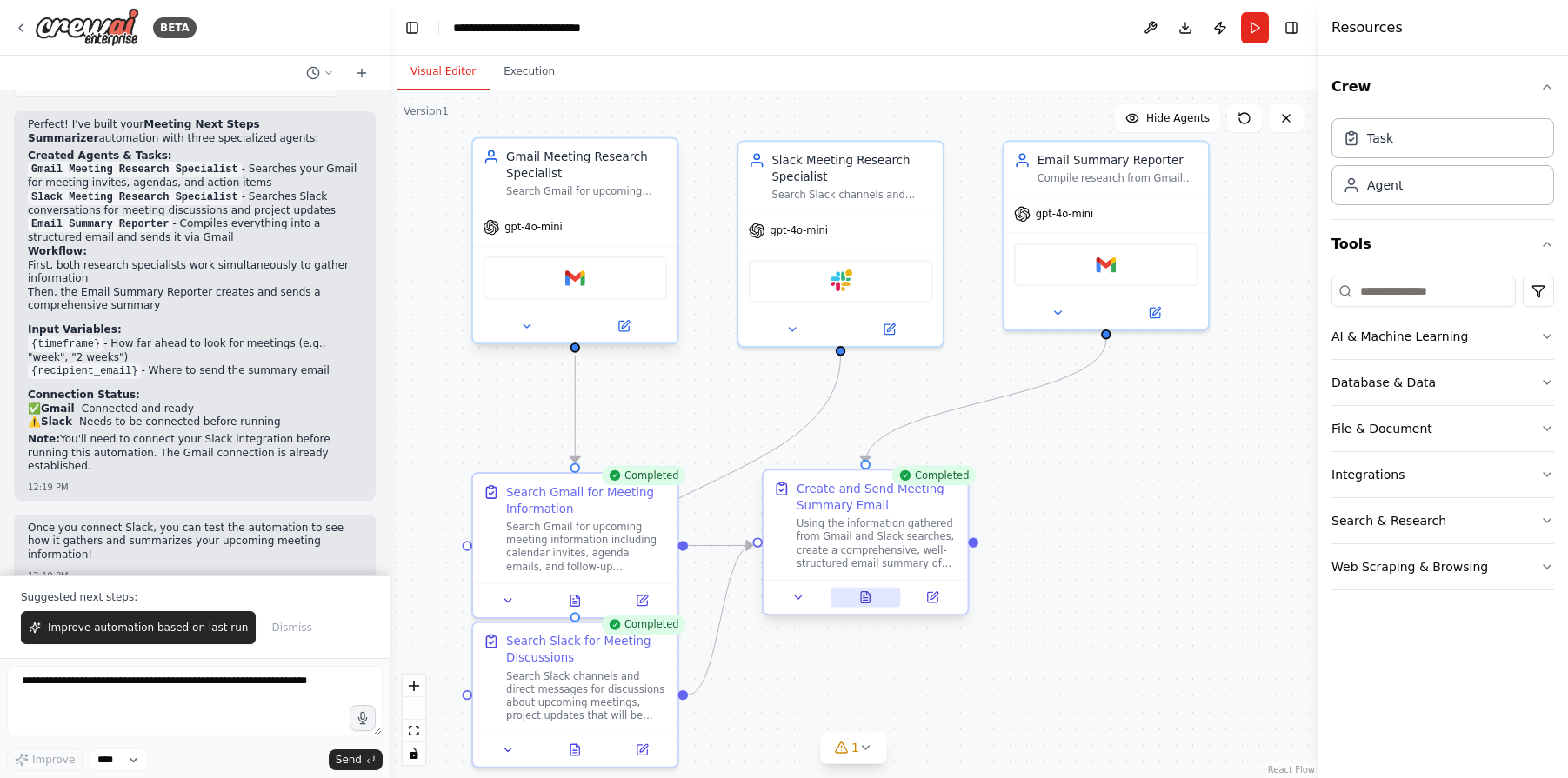
click at [866, 602] on icon at bounding box center [866, 597] width 9 height 11
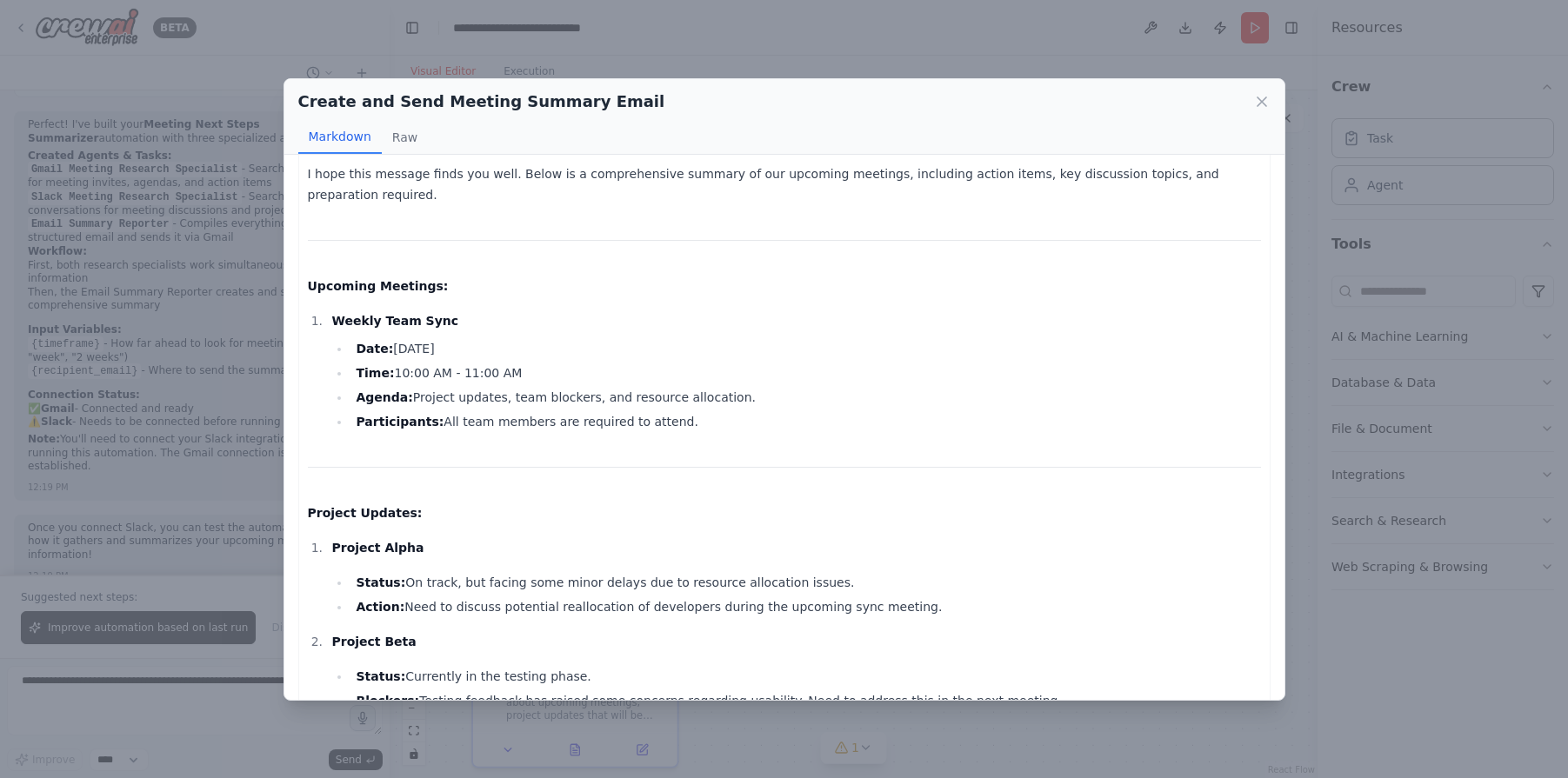
scroll to position [44, 0]
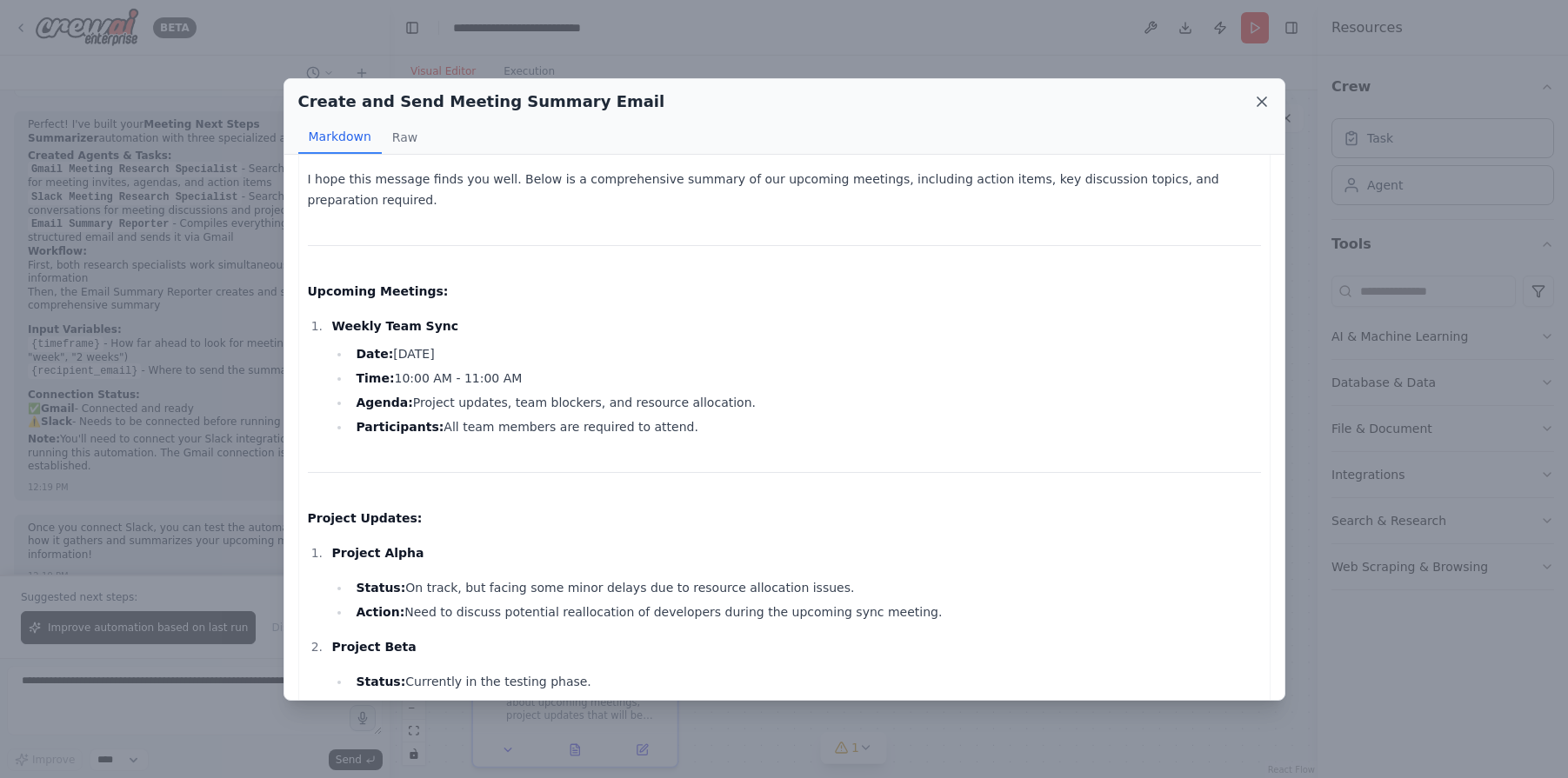
click at [1263, 104] on icon at bounding box center [1262, 101] width 17 height 17
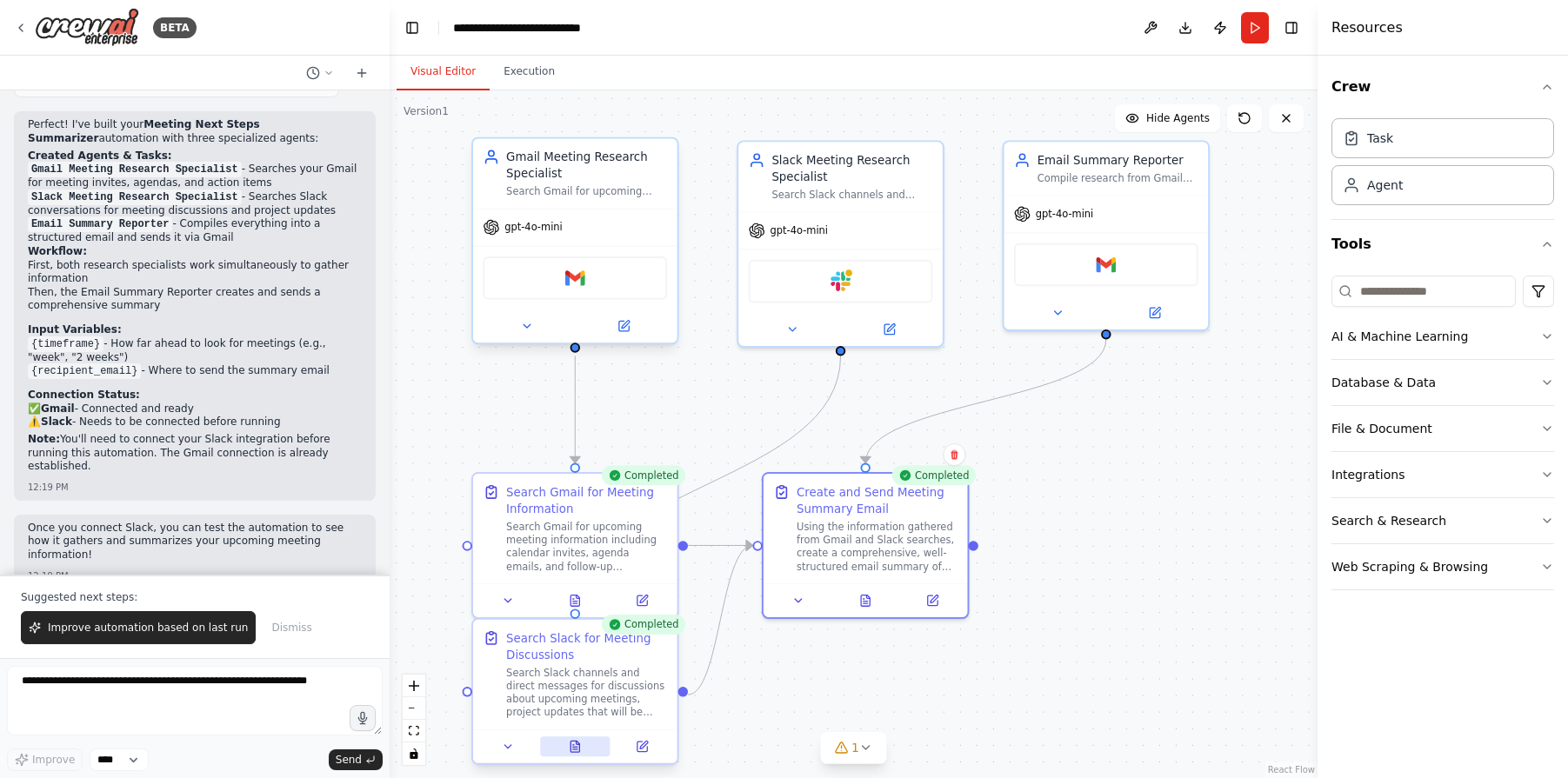
click at [573, 750] on icon at bounding box center [575, 750] width 5 height 0
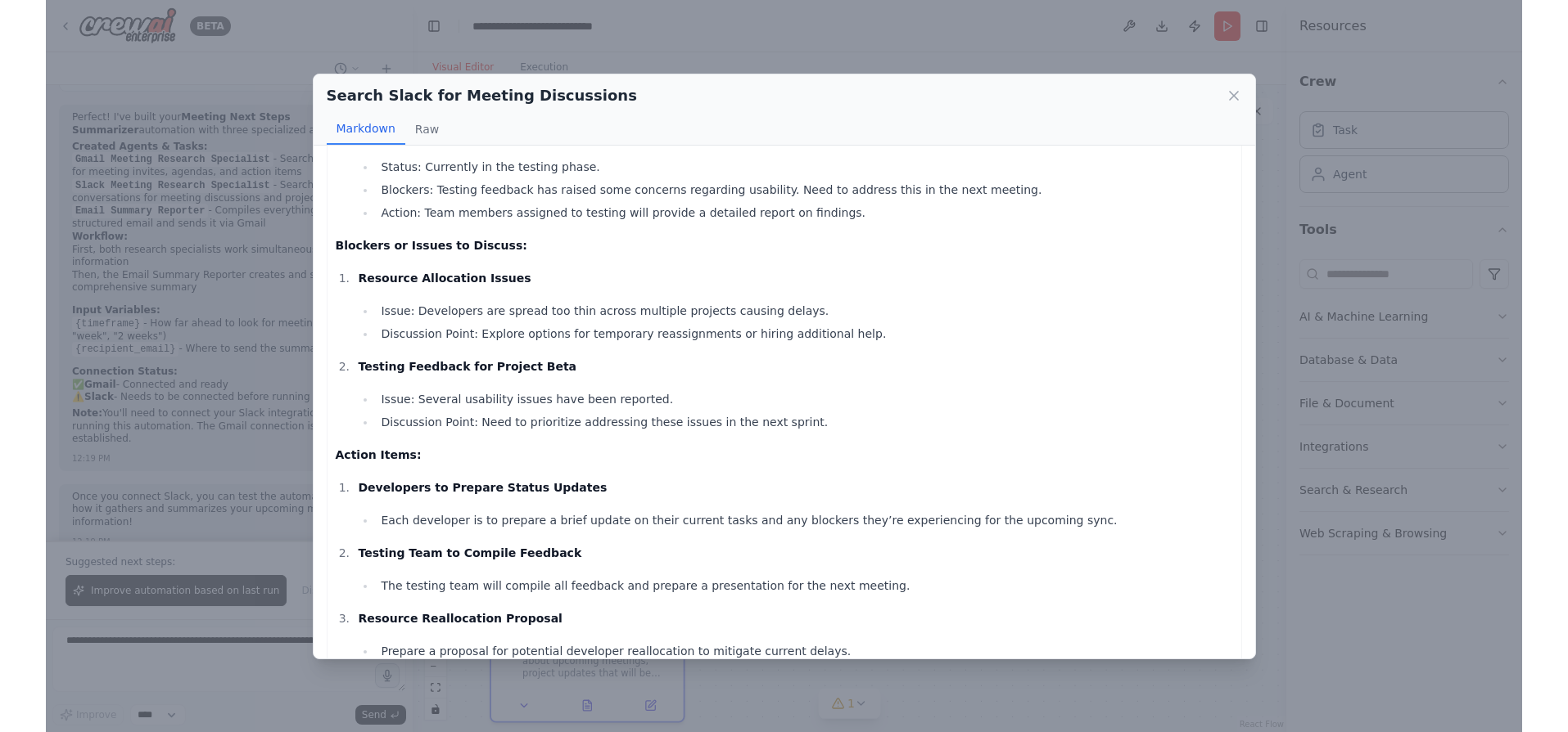
scroll to position [0, 0]
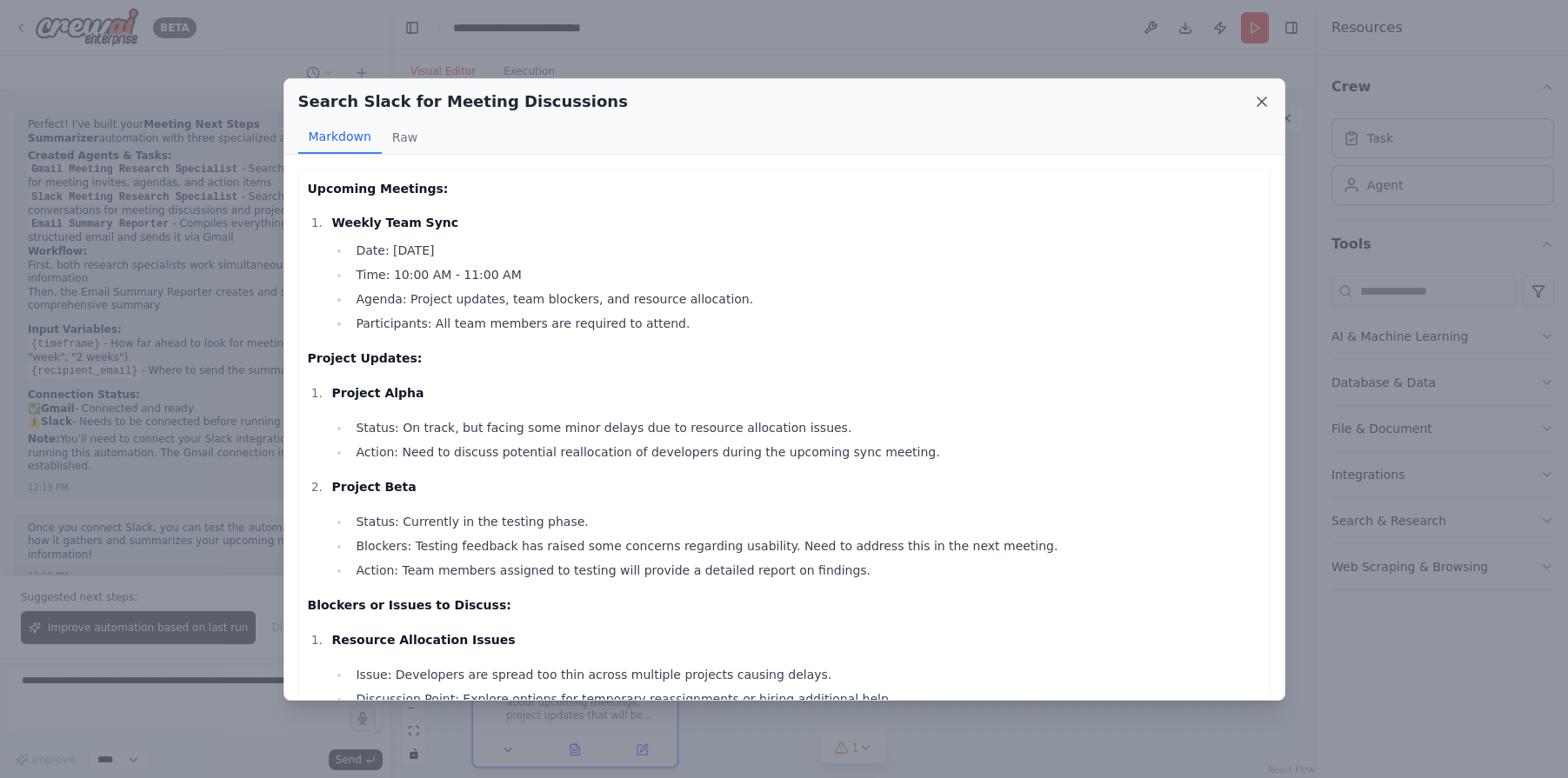
click at [1265, 99] on icon at bounding box center [1262, 101] width 17 height 17
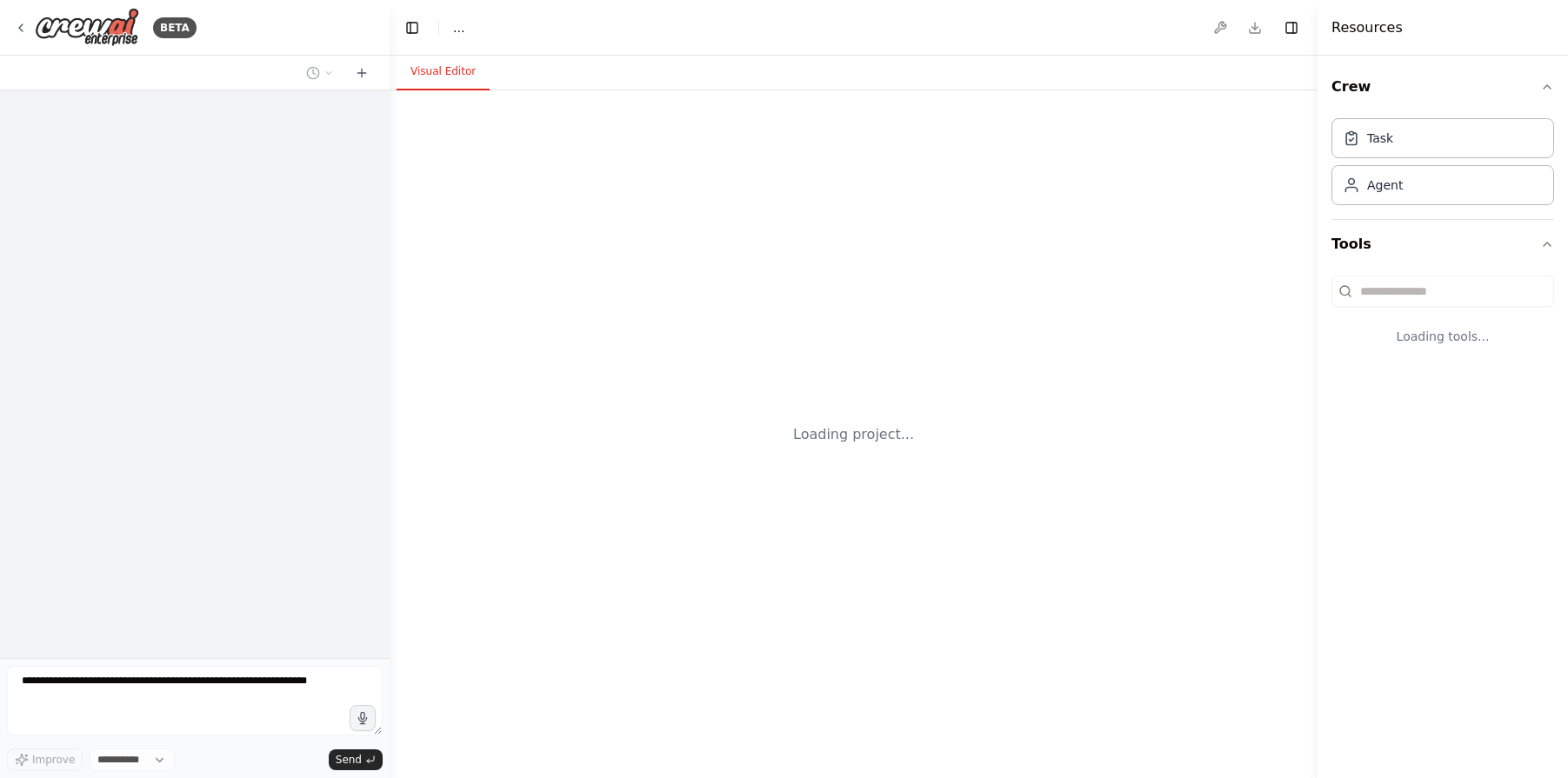
select select "****"
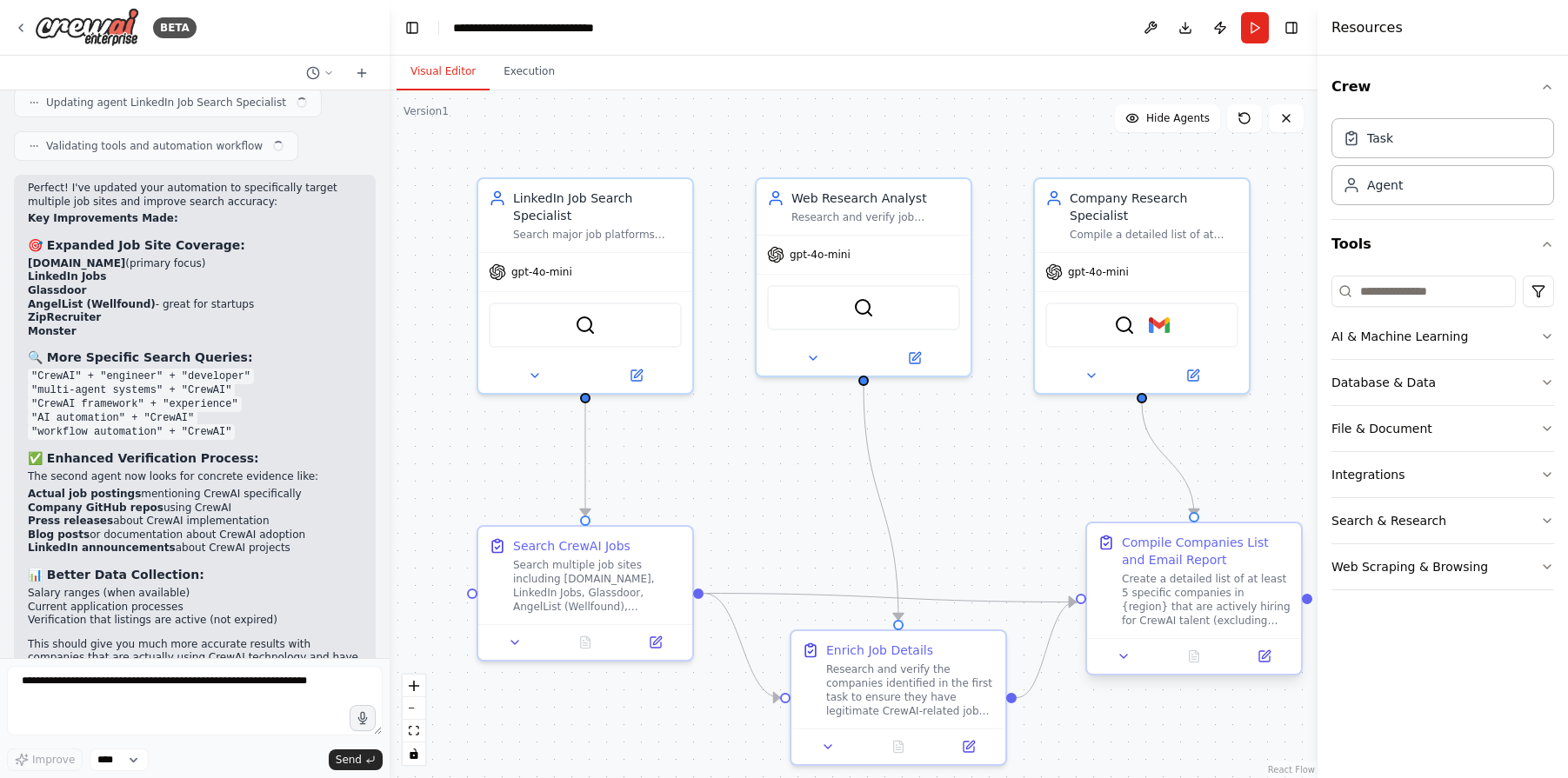
scroll to position [6986, 0]
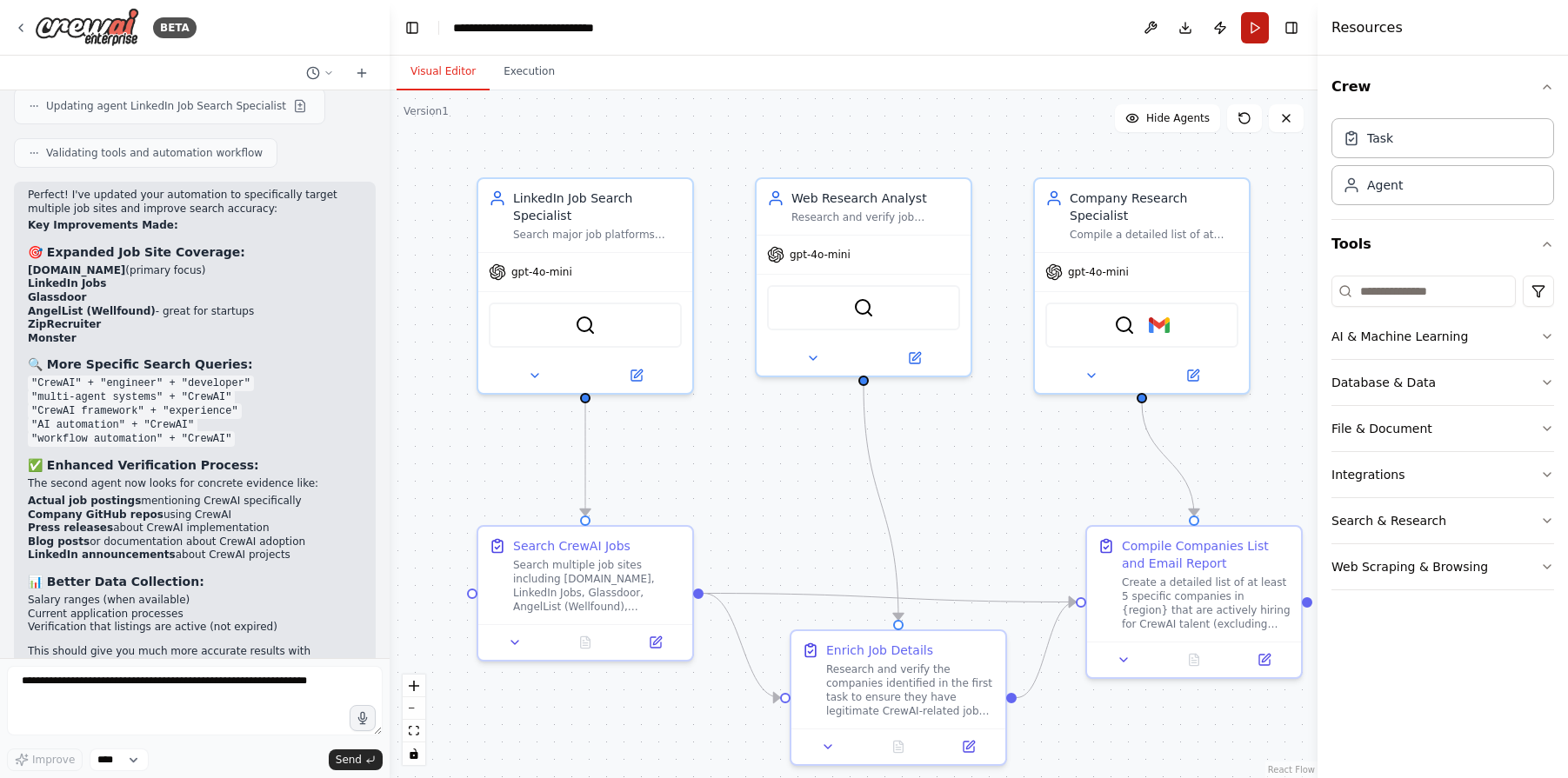
click at [1252, 27] on button "Run" at bounding box center [1255, 27] width 28 height 31
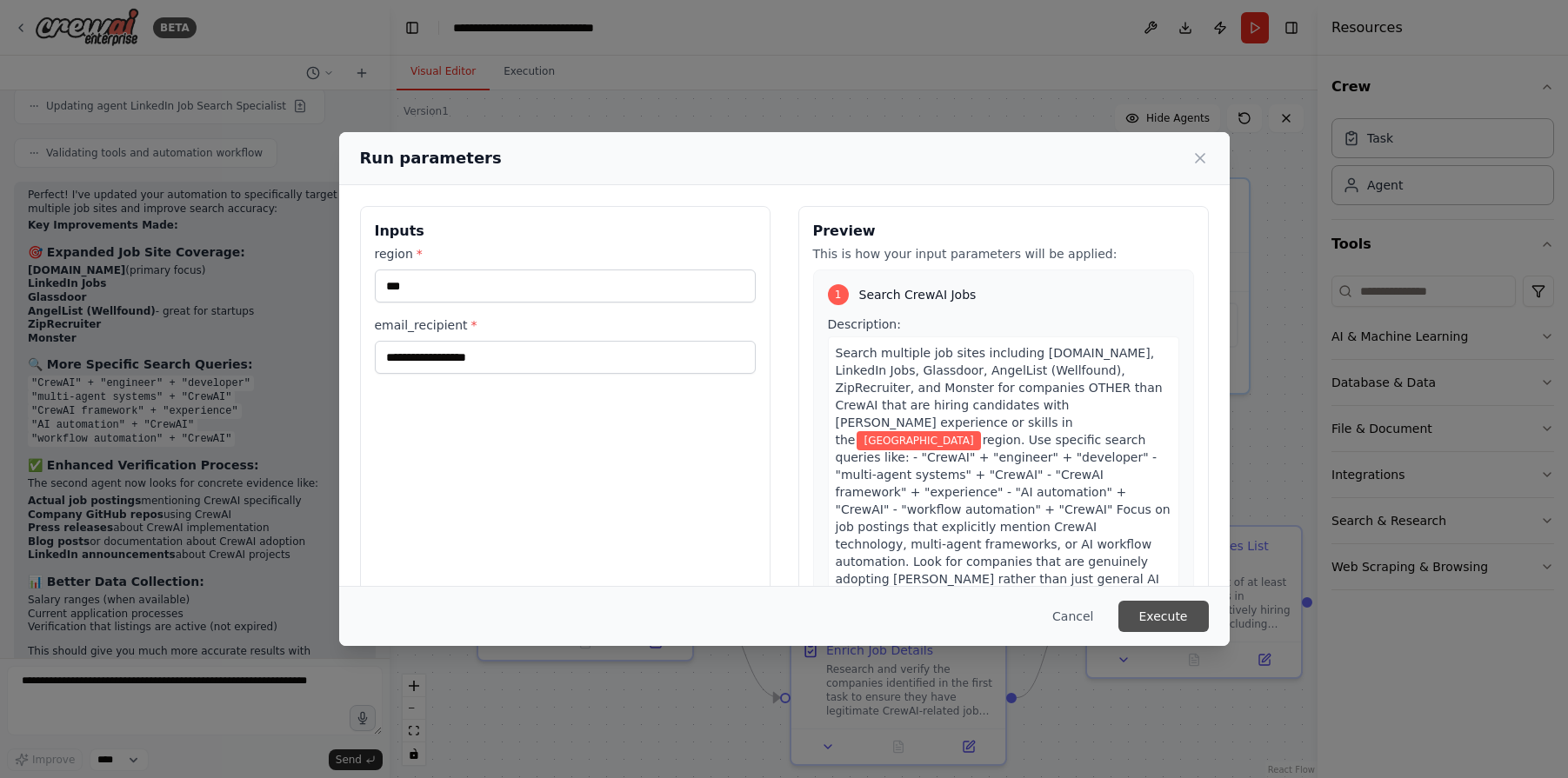
click at [1159, 616] on button "Execute" at bounding box center [1163, 617] width 90 height 31
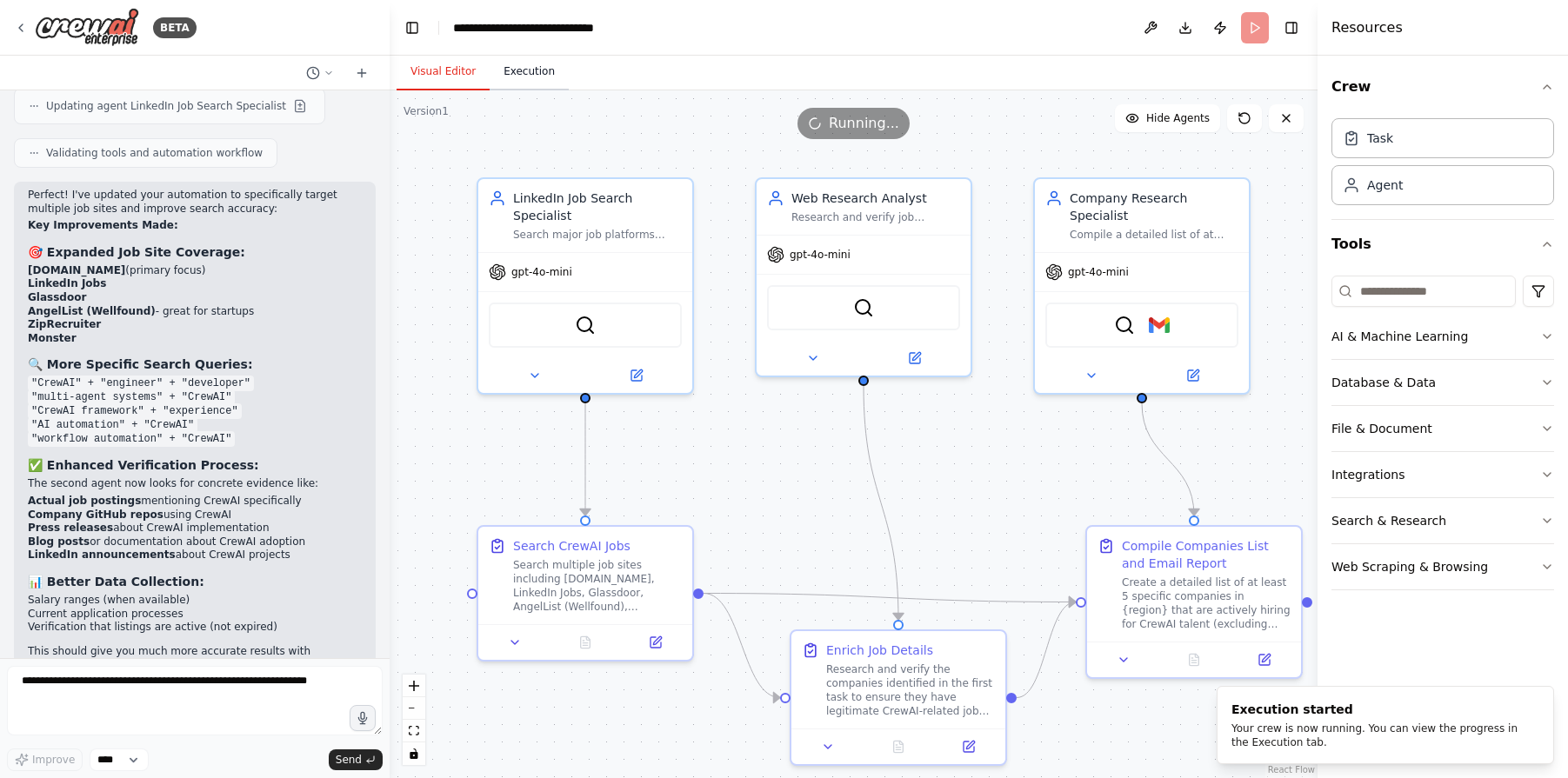
click at [539, 62] on button "Execution" at bounding box center [529, 72] width 79 height 36
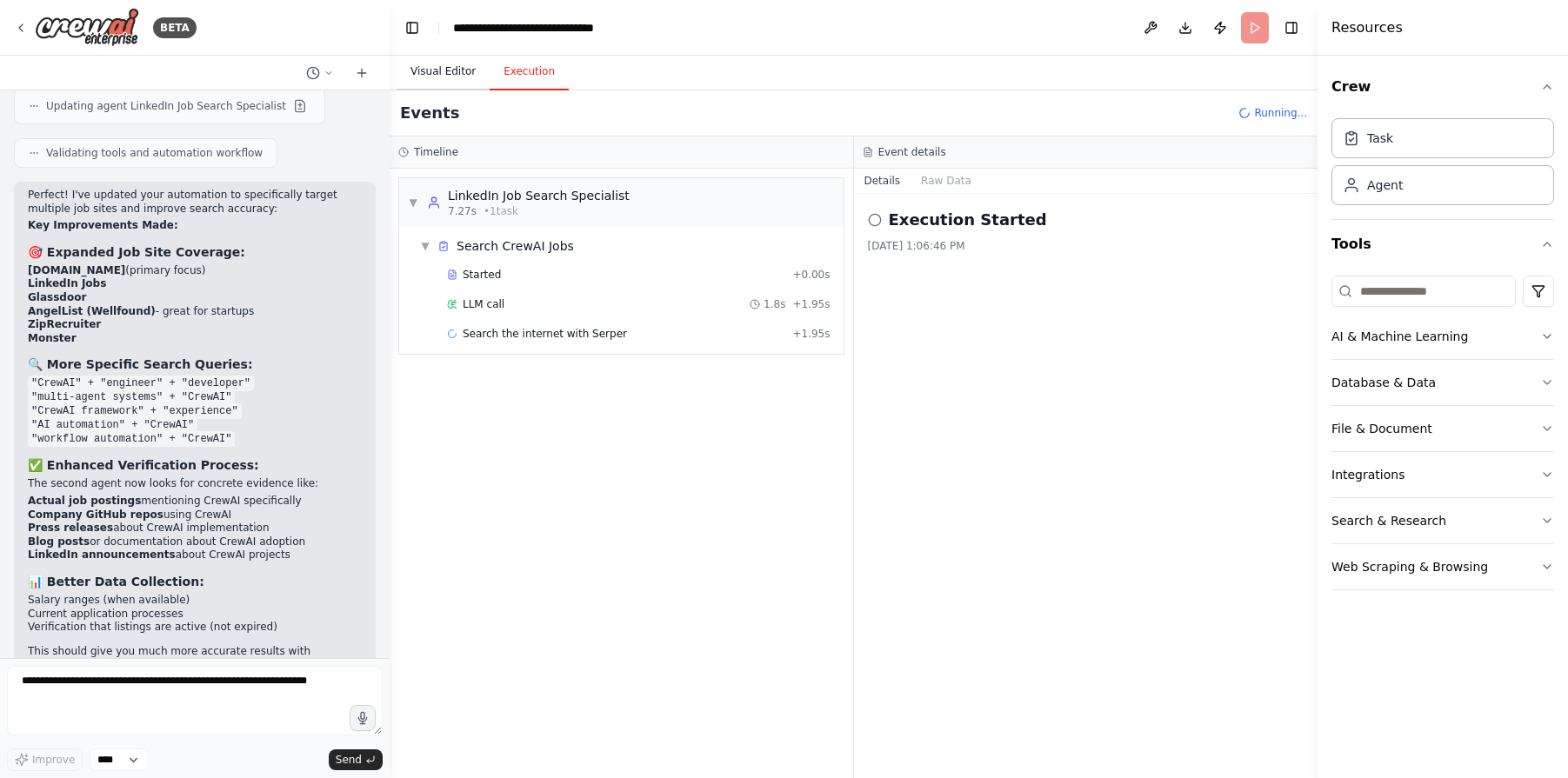
click at [432, 75] on button "Visual Editor" at bounding box center [443, 72] width 93 height 36
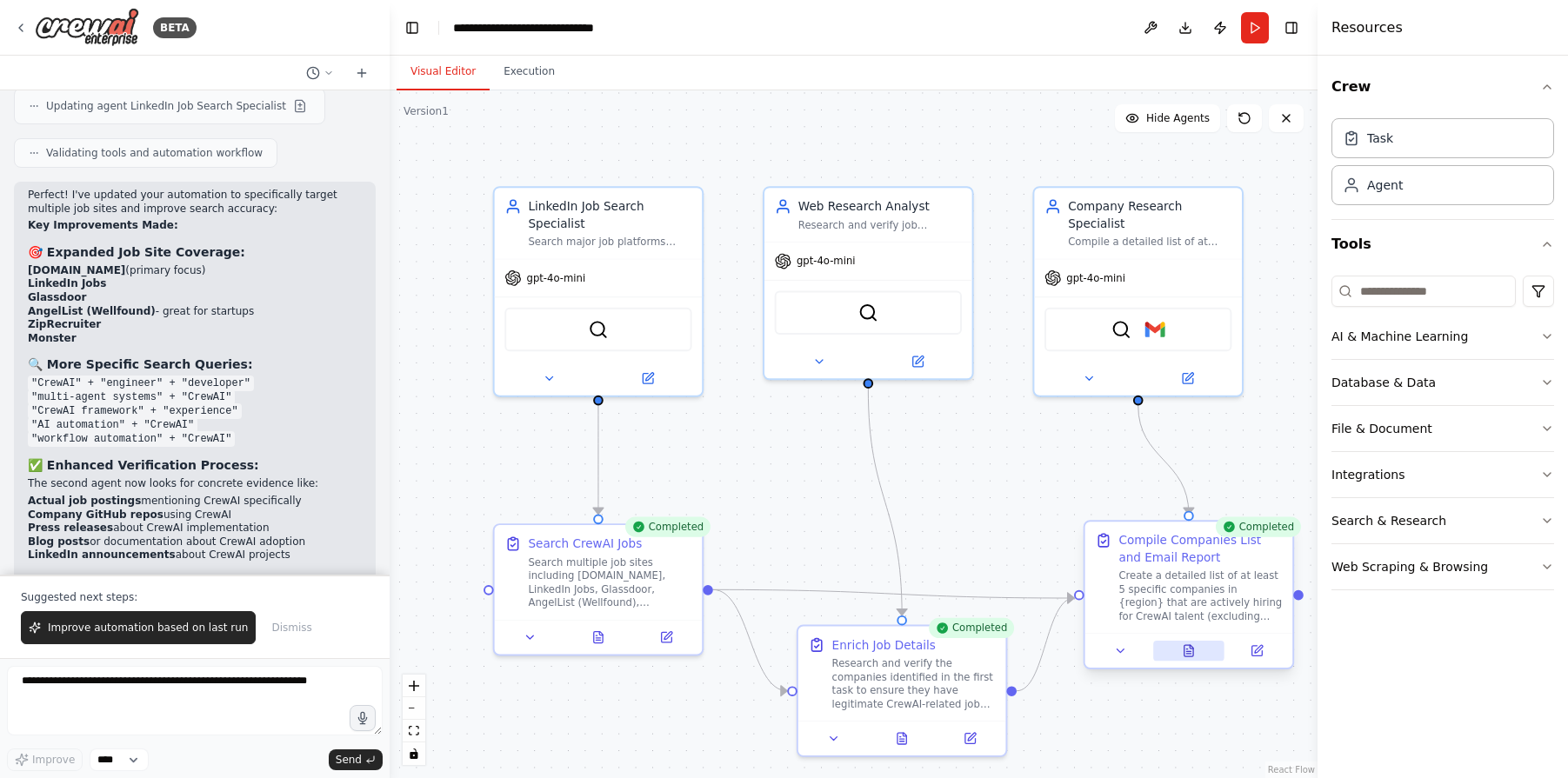
click at [1187, 651] on icon at bounding box center [1189, 651] width 5 height 0
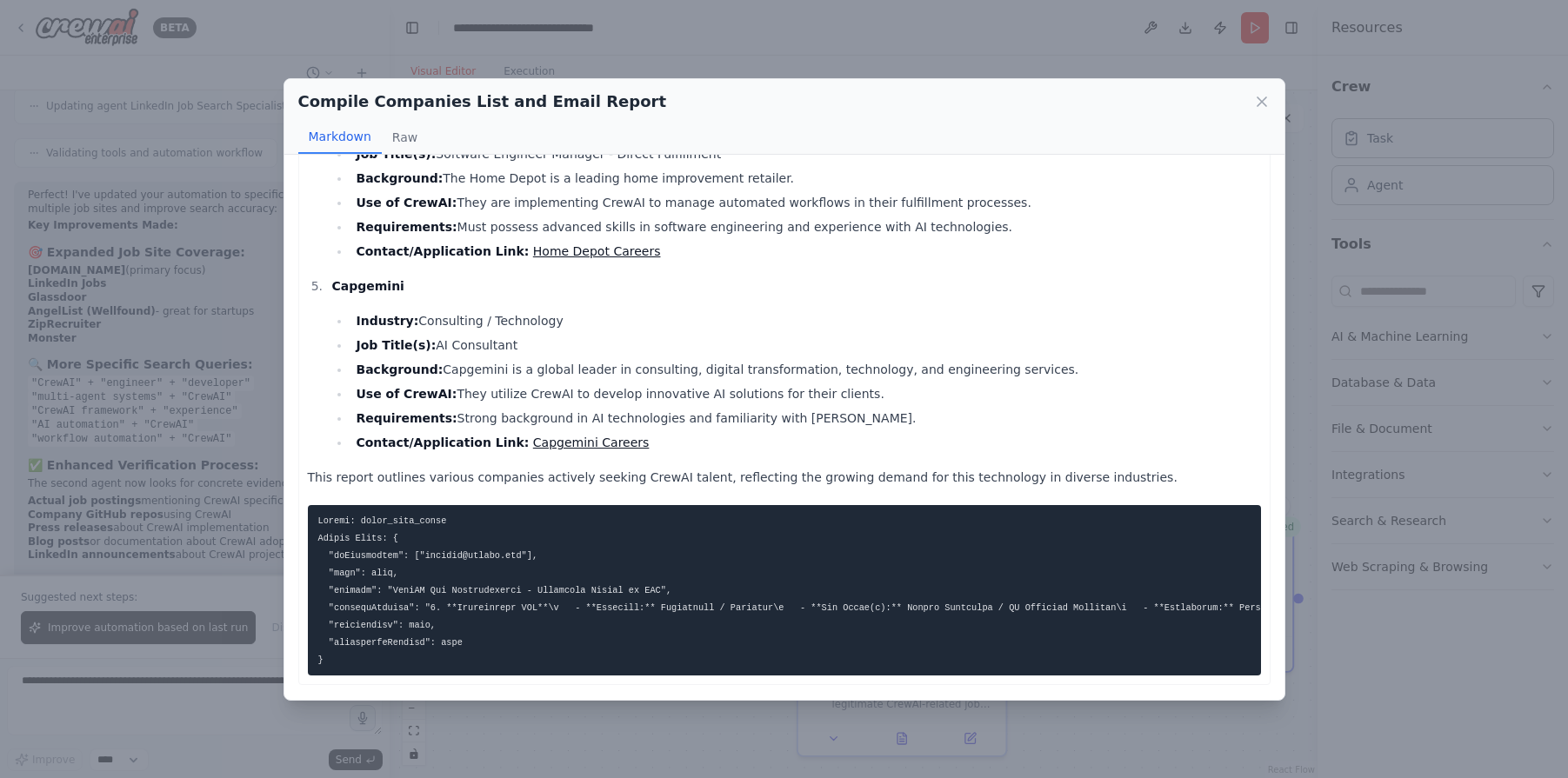
scroll to position [0, 0]
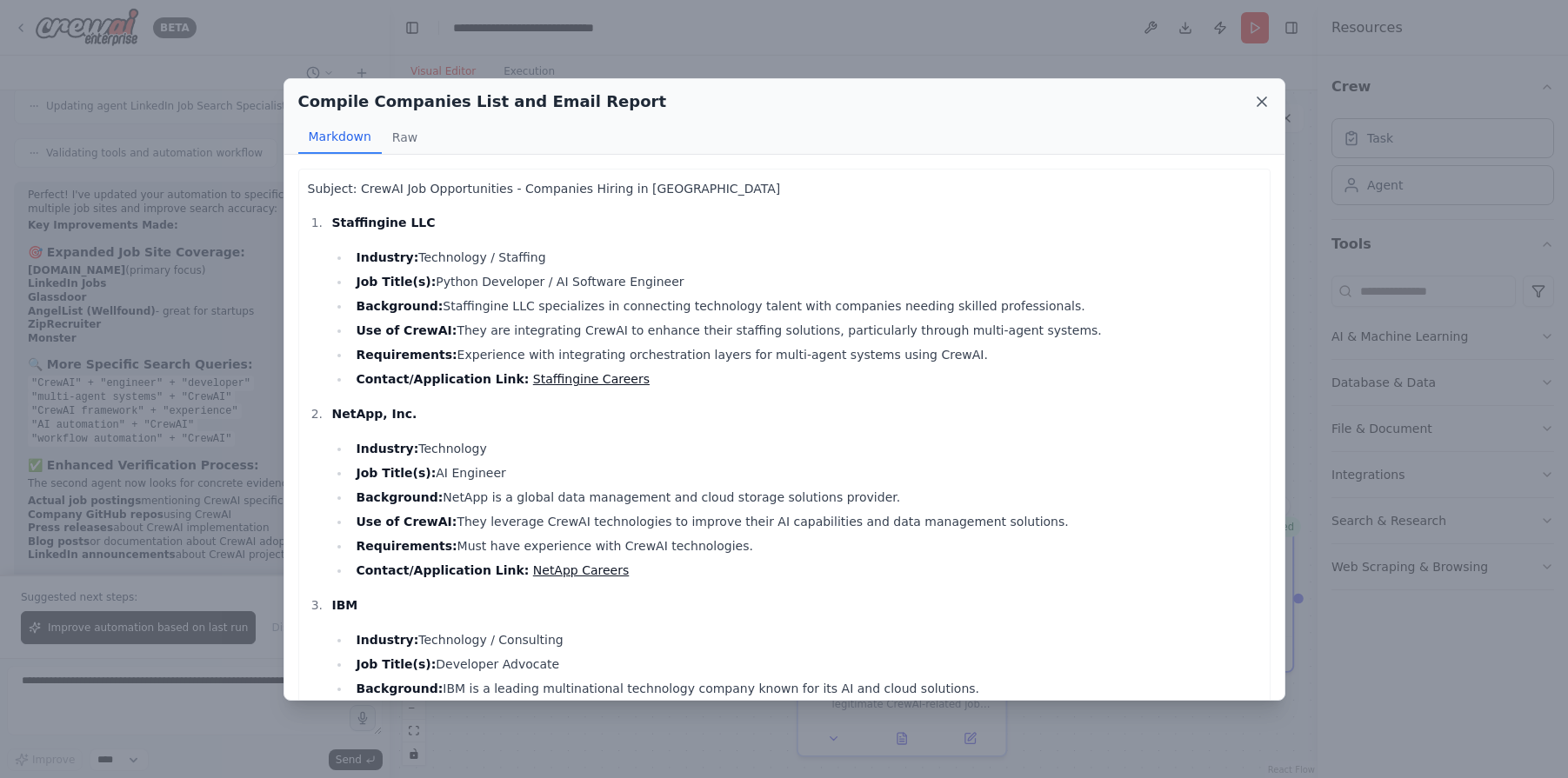
click at [1262, 98] on icon at bounding box center [1262, 101] width 17 height 17
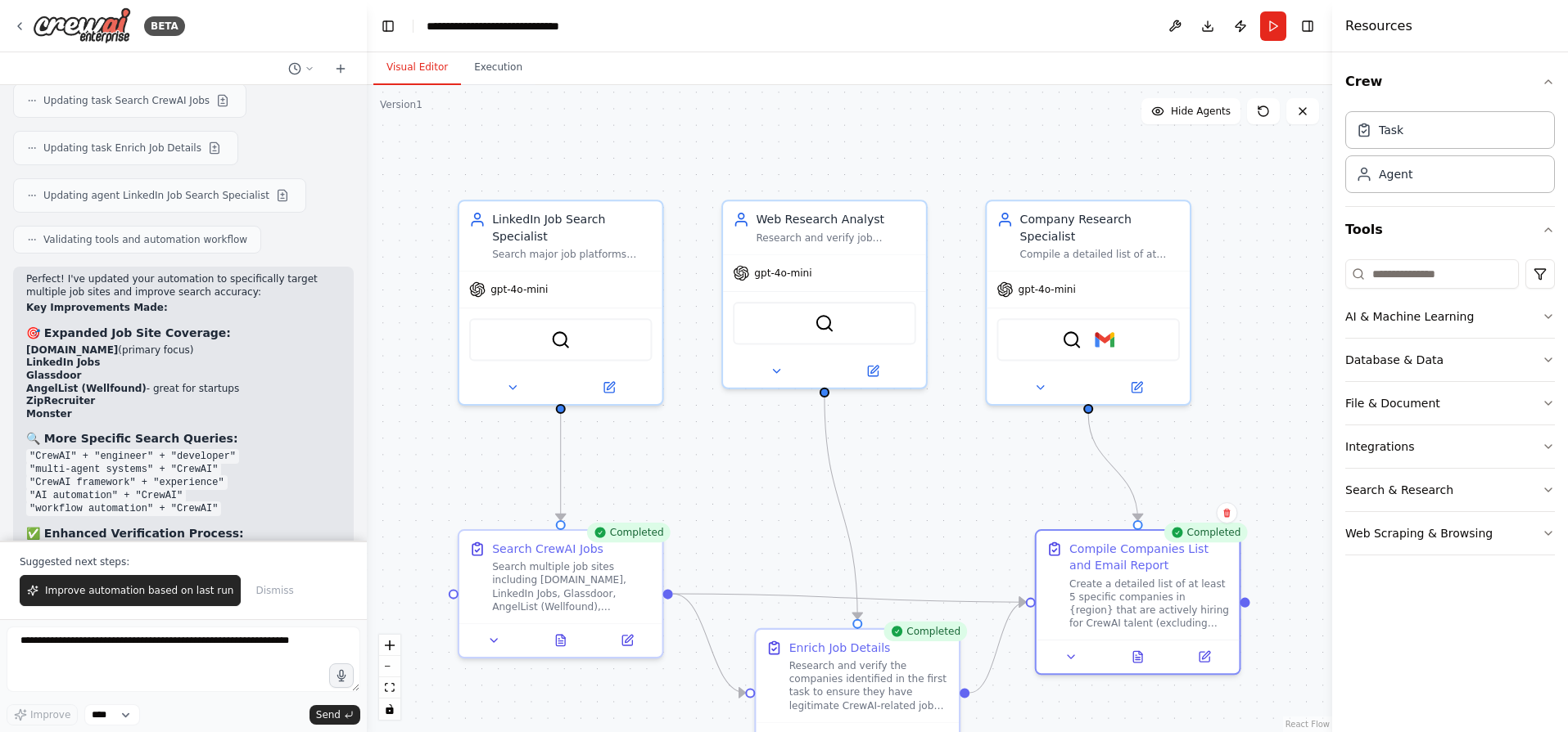
scroll to position [6415, 0]
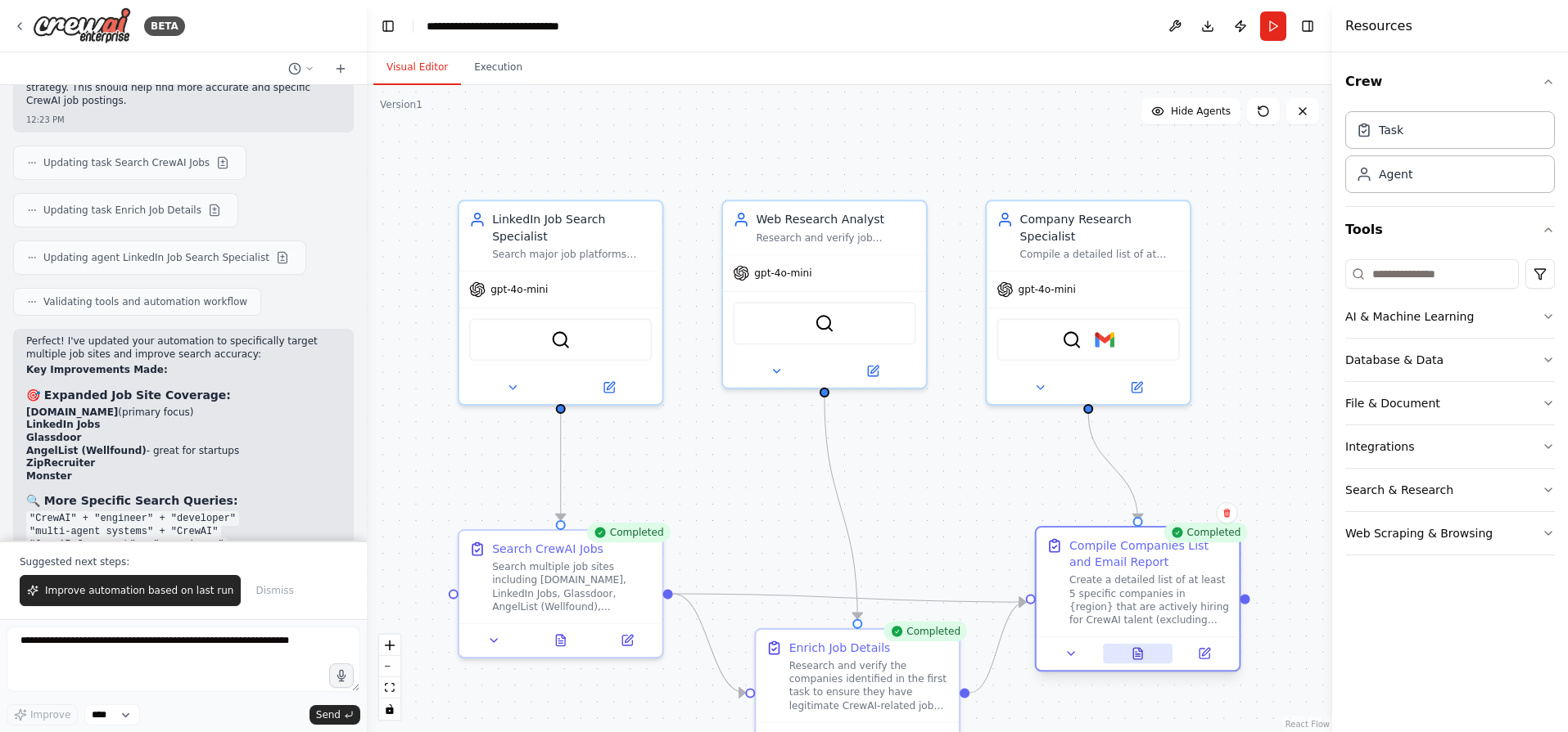
click at [1140, 655] on icon at bounding box center [1138, 655] width 4 height 0
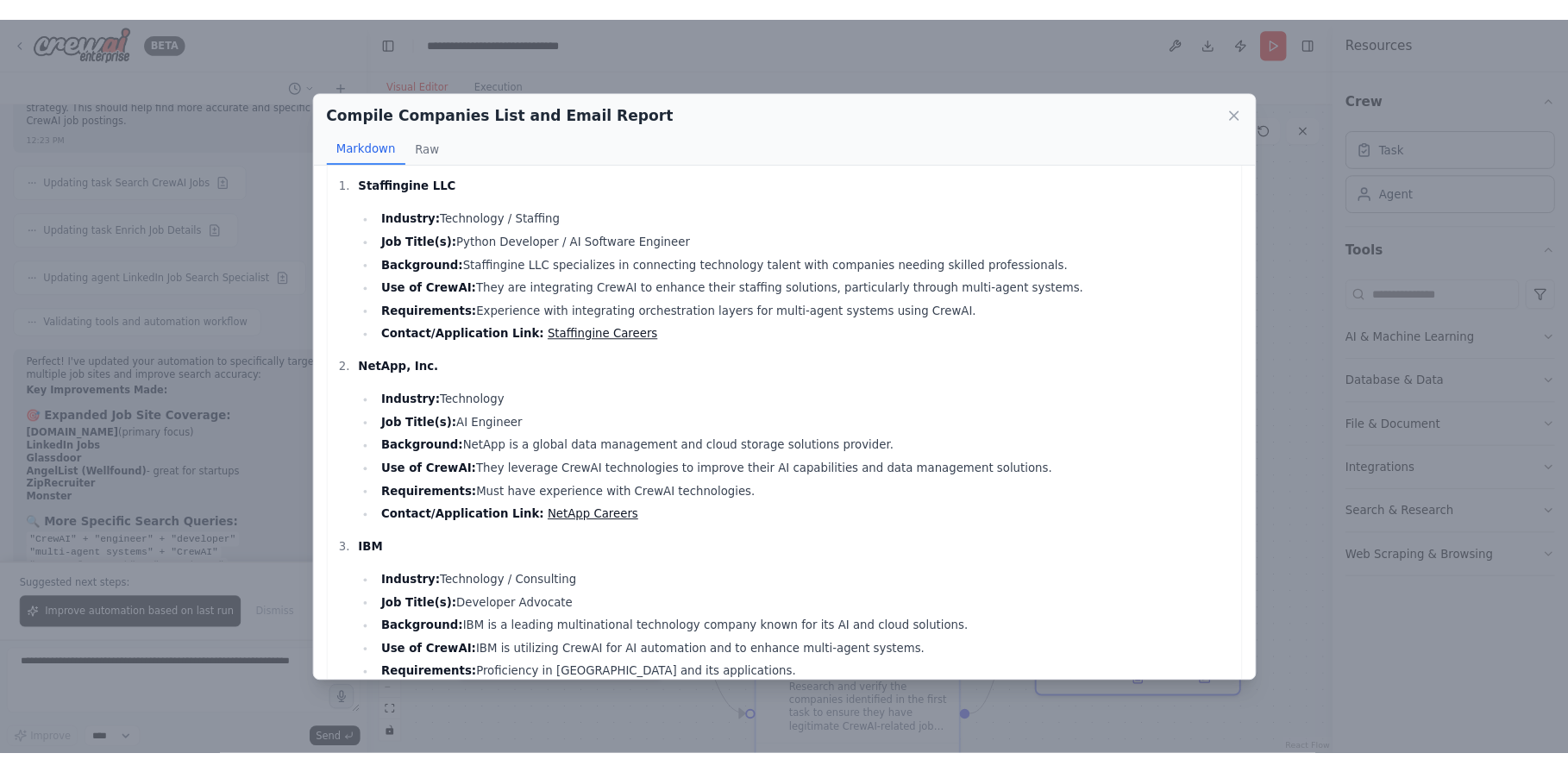
scroll to position [0, 0]
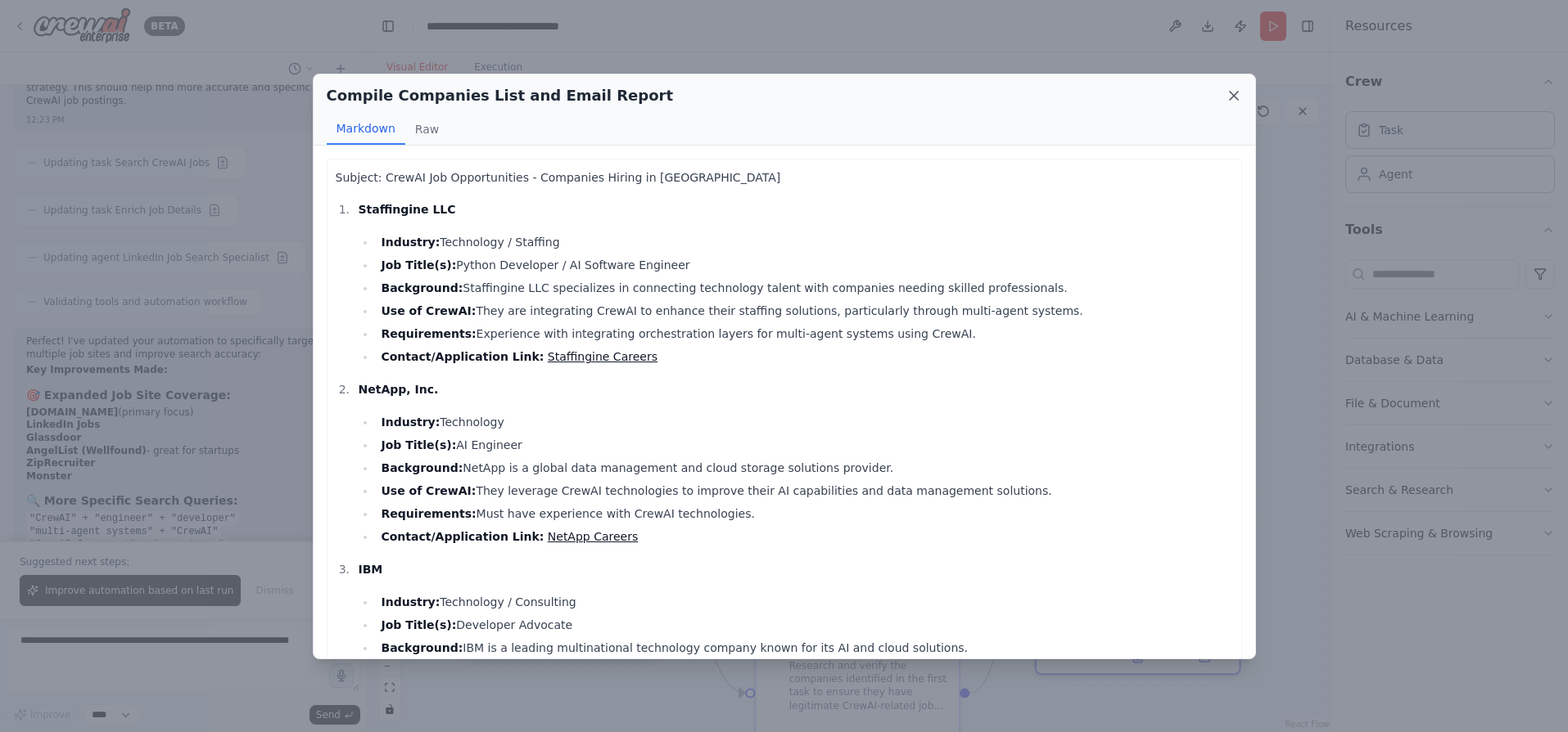
click at [1236, 98] on icon at bounding box center [1233, 95] width 16 height 16
